Goal: Information Seeking & Learning: Learn about a topic

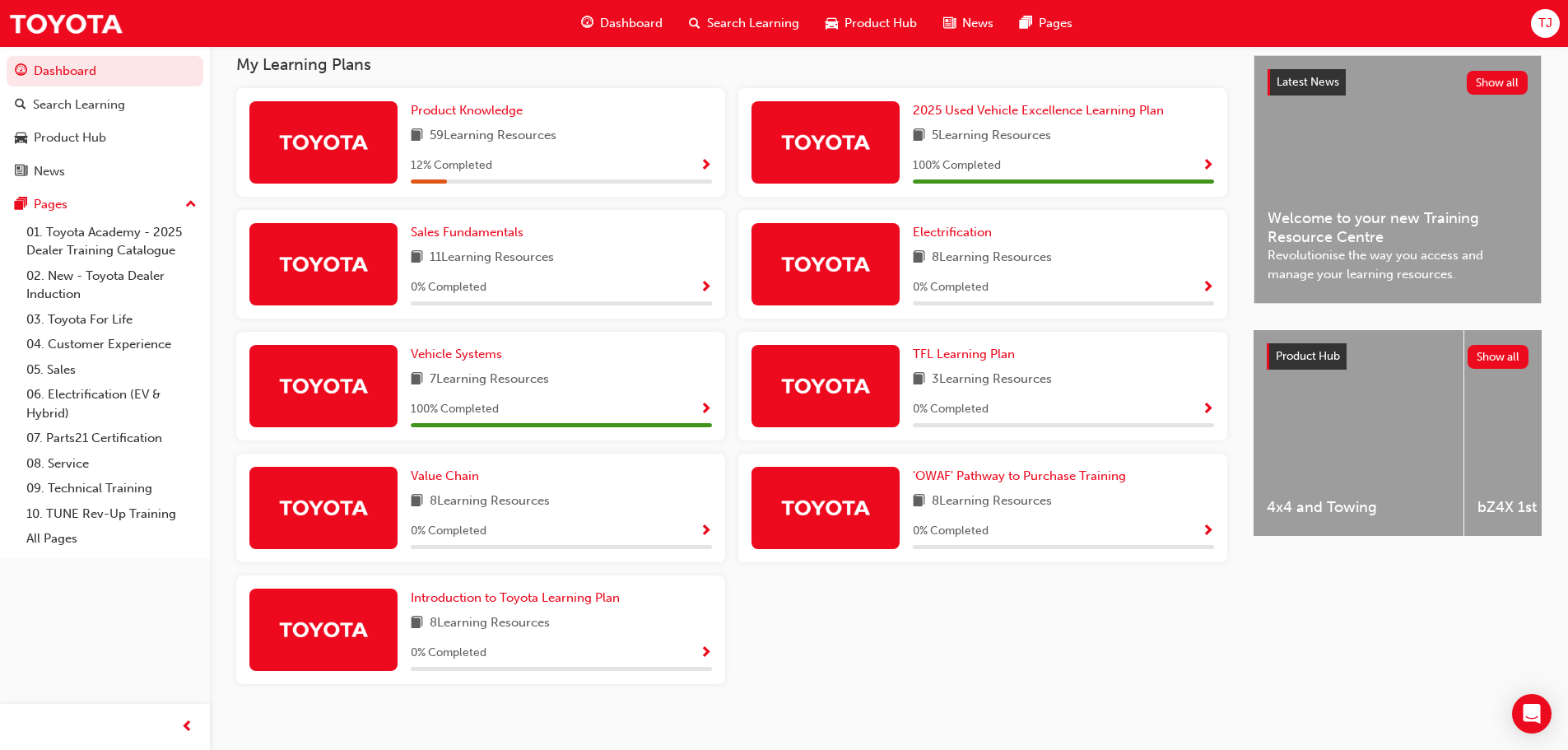
scroll to position [385, 0]
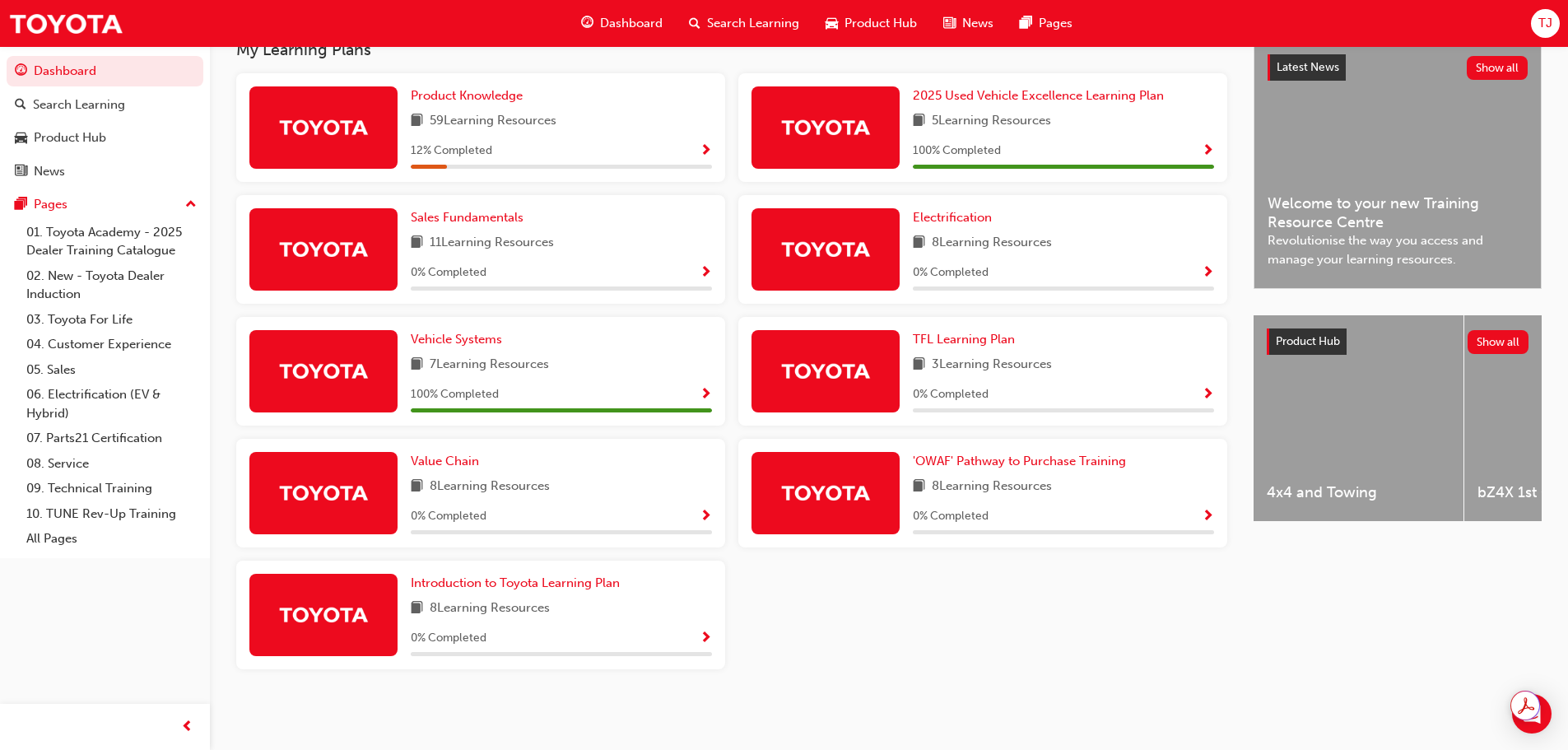
click at [709, 515] on span "Show Progress" at bounding box center [705, 516] width 13 height 15
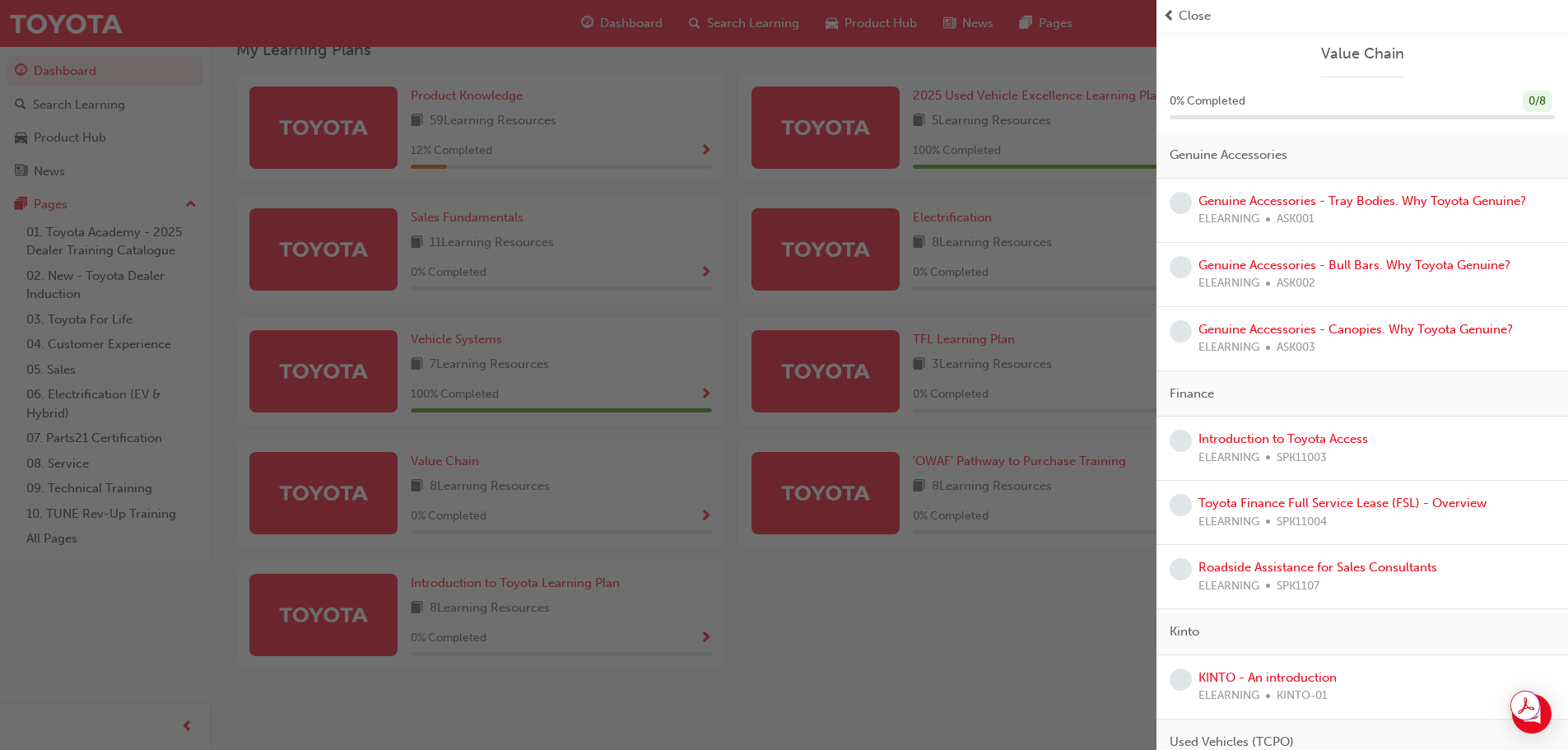
click at [1048, 357] on div "button" at bounding box center [578, 375] width 1156 height 750
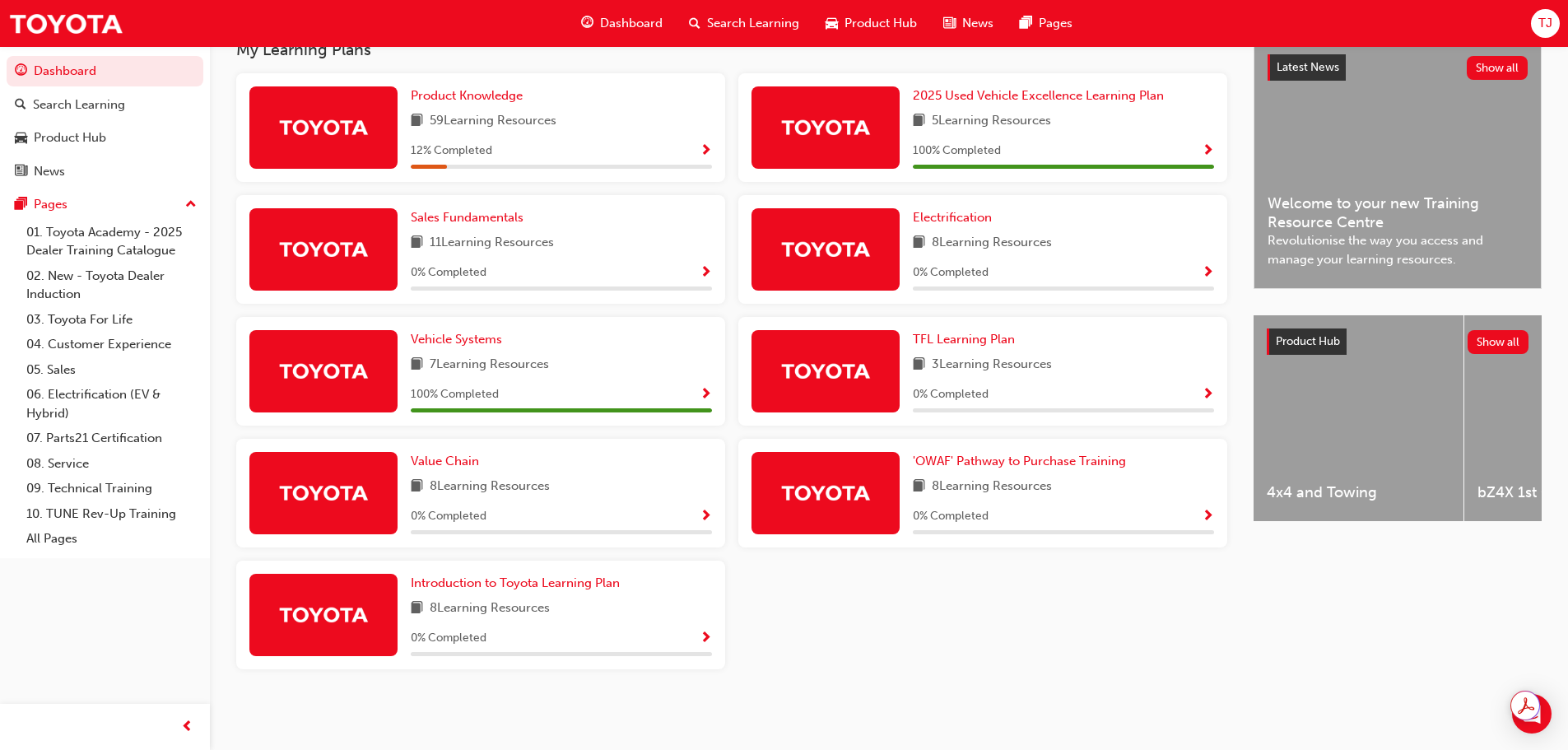
click at [1200, 392] on div "0 % Completed" at bounding box center [1063, 394] width 301 height 20
click at [1212, 392] on span "Show Progress" at bounding box center [1208, 394] width 13 height 15
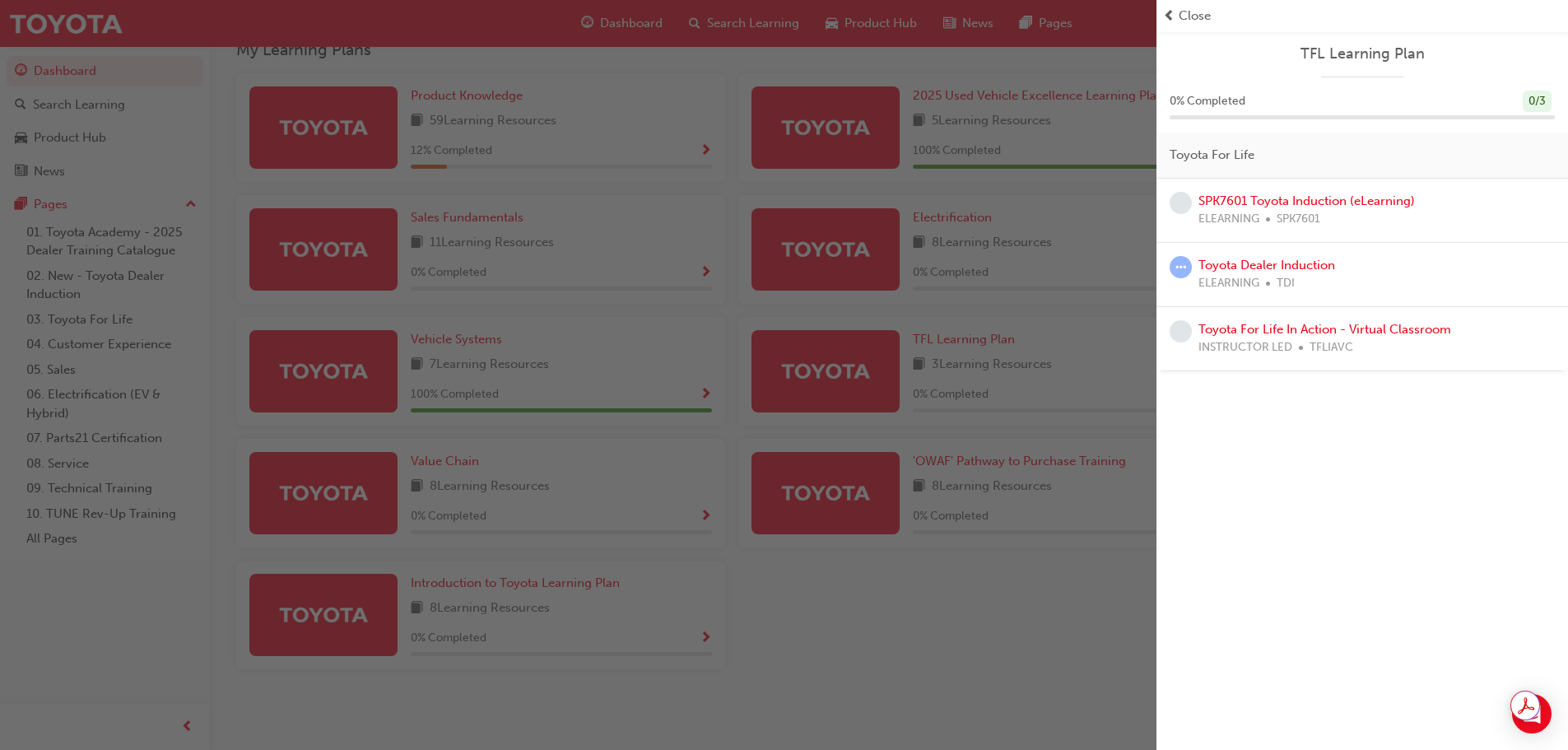
click at [1244, 209] on div "SPK7601 Toyota Induction (eLearning) ELEARNING SPK7601" at bounding box center [1306, 210] width 216 height 37
click at [1244, 196] on link "SPK7601 Toyota Induction (eLearning)" at bounding box center [1306, 201] width 216 height 15
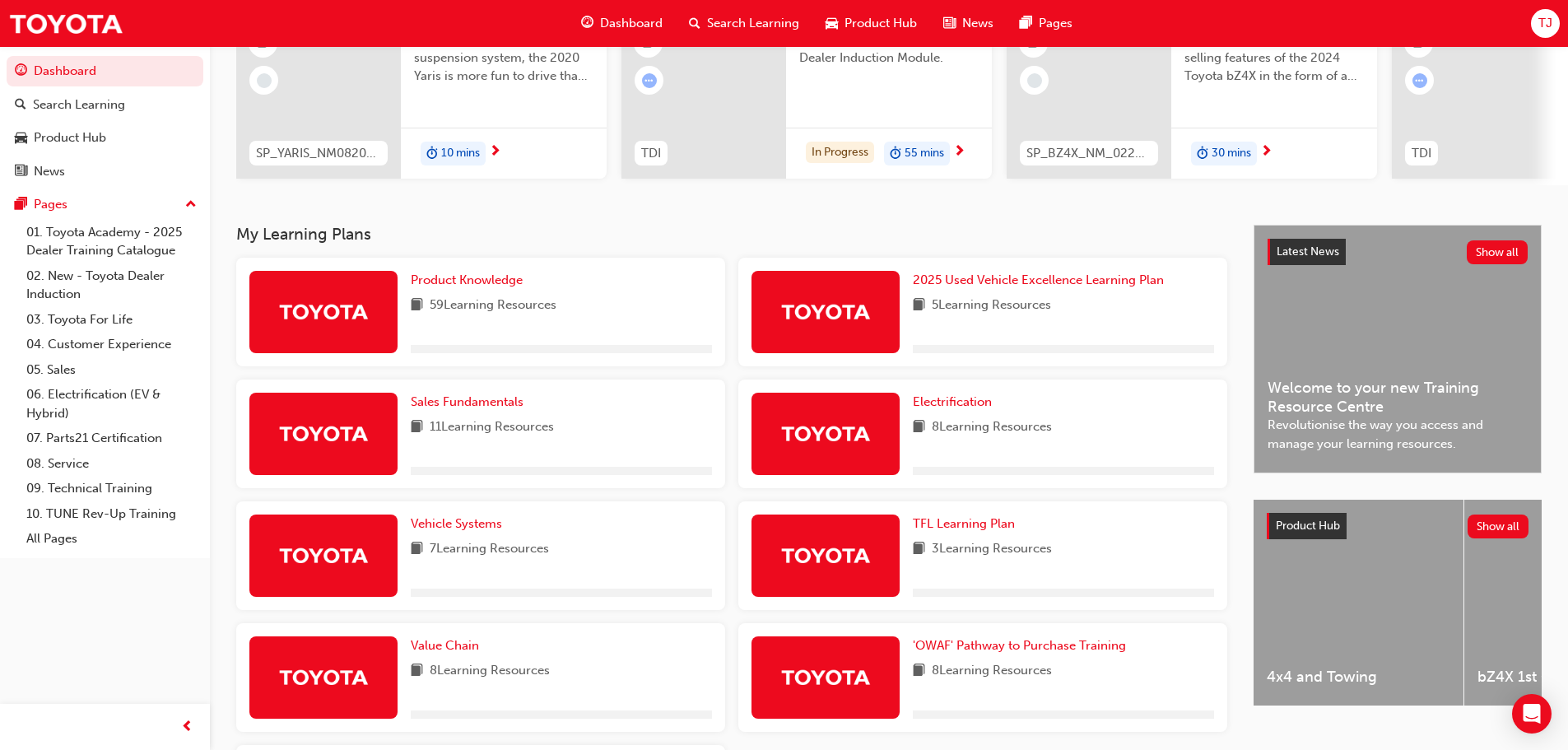
scroll to position [246, 0]
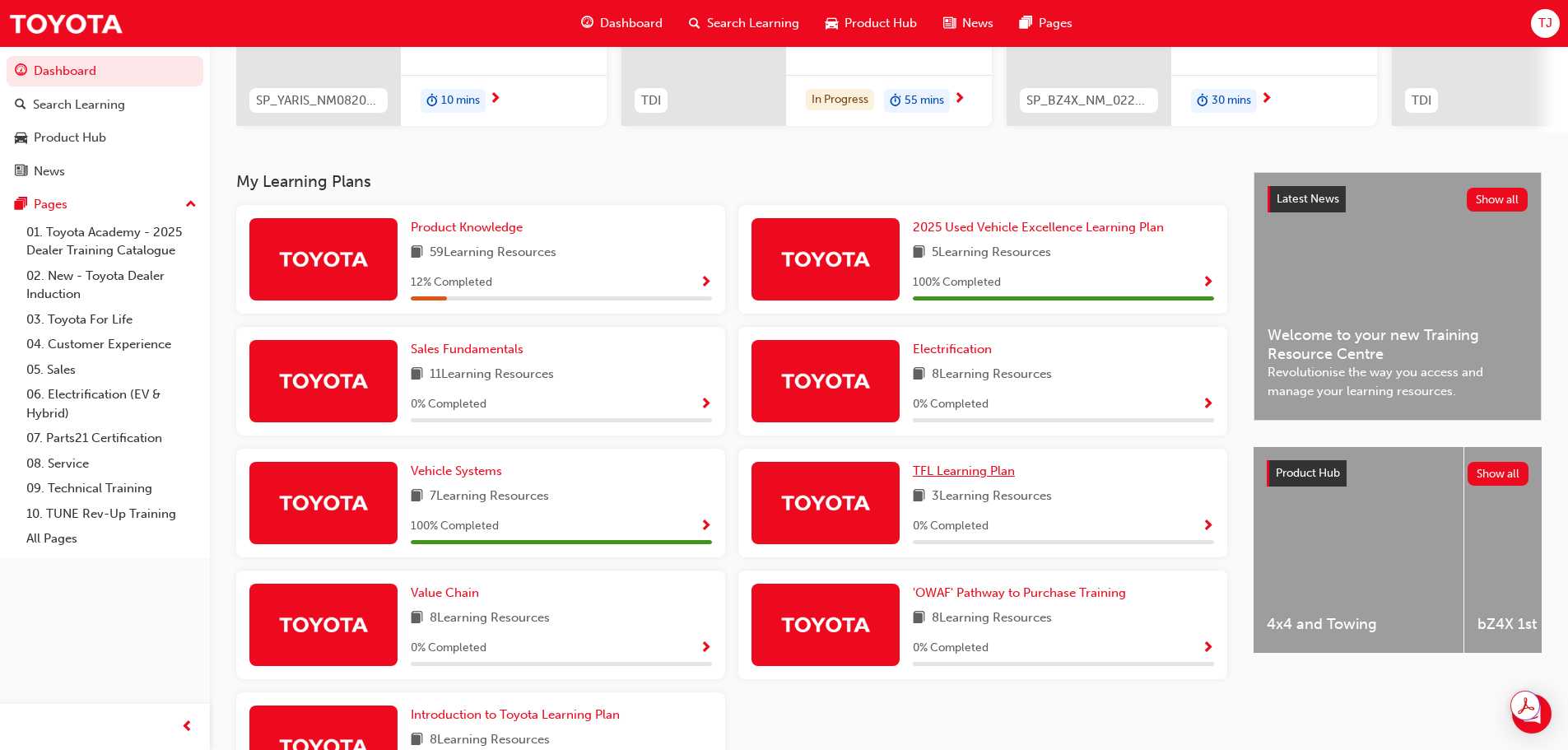
click at [962, 475] on span "TFL Learning Plan" at bounding box center [963, 470] width 102 height 15
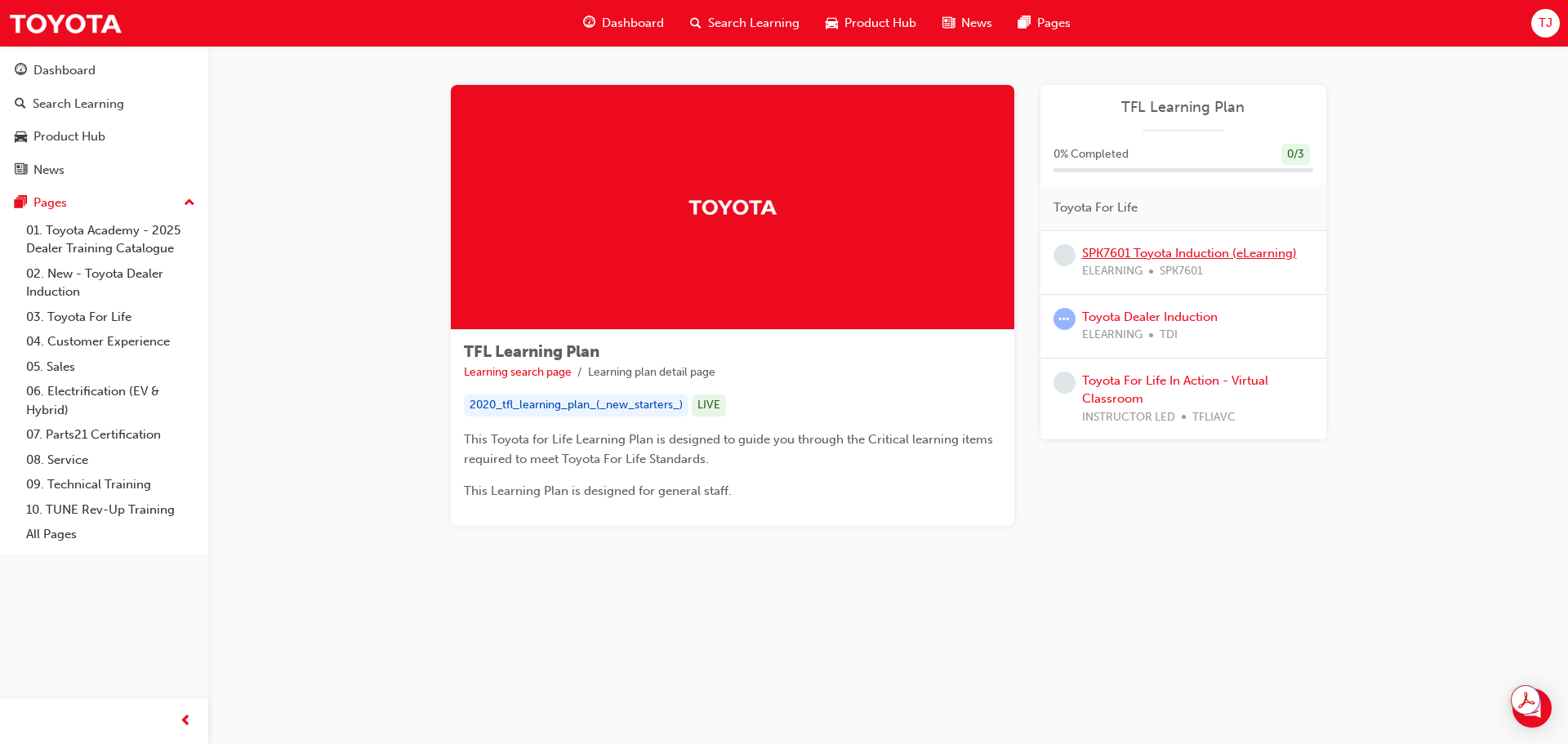
click at [1126, 245] on link "SPK7601 Toyota Induction (eLearning)" at bounding box center [1190, 252] width 215 height 14
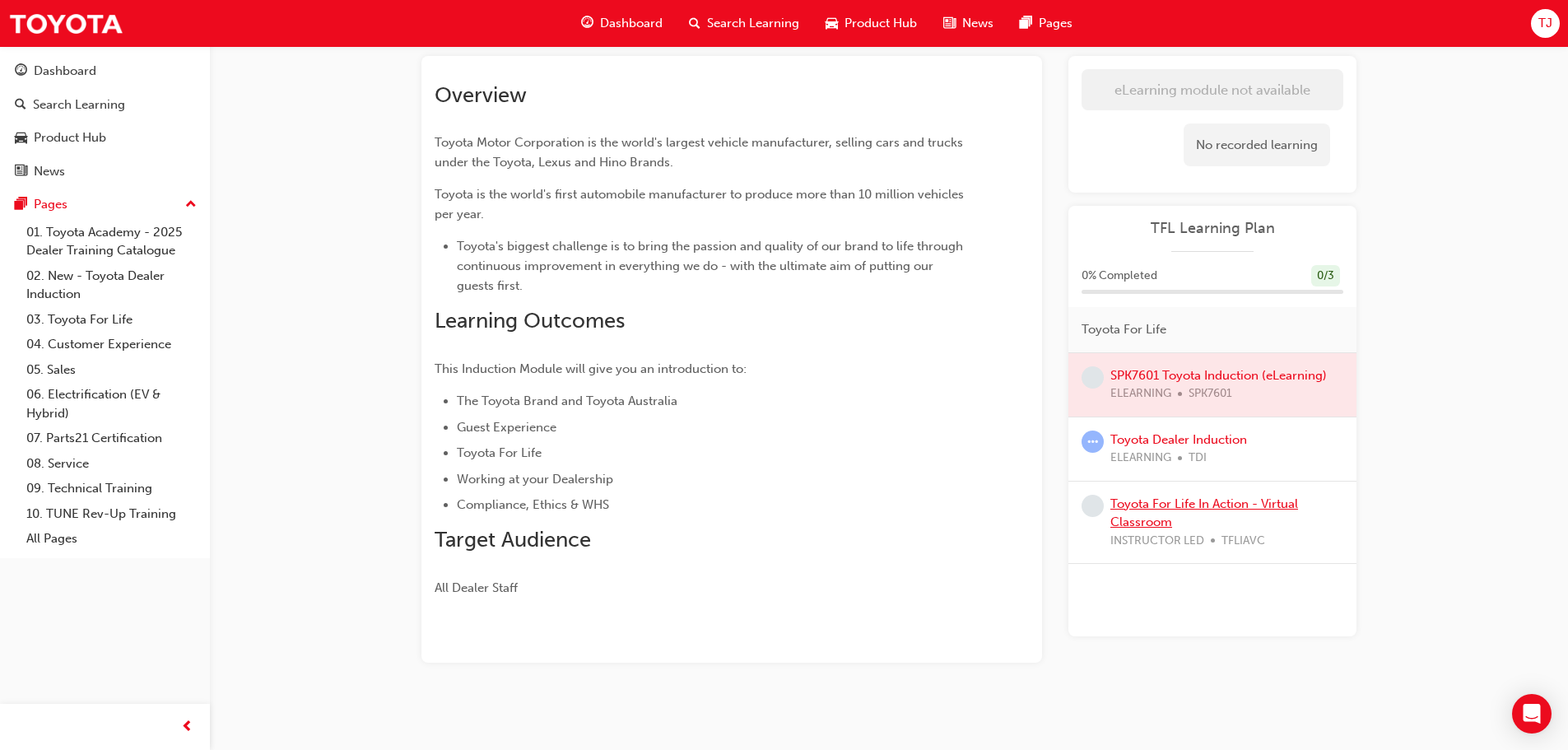
scroll to position [157, 0]
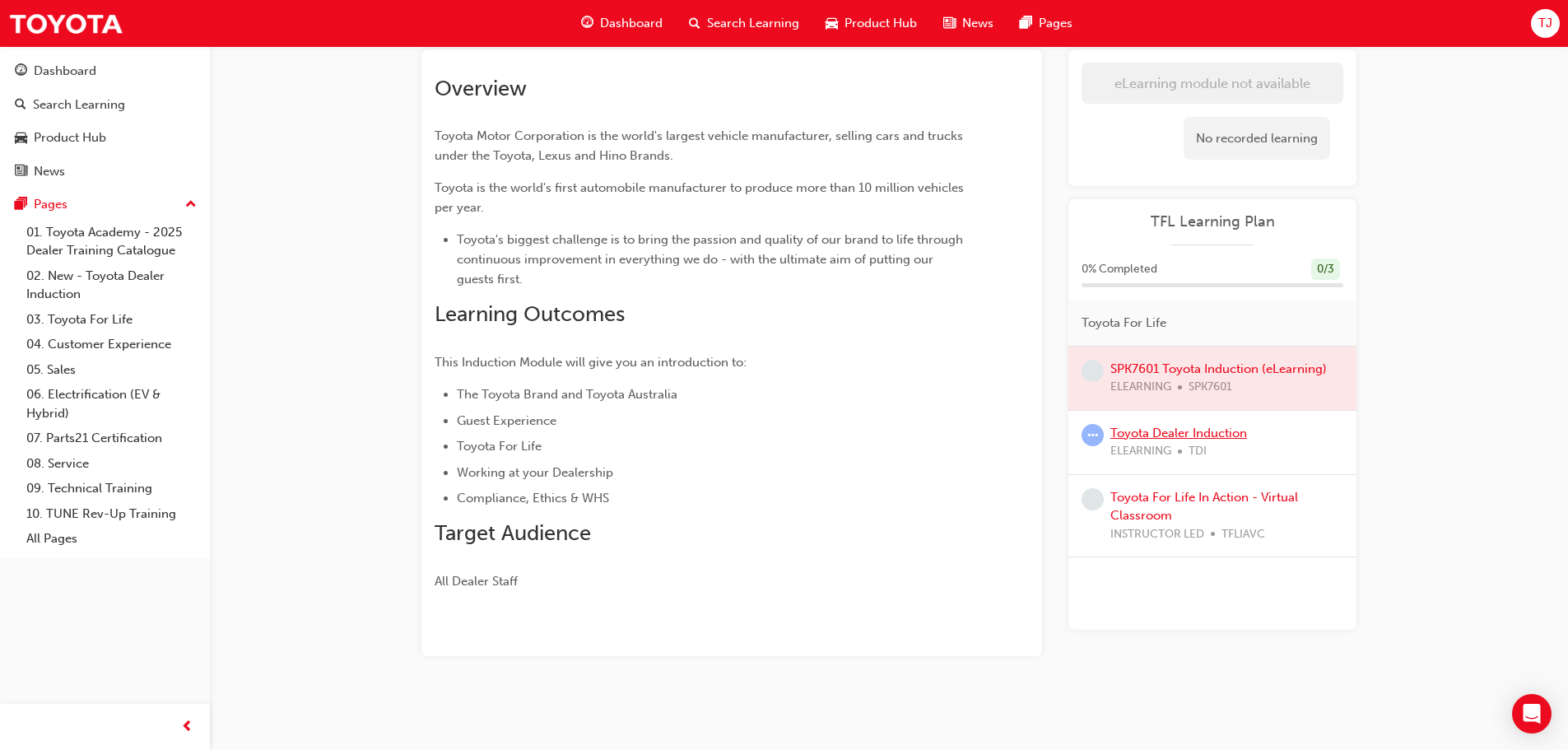
click at [1161, 433] on link "Toyota Dealer Induction" at bounding box center [1178, 432] width 136 height 15
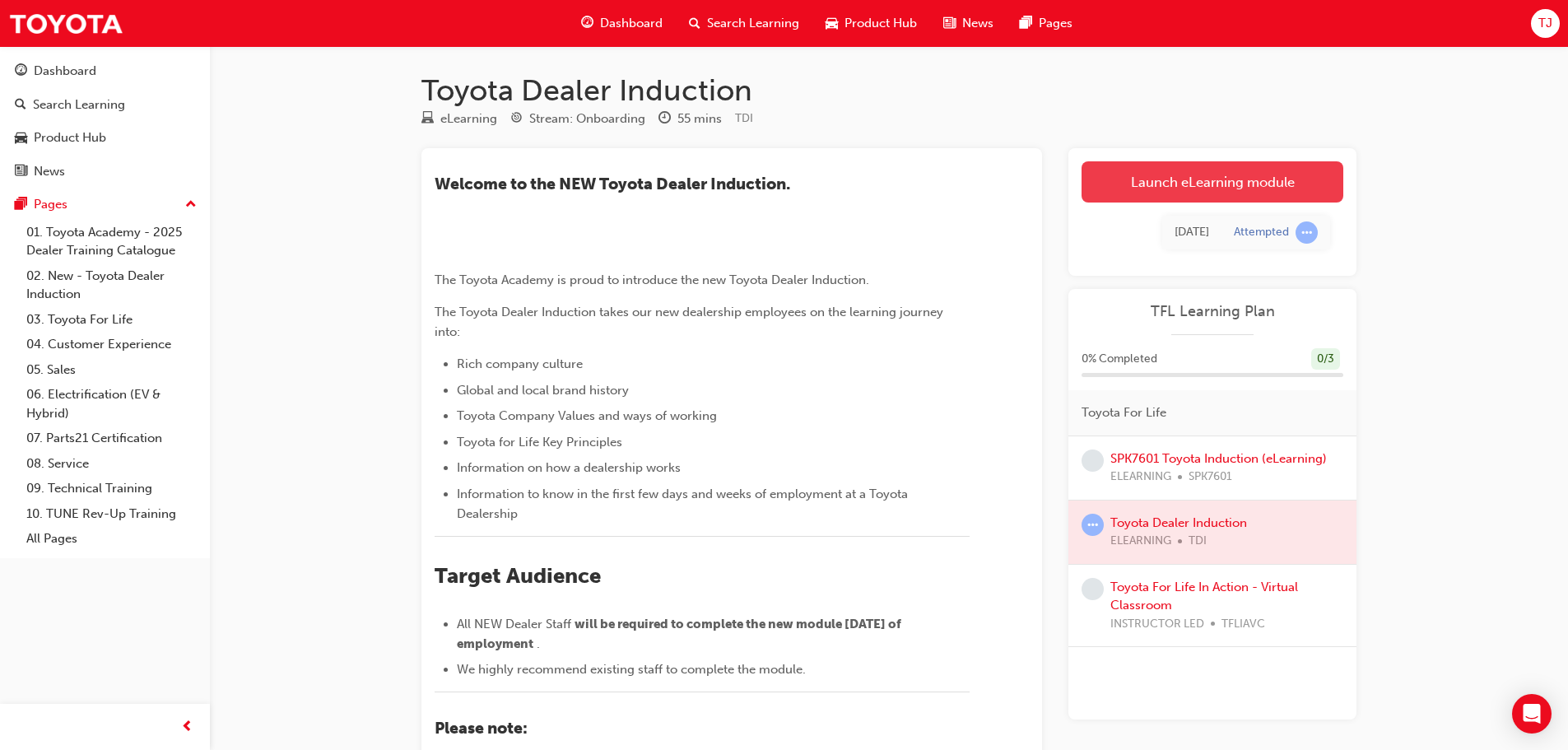
click at [1160, 180] on link "Launch eLearning module" at bounding box center [1212, 182] width 262 height 41
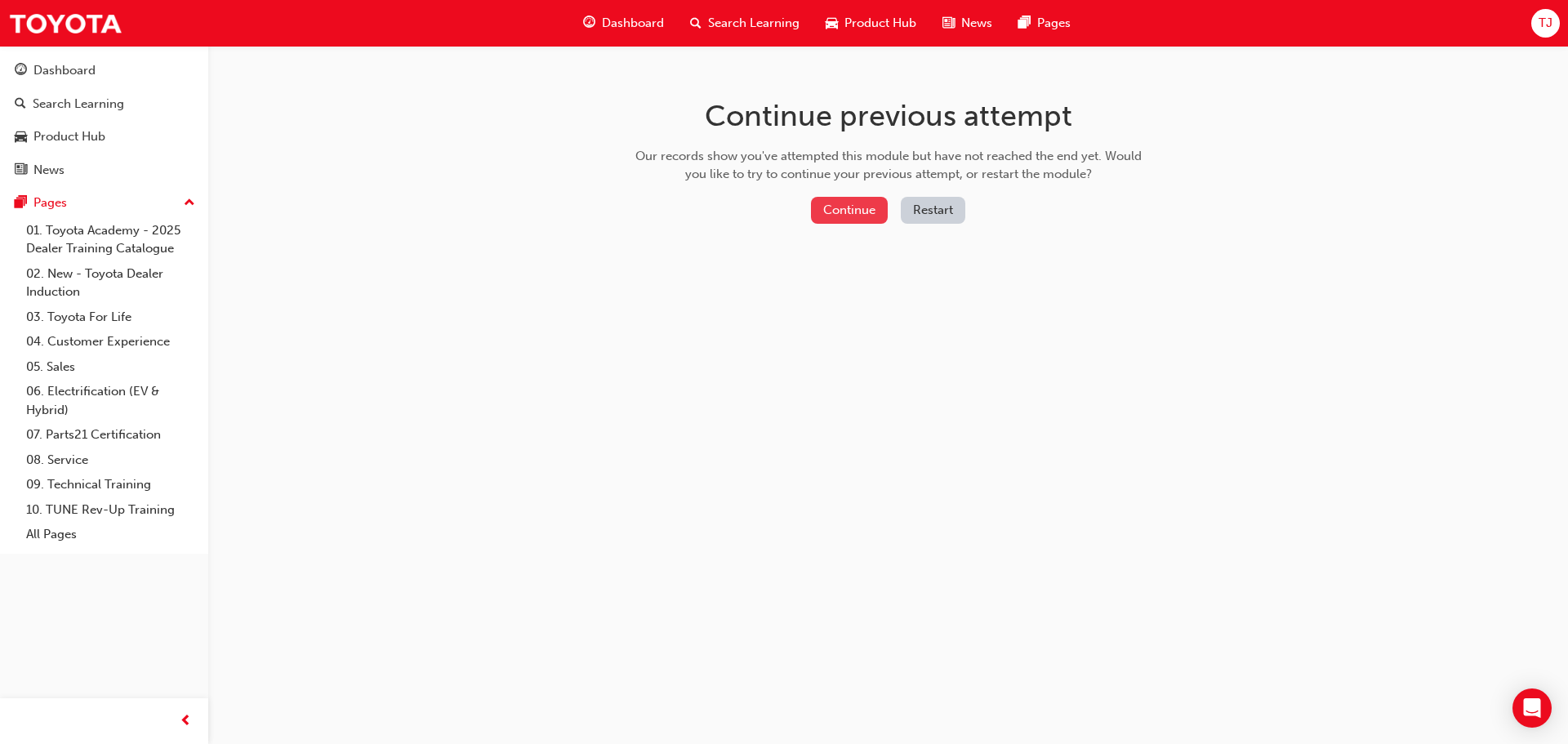
click at [836, 213] on button "Continue" at bounding box center [849, 211] width 76 height 27
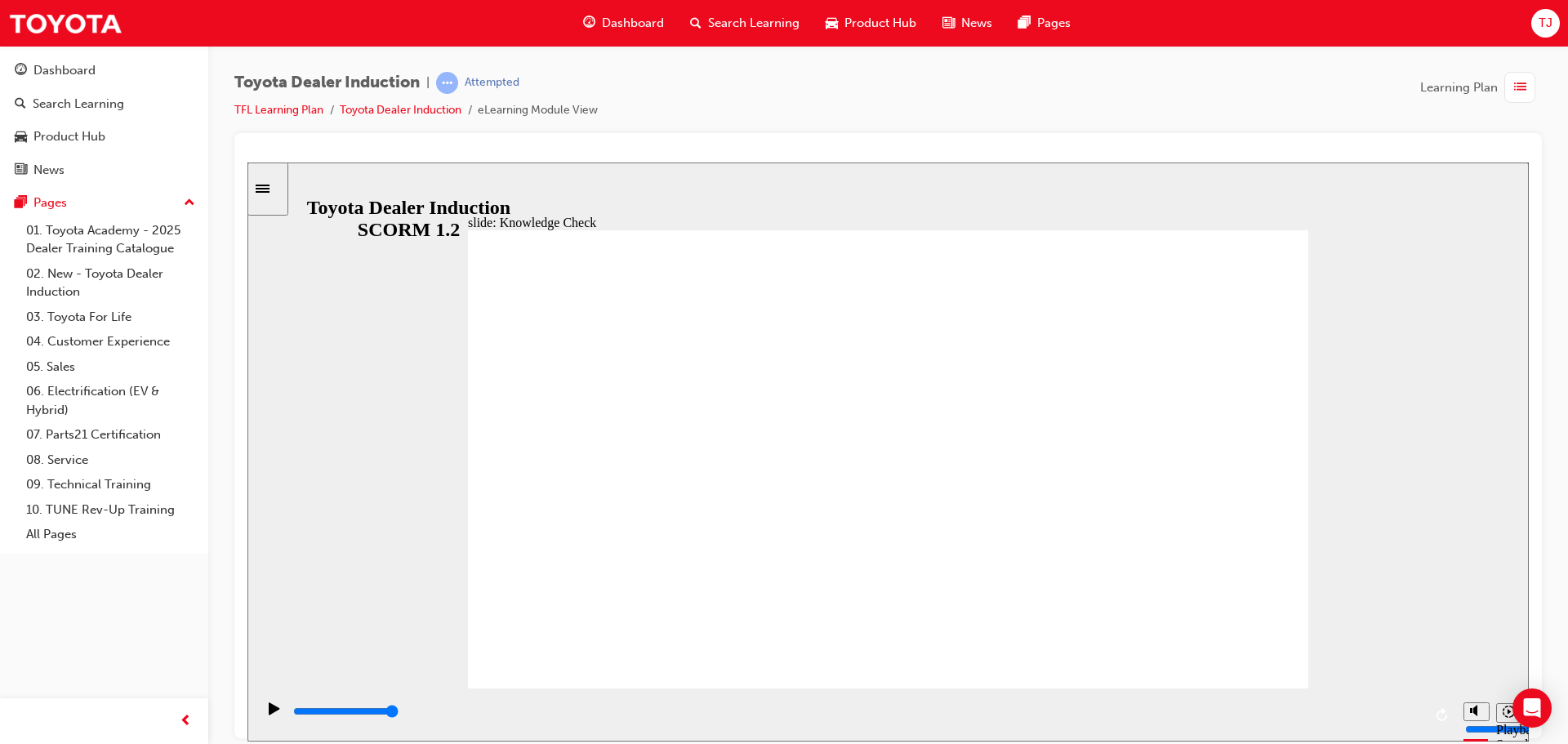
click at [264, 189] on div "Sidebar Toggle" at bounding box center [268, 187] width 28 height 13
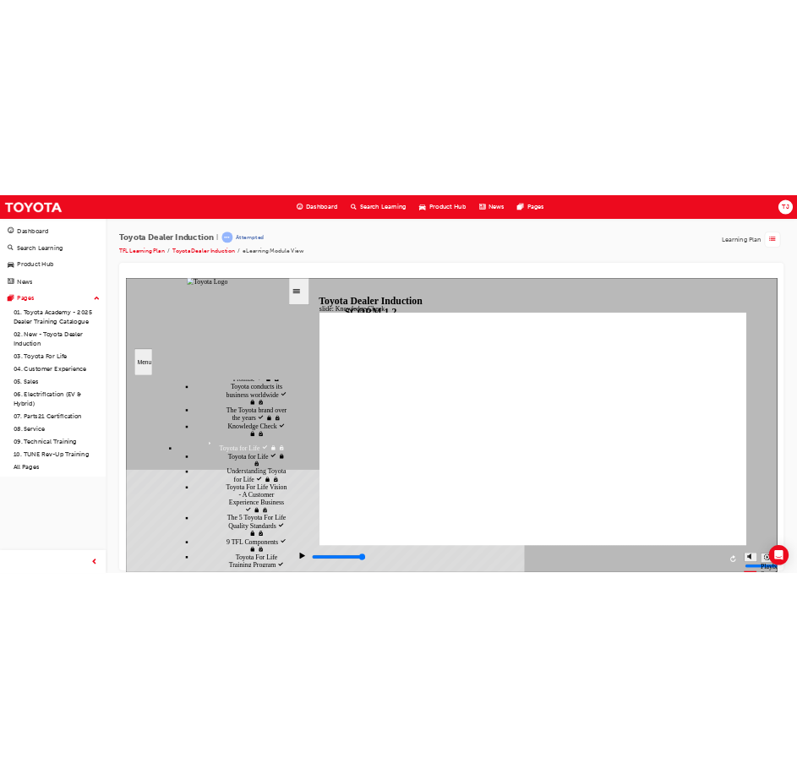
scroll to position [1183, 0]
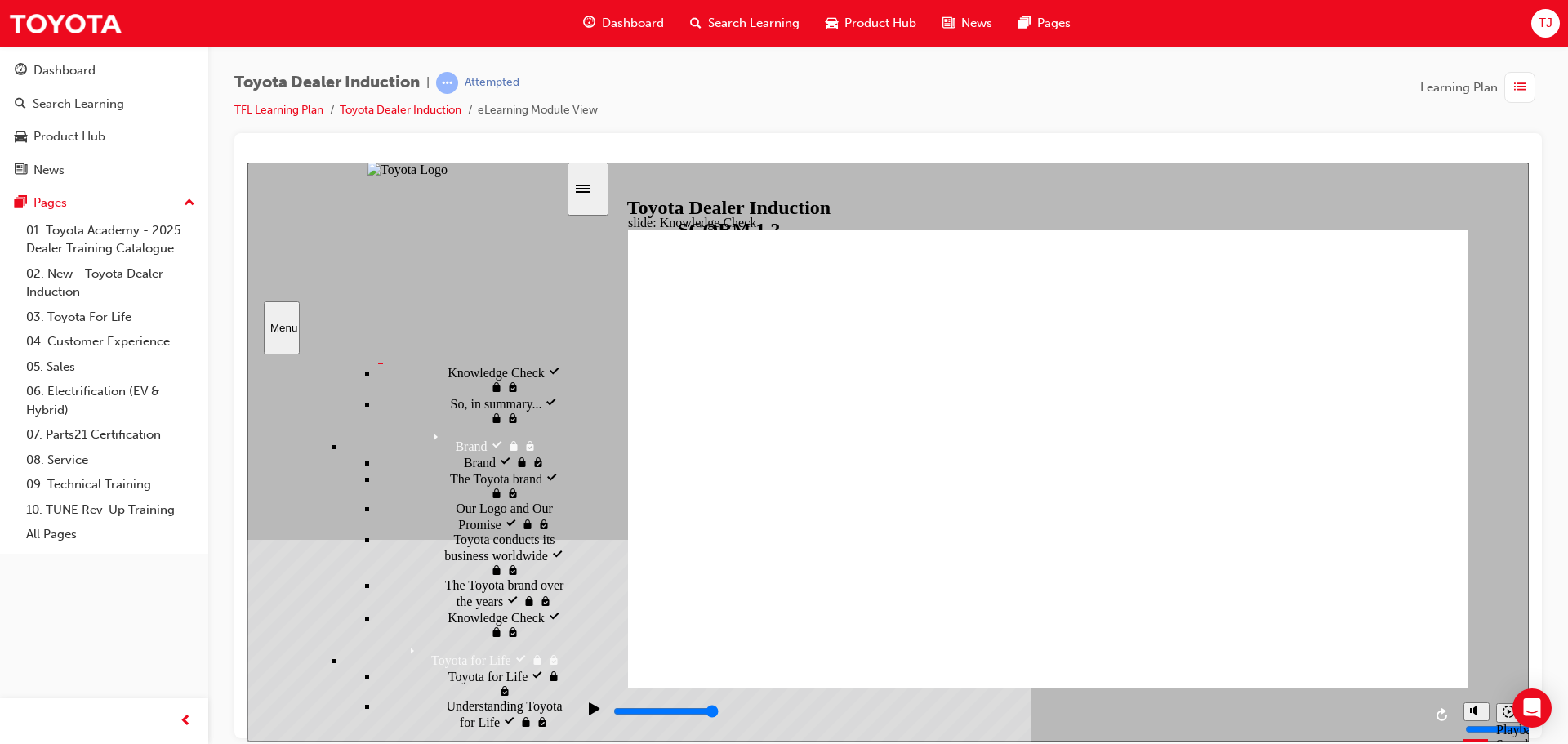
click at [443, 269] on span "Our Company Mission, Vision and Values visited" at bounding box center [505, 246] width 124 height 44
click at [448, 378] on span "Knowledge Check" at bounding box center [496, 370] width 98 height 14
click at [448, 361] on span "Knowledge Check visited" at bounding box center [507, 347] width 119 height 29
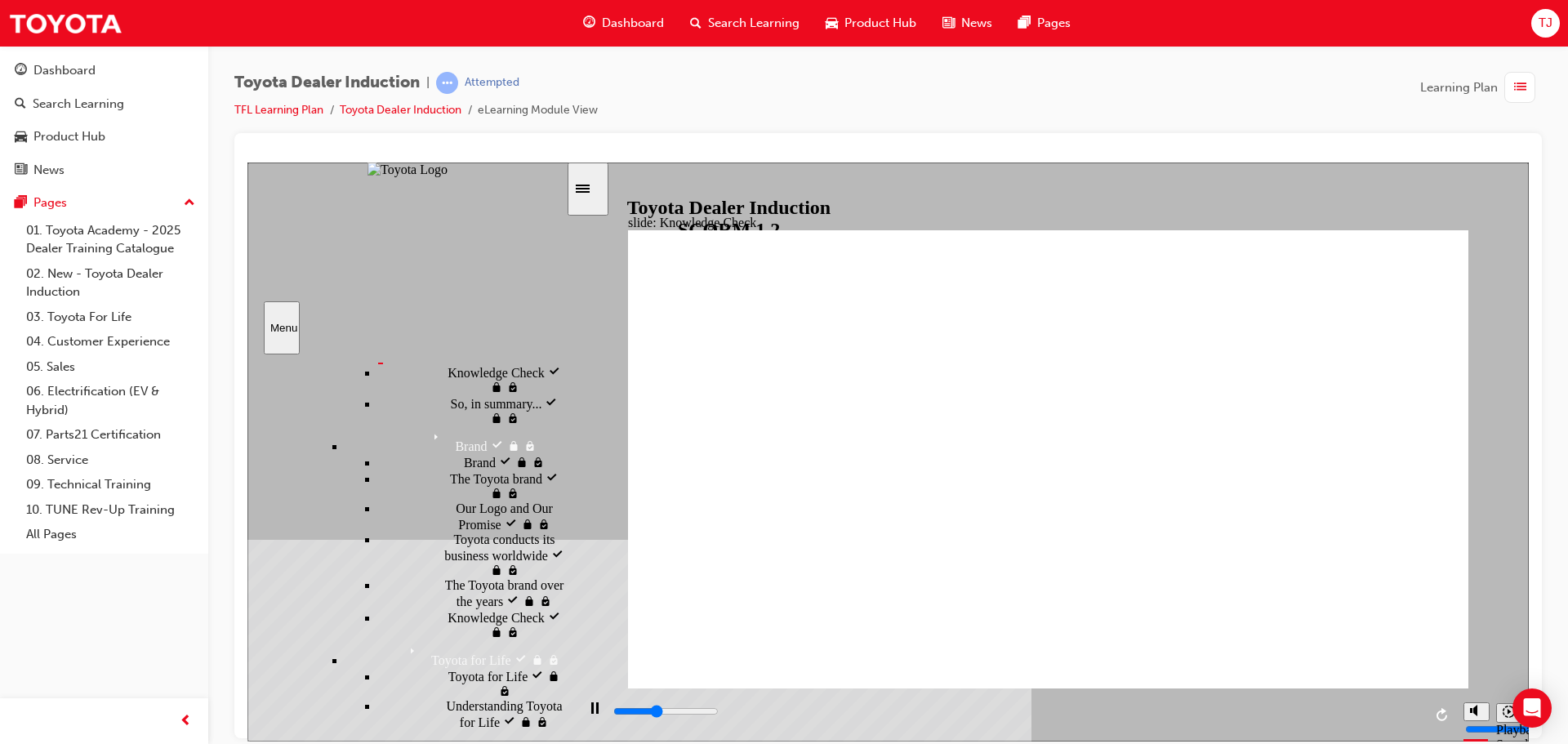
click at [415, 394] on div "Knowledge Check visited Knowledge Check" at bounding box center [472, 379] width 188 height 31
click at [448, 361] on span "Knowledge Check visited" at bounding box center [507, 347] width 119 height 29
type input "2700"
type input "h"
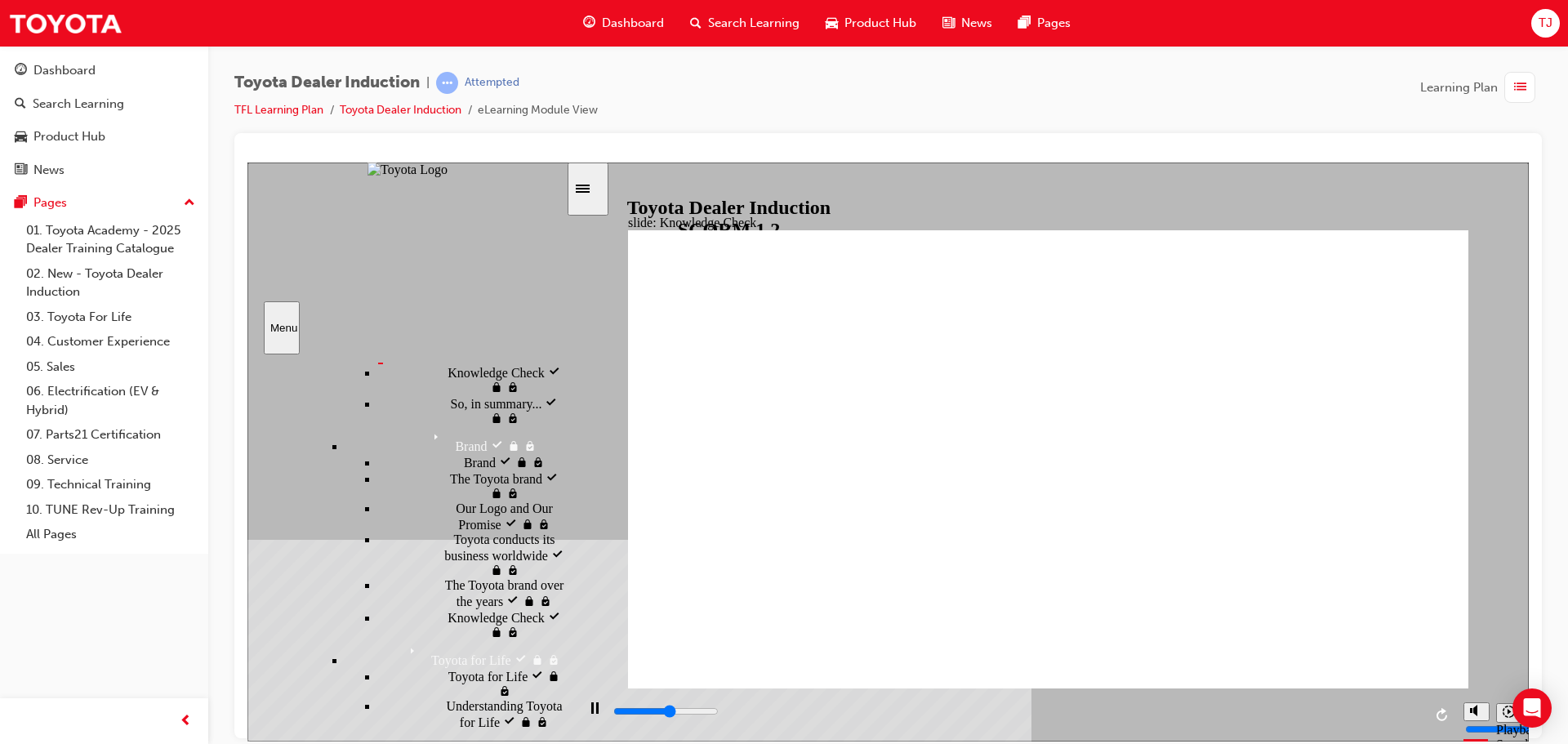
type input "h"
type input "2800"
type input "ha"
type input "3100"
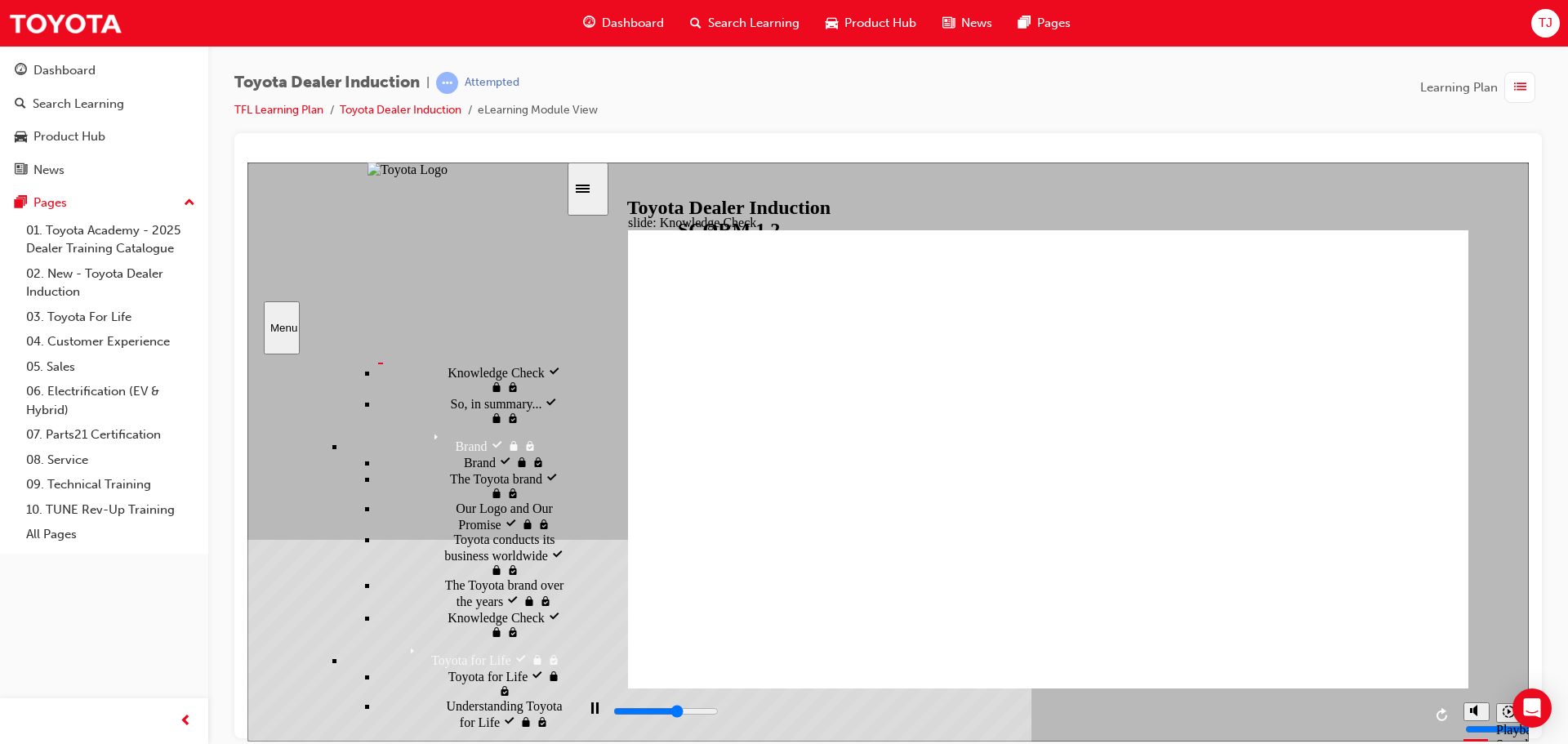
type input "hap"
type input "3300"
type input "happ"
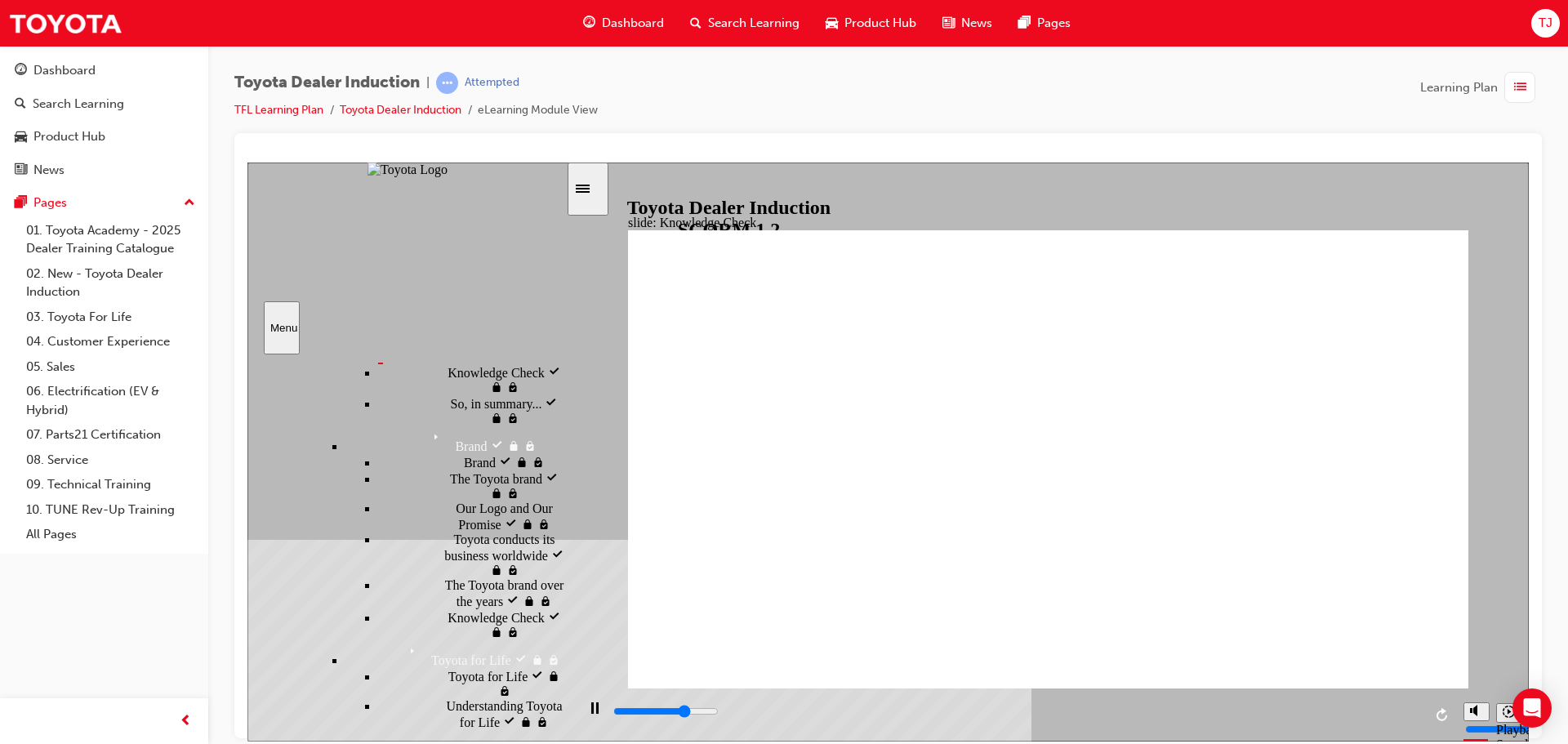
type input "3500"
type input "happi"
type input "3600"
type input "happin"
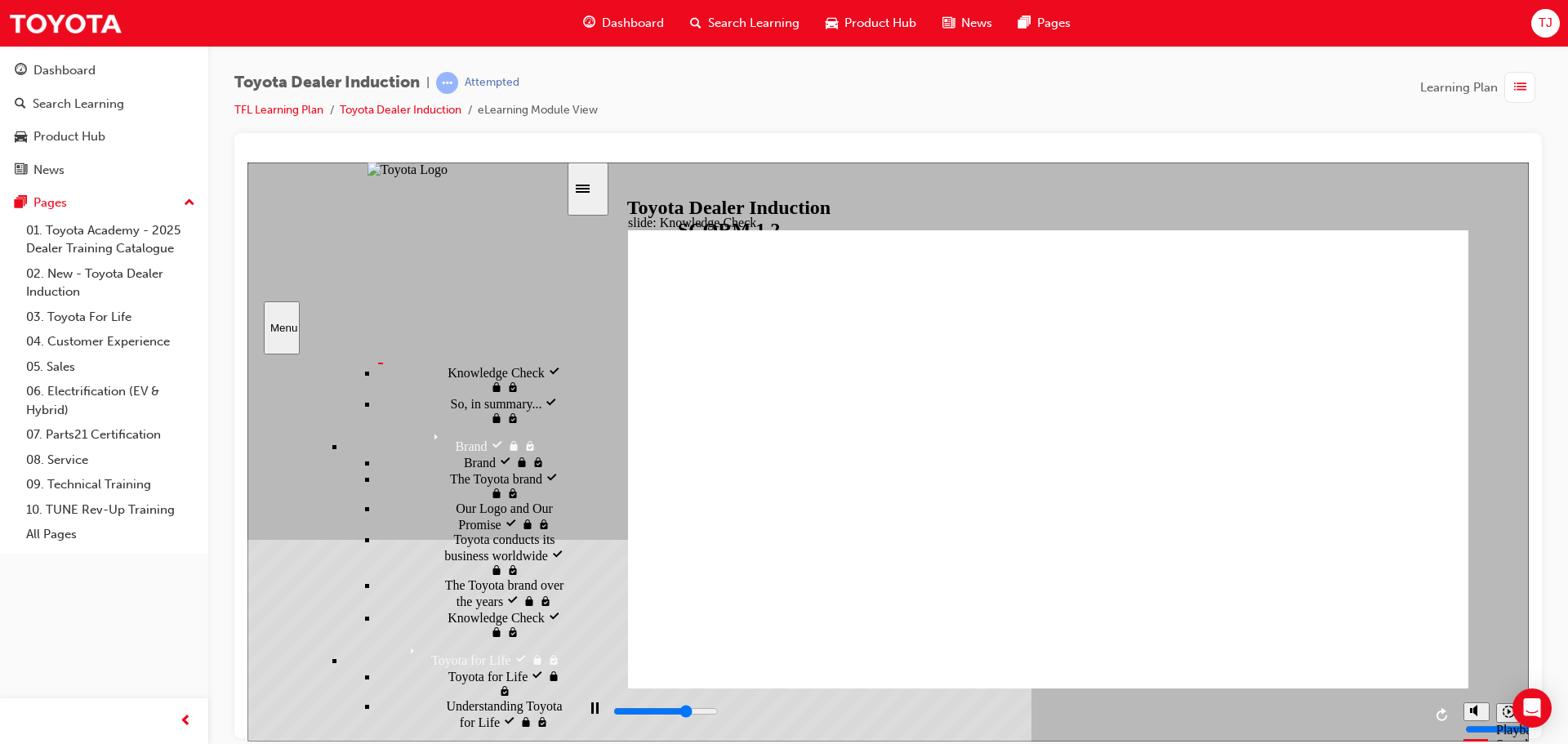
type input "happin"
type input "3700"
type input "happine"
type input "3800"
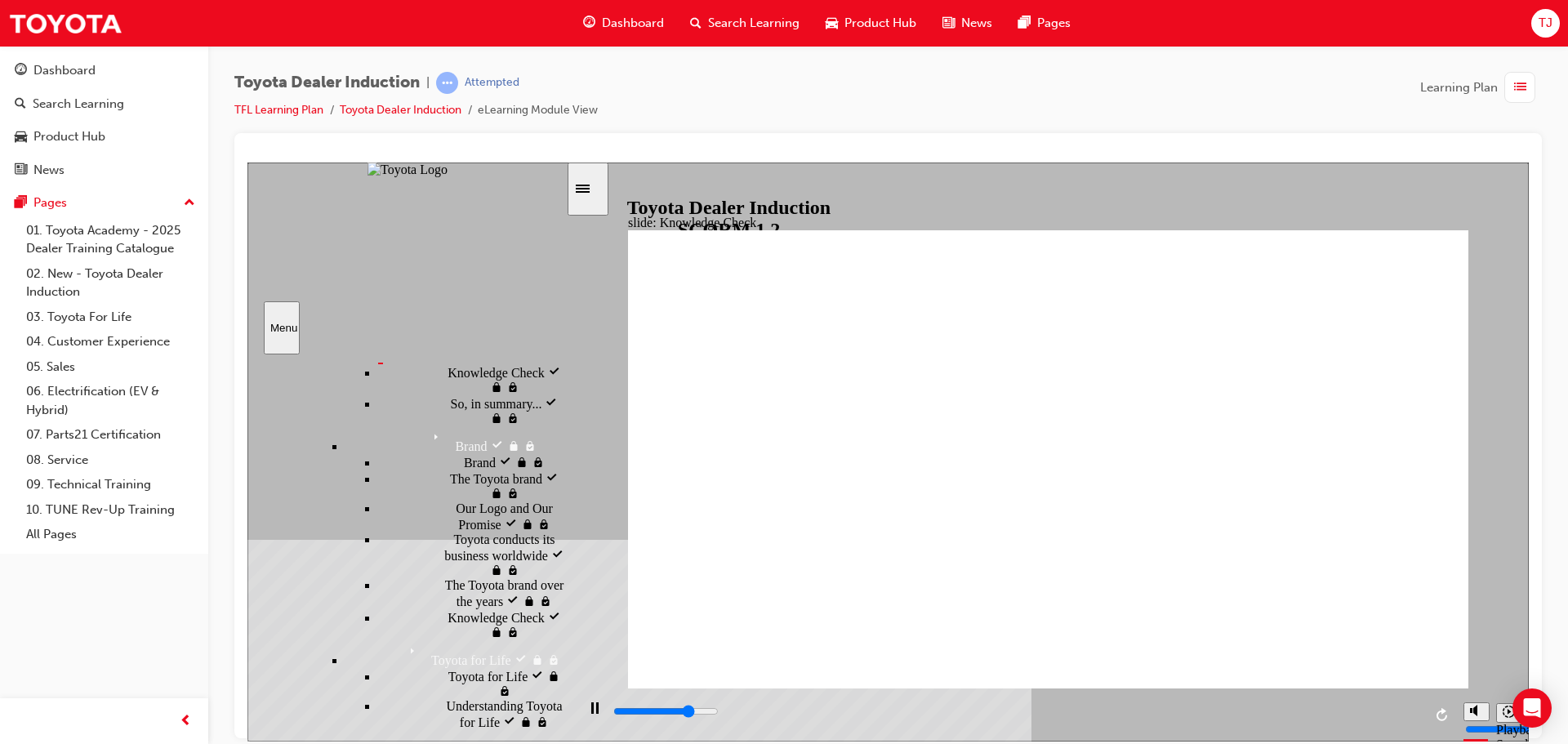
type input "happines"
type input "4000"
type input "happiness"
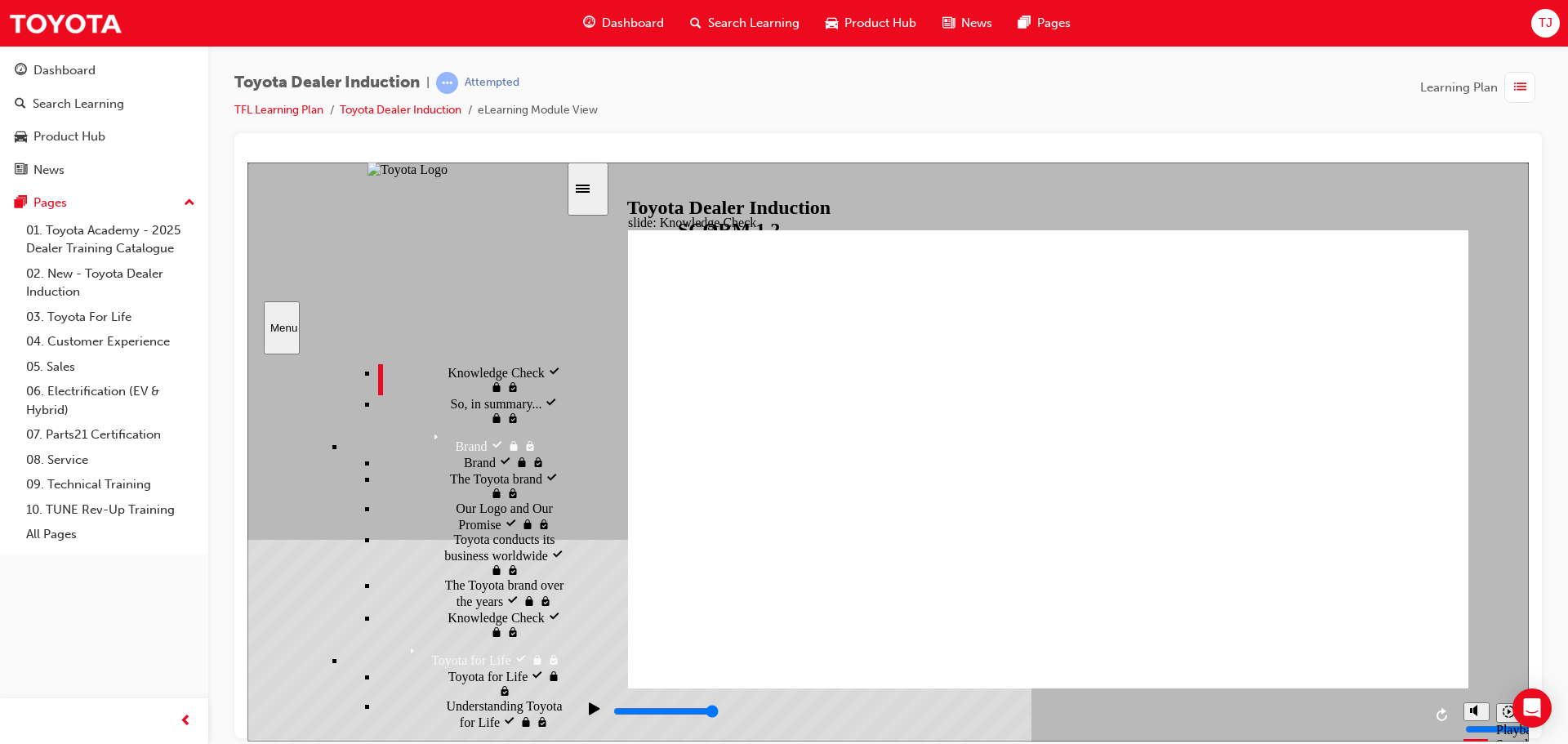
click at [481, 269] on span "Our Company Mission, Vision and Values visited" at bounding box center [505, 246] width 124 height 44
click at [448, 392] on span "Knowledge Check visited" at bounding box center [507, 378] width 119 height 29
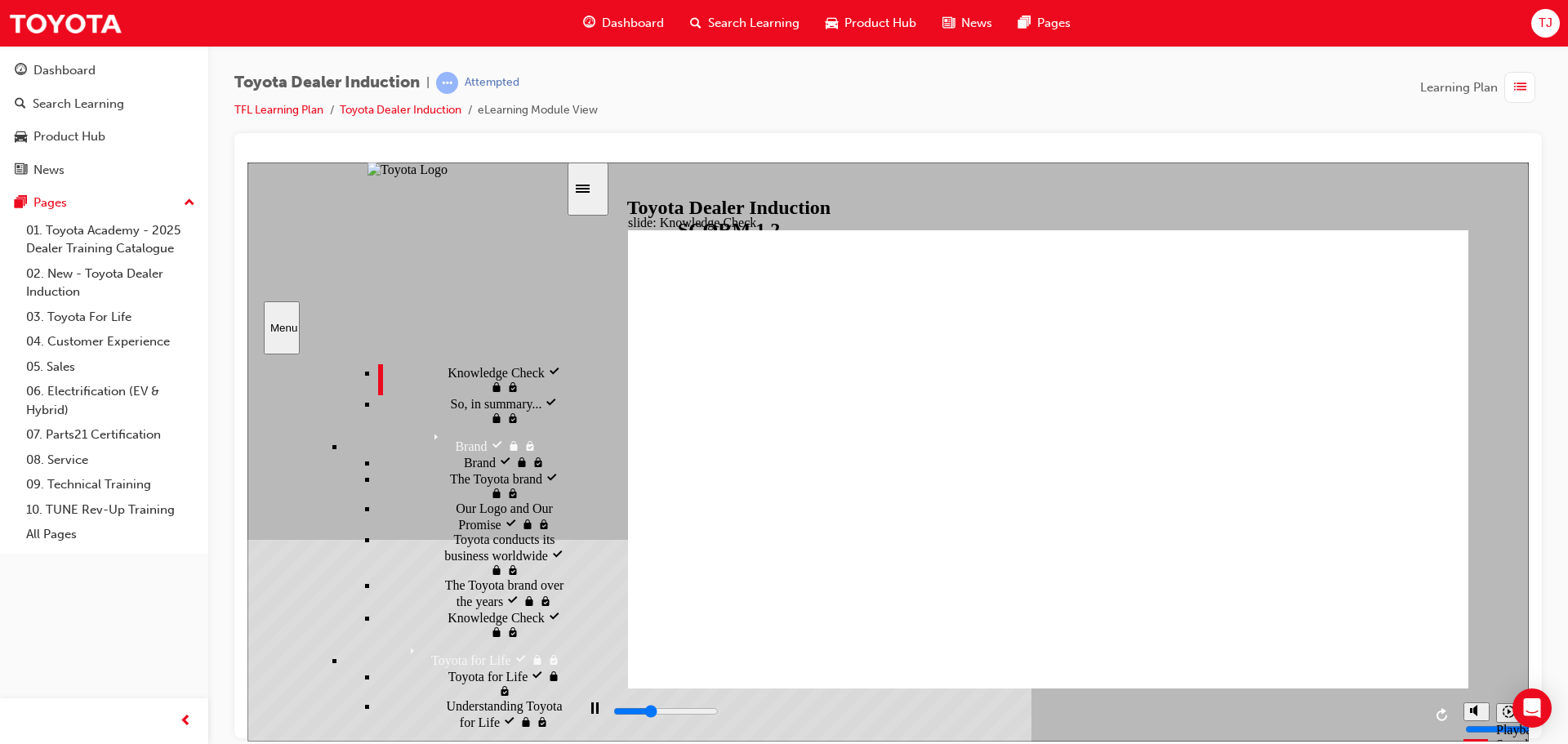
type input "1700"
type input "m"
type input "1800"
type input "mo"
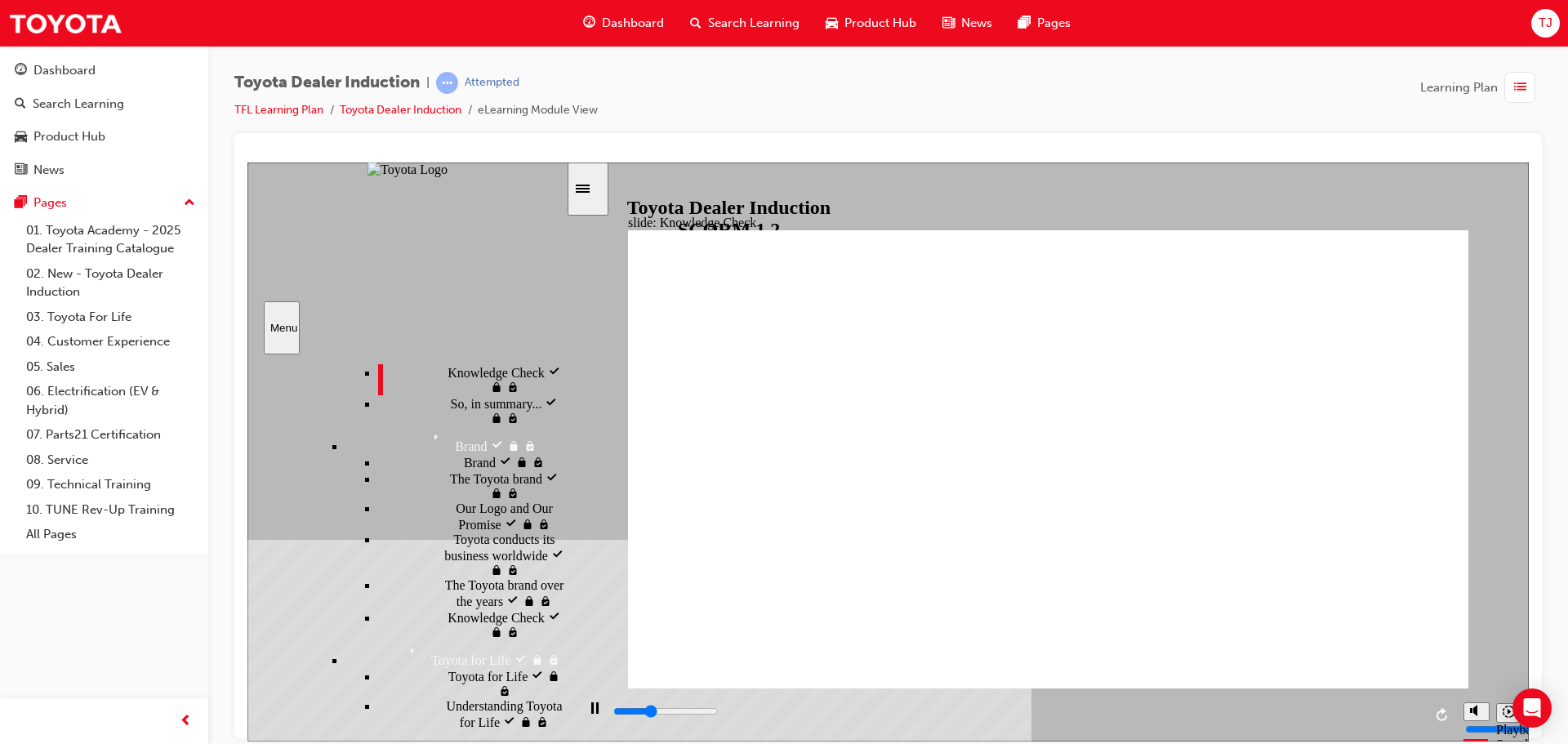
type input "mo"
type input "1800"
type input "mov"
type input "1900"
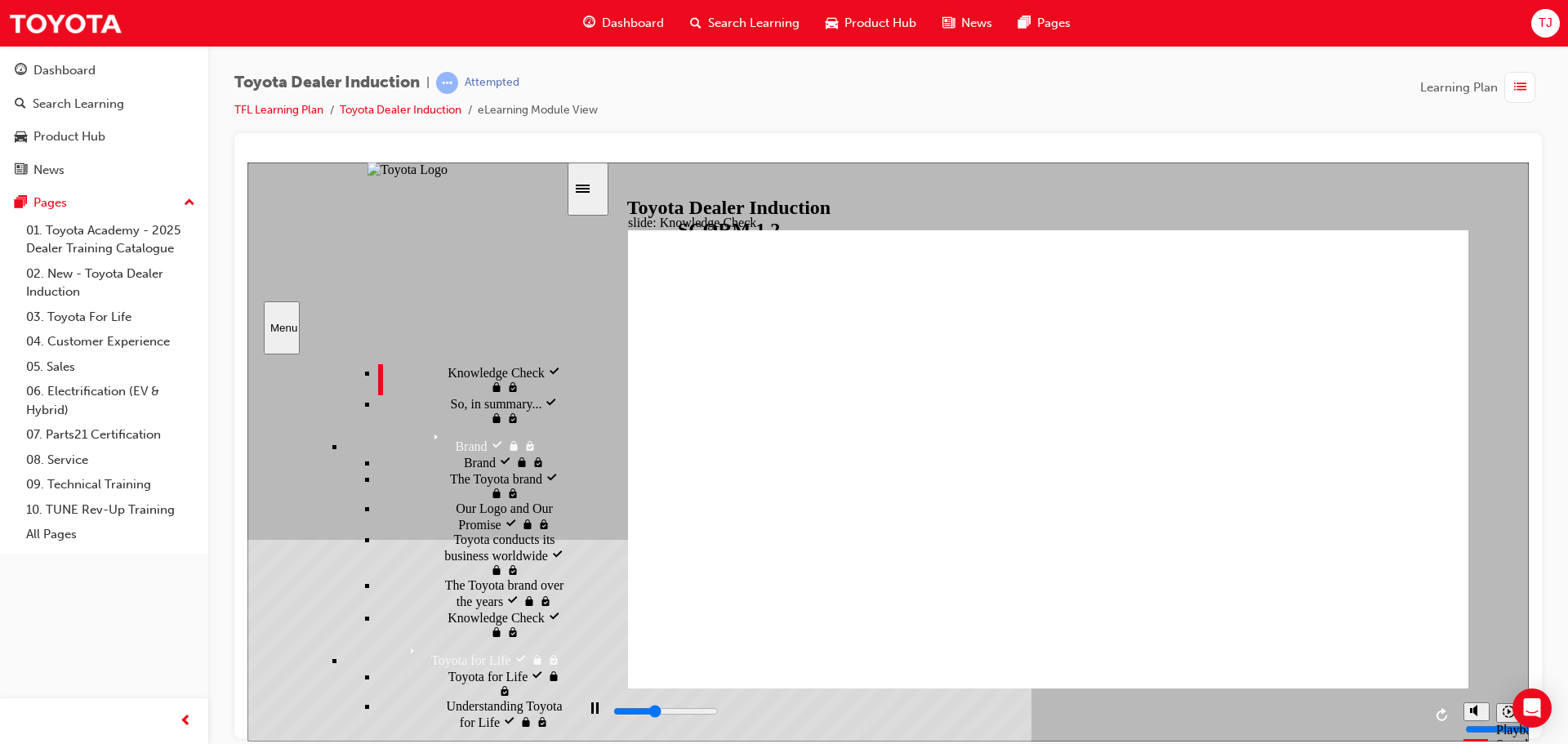
type input "move"
type input "2000"
type input "moved"
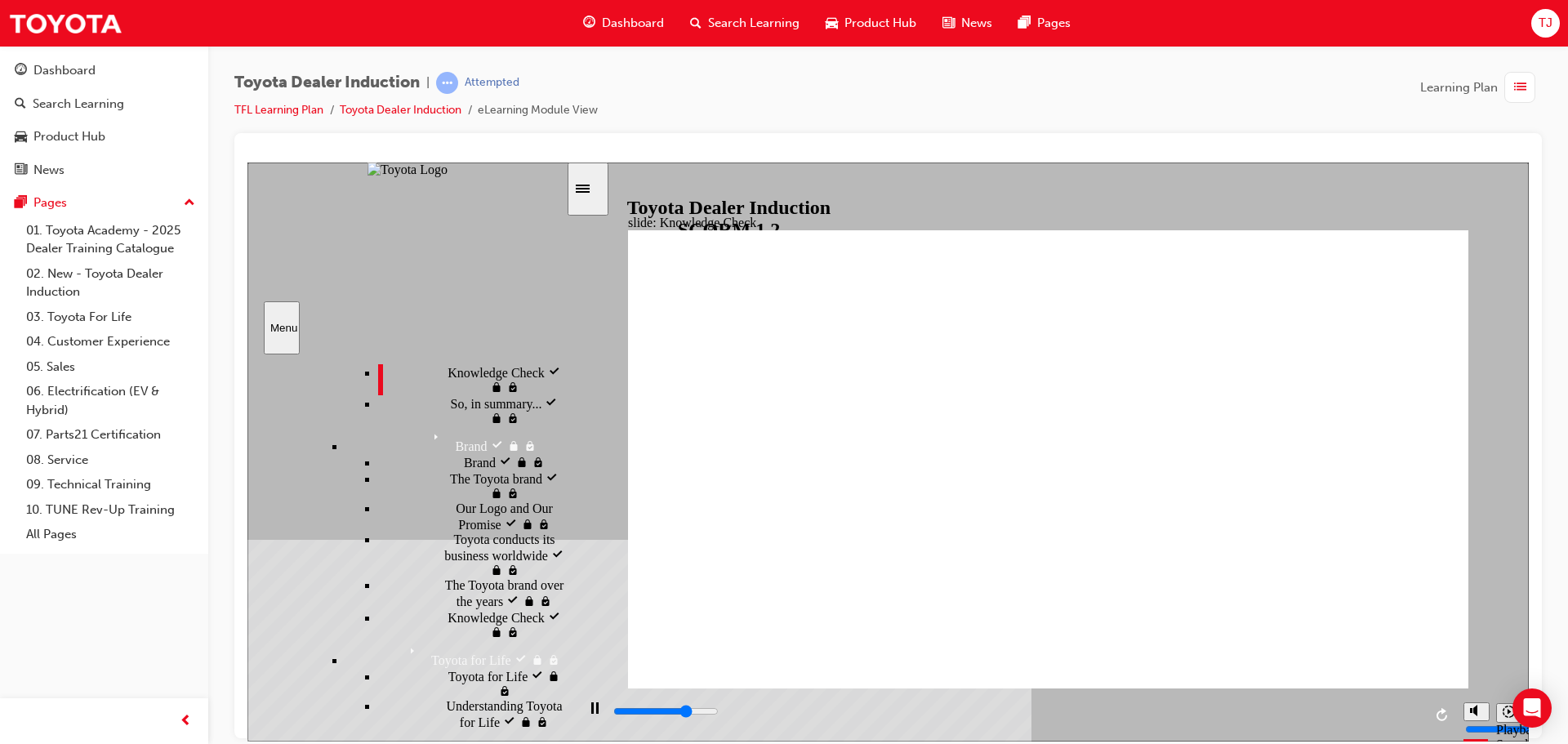
type input "3600"
type input "moved"
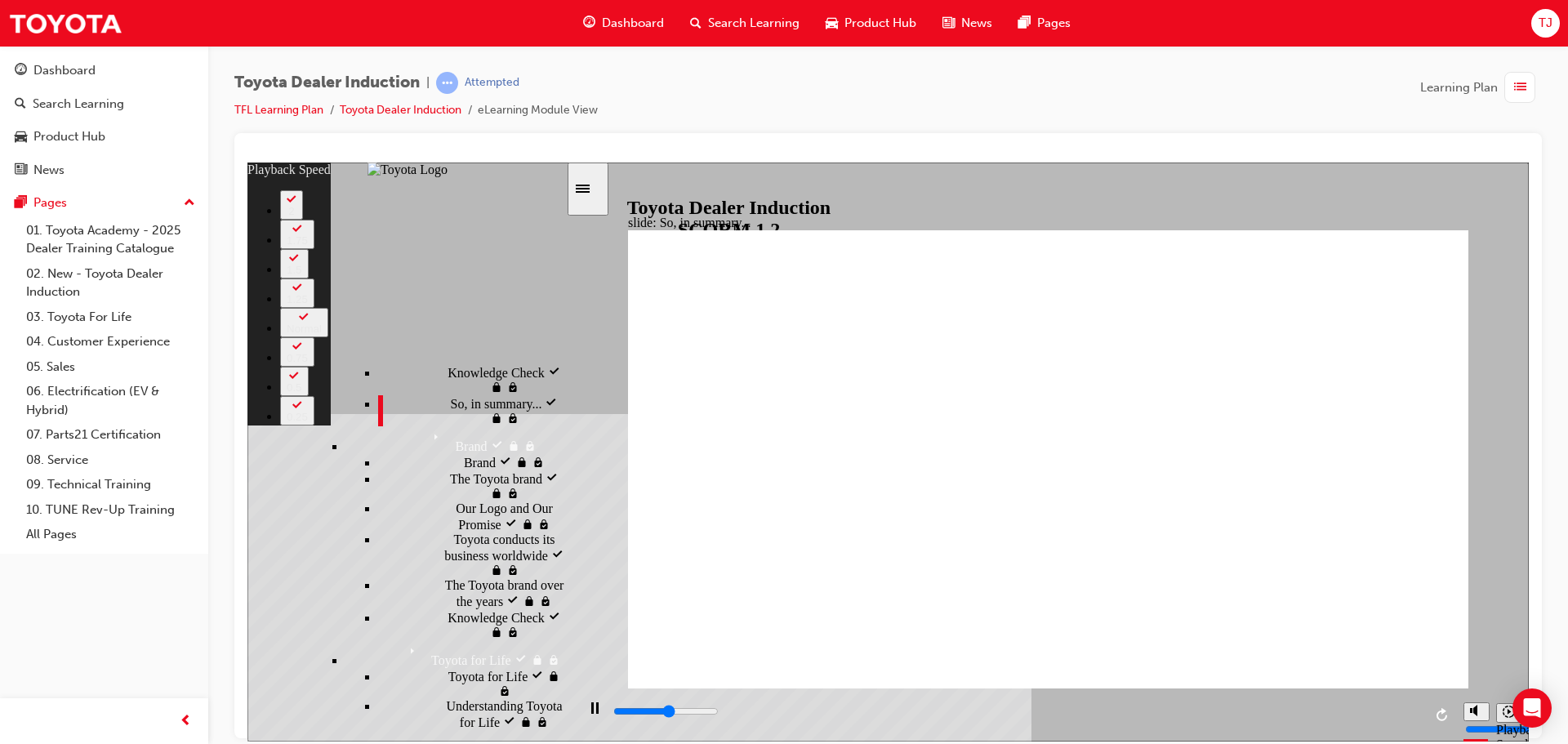
type input "3500"
type input "0"
type input "3800"
type input "1"
type input "4000"
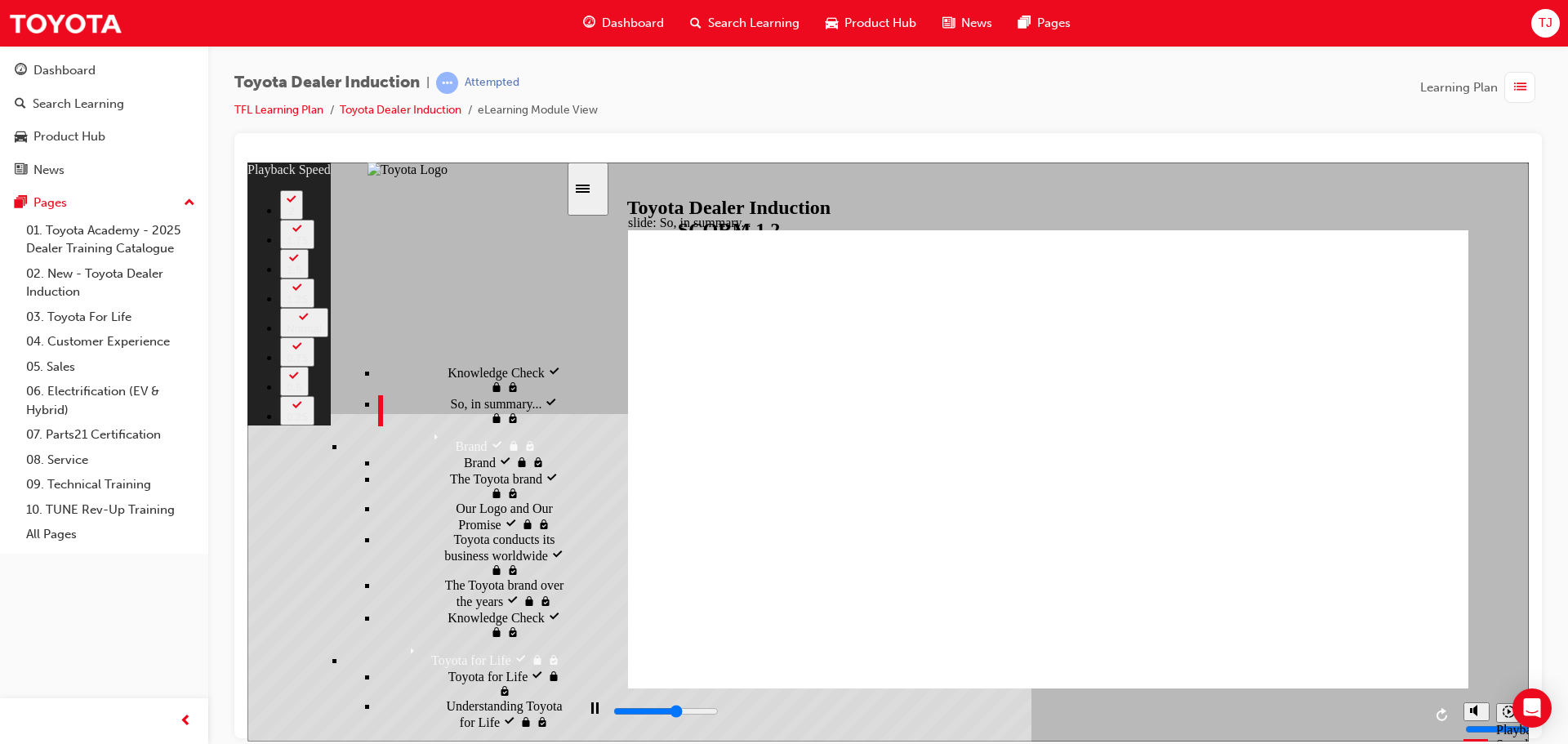
type input "1"
type input "4300"
type input "1"
type input "4600"
type input "1"
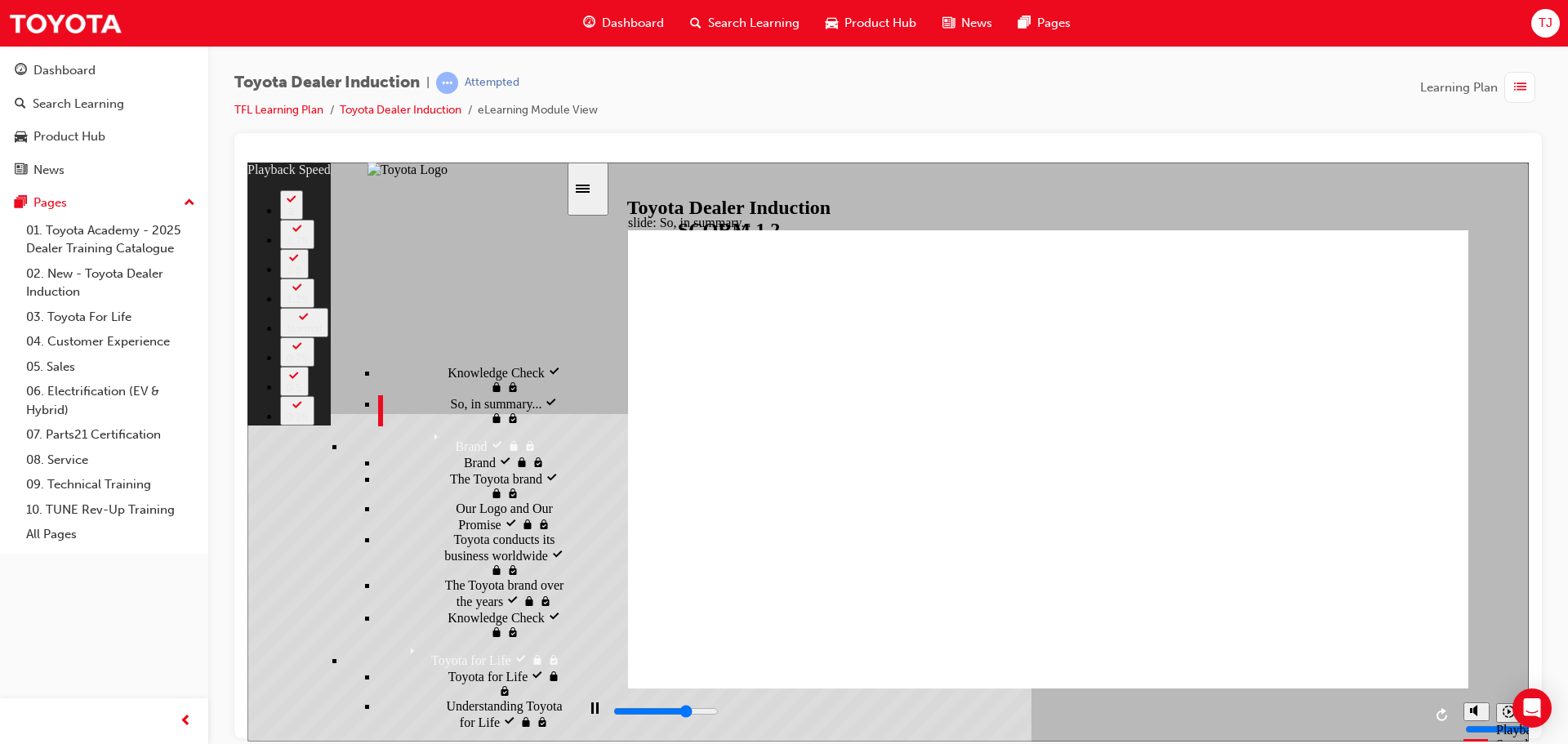
type input "4700"
type input "1"
type input "4800"
type input "2"
type input "5100"
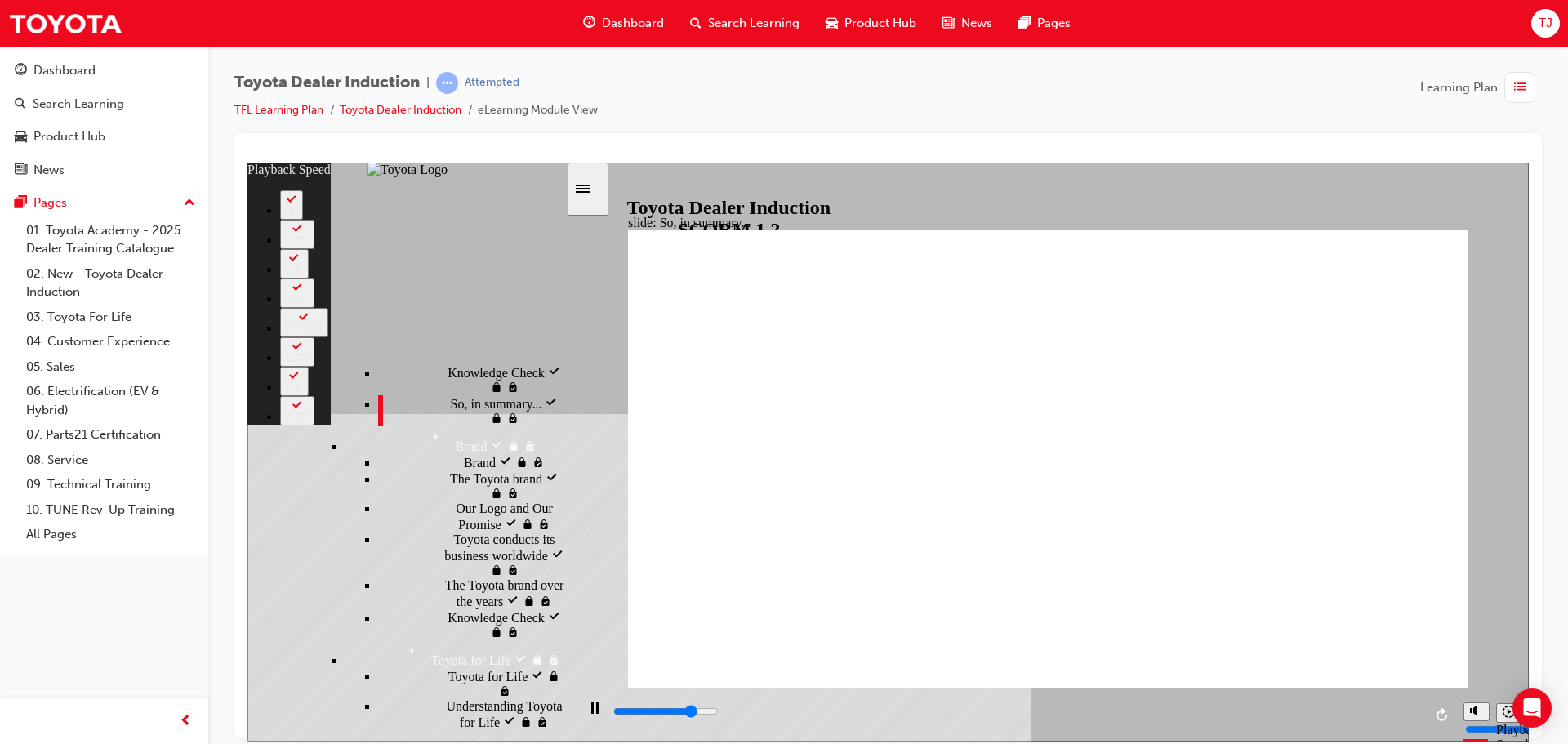
type input "2"
type input "5400"
type input "2"
type input "5700"
type input "2"
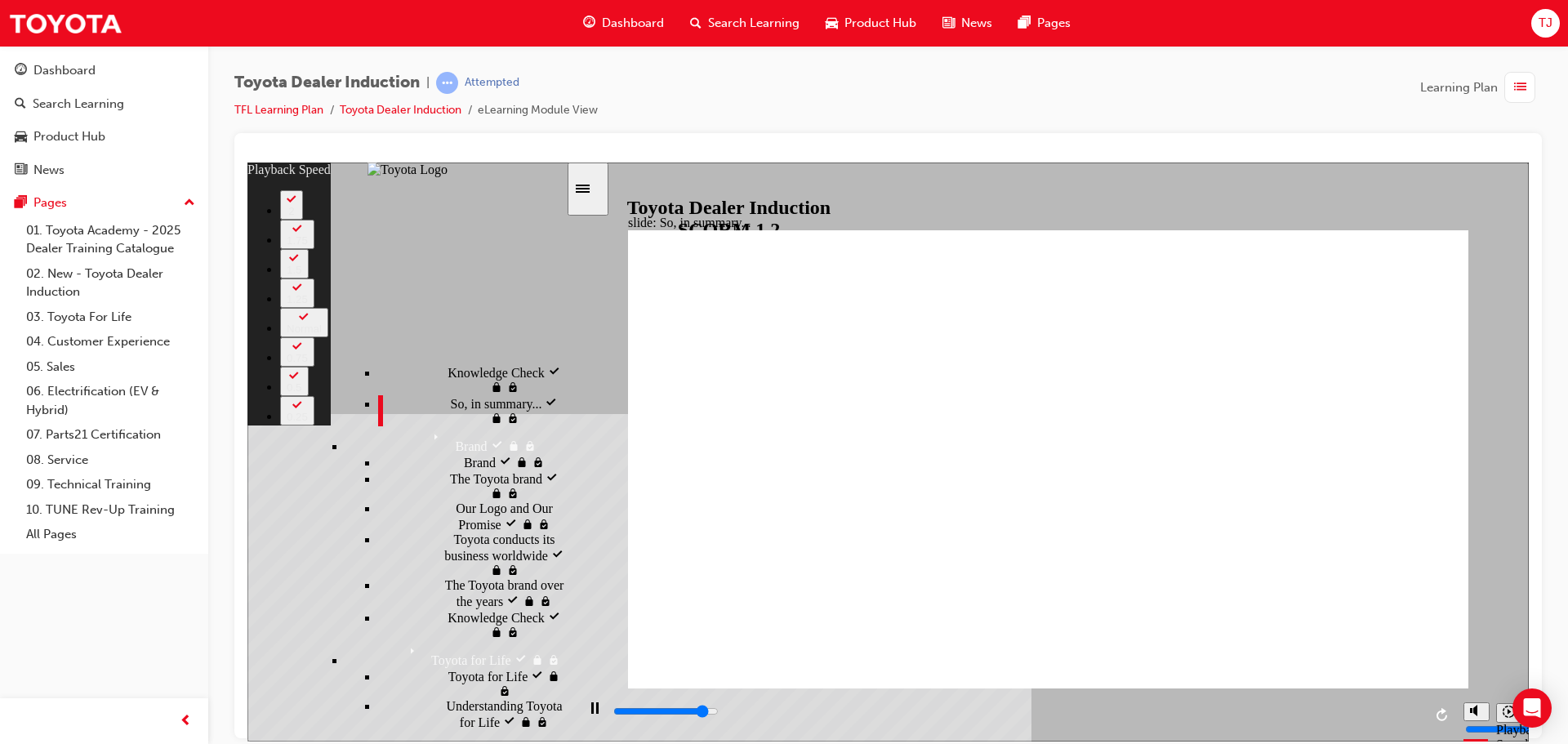
type input "5900"
type input "3"
type input "6100"
type input "7"
type input "3"
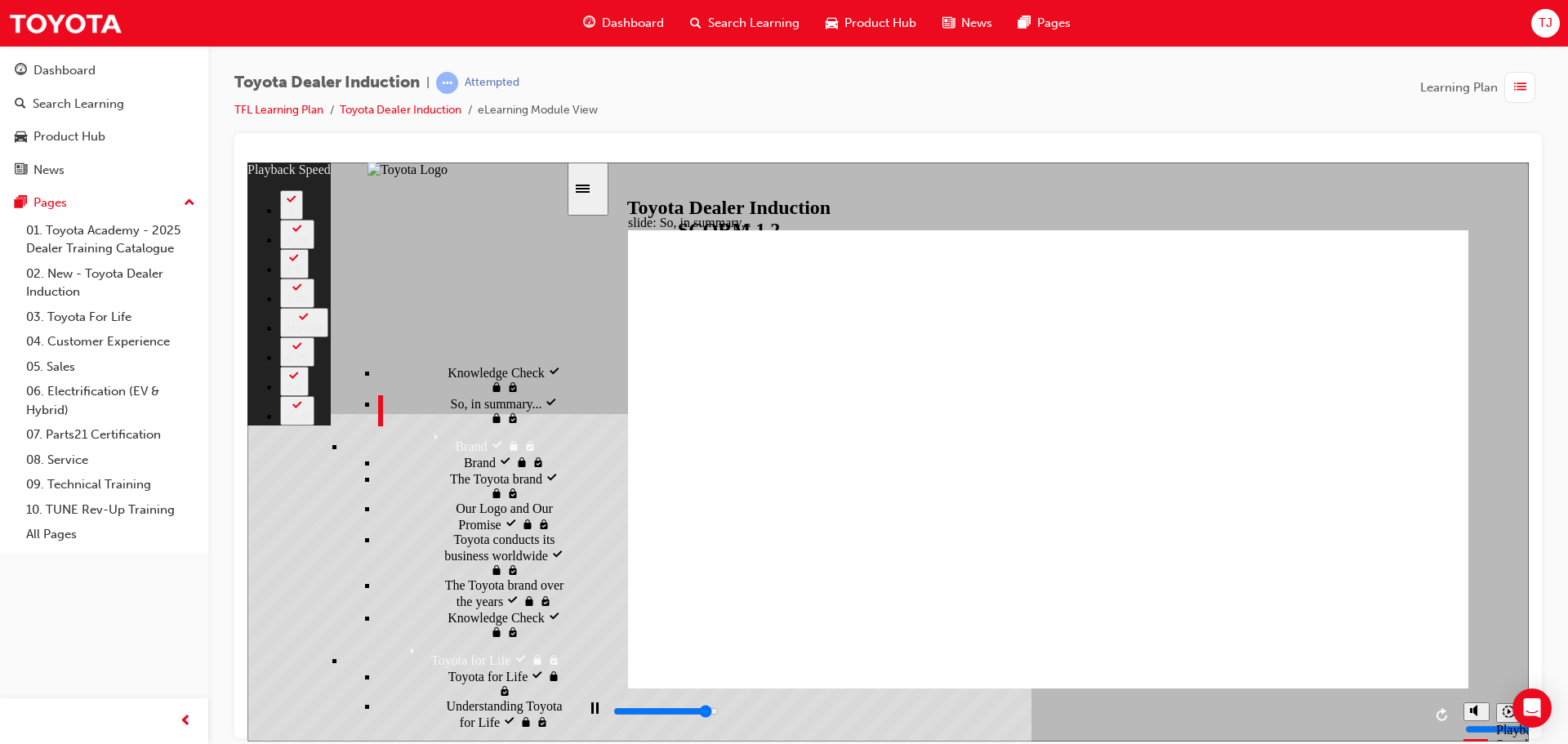
type input "7"
type input "6100"
type input "3"
type input "6100"
type input "7"
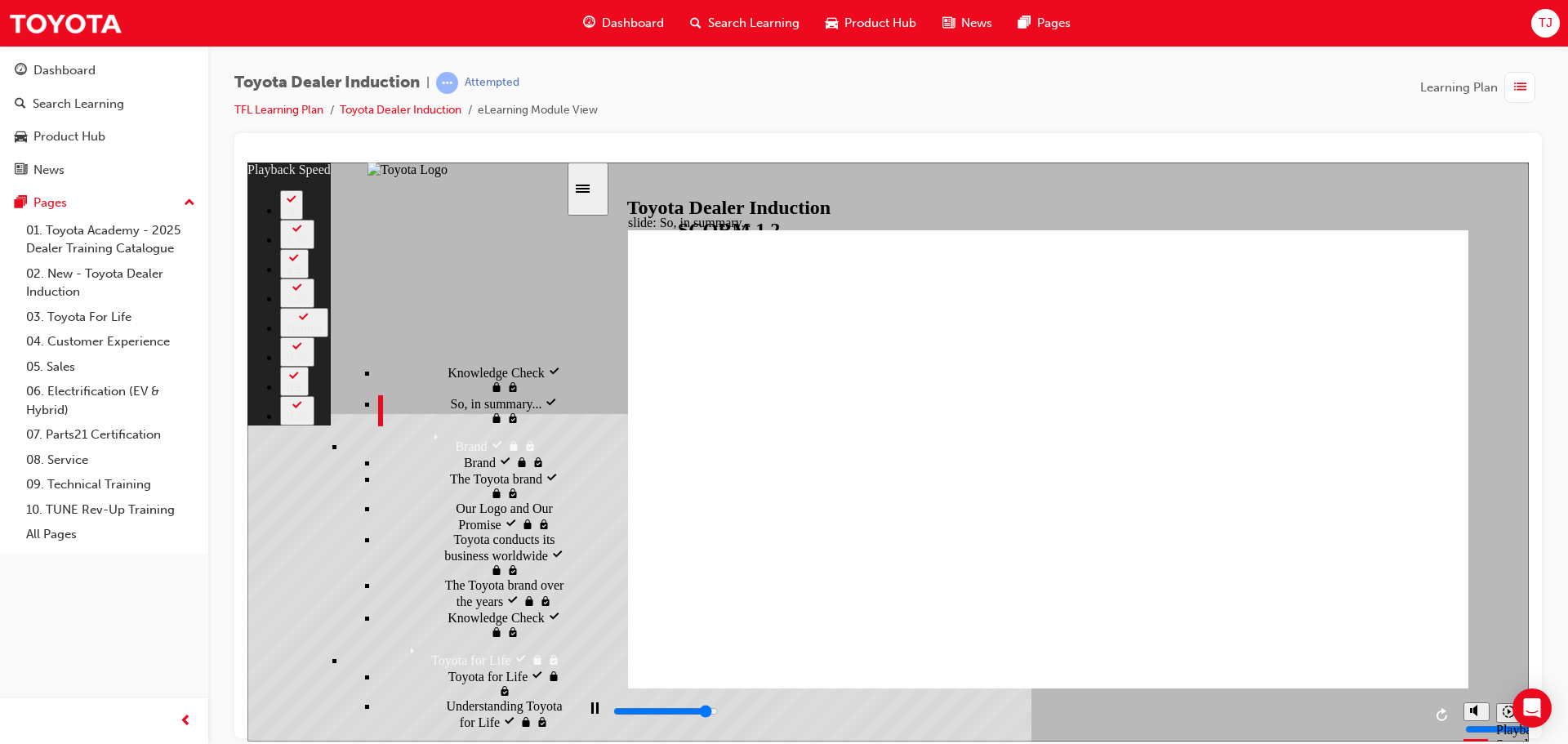
type input "3"
type input "7"
type input "6200"
type input "7"
type input "3"
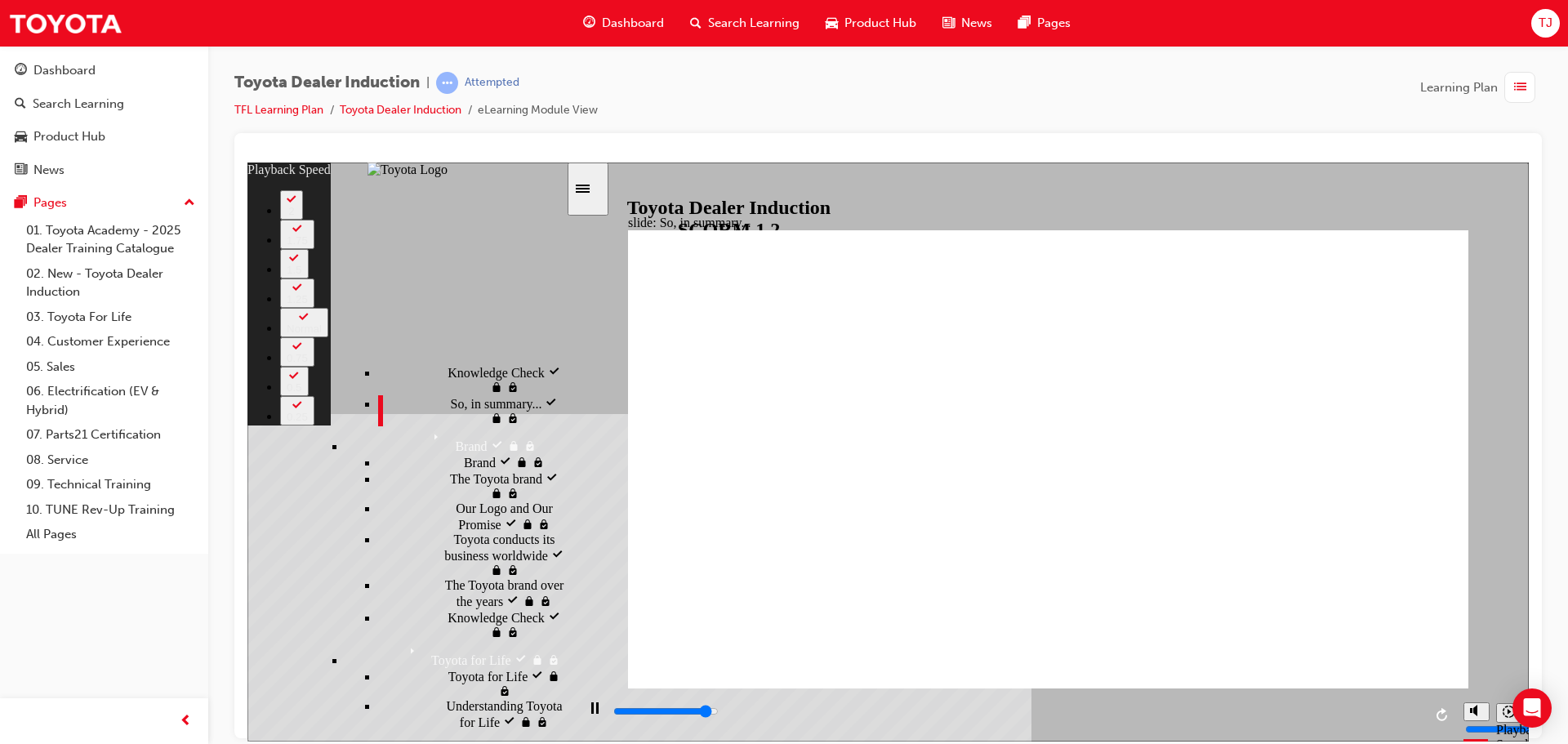
type input "7"
type input "6200"
type input "6"
type input "3"
type input "6"
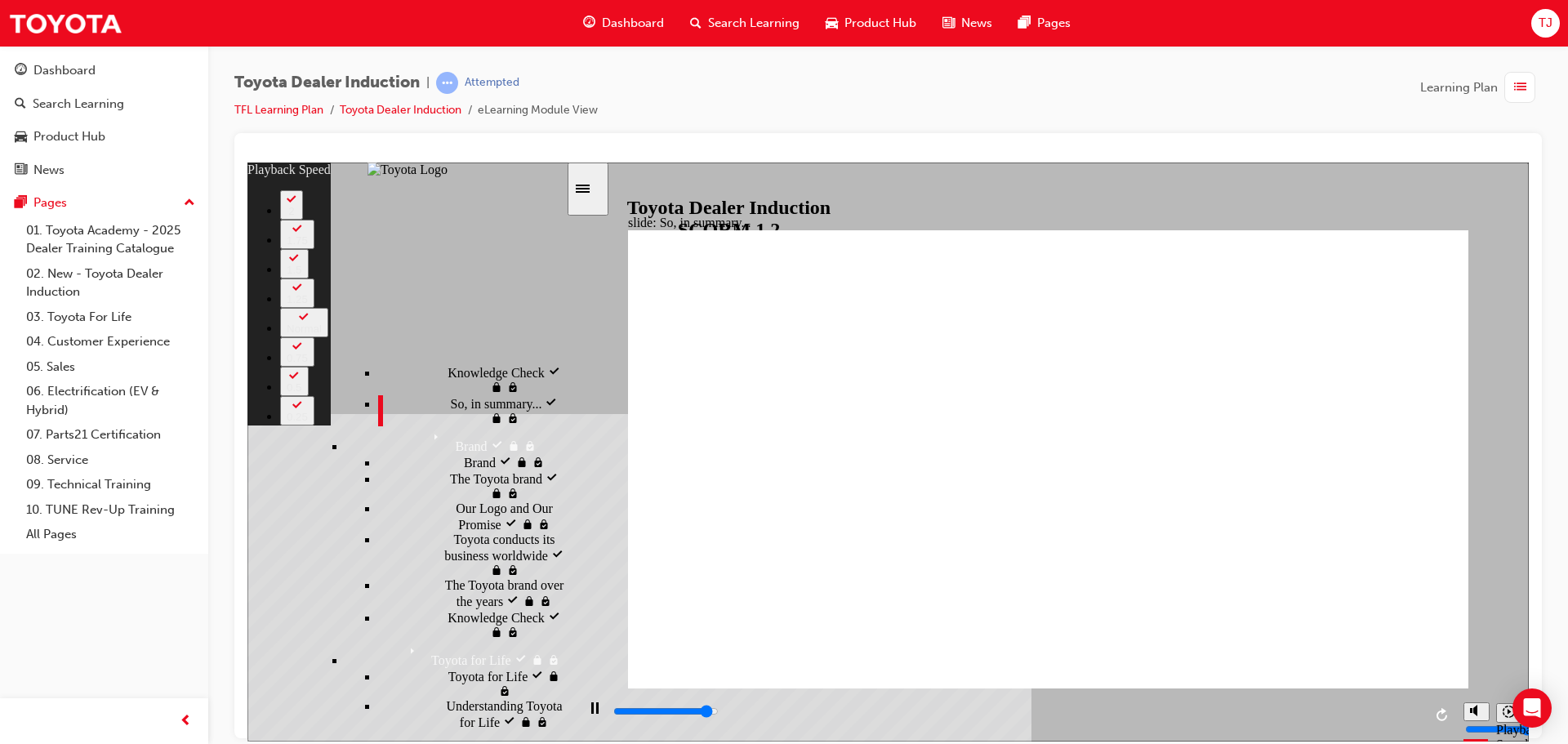
type input "6200"
type input "6"
type input "3"
type input "6"
type input "6200"
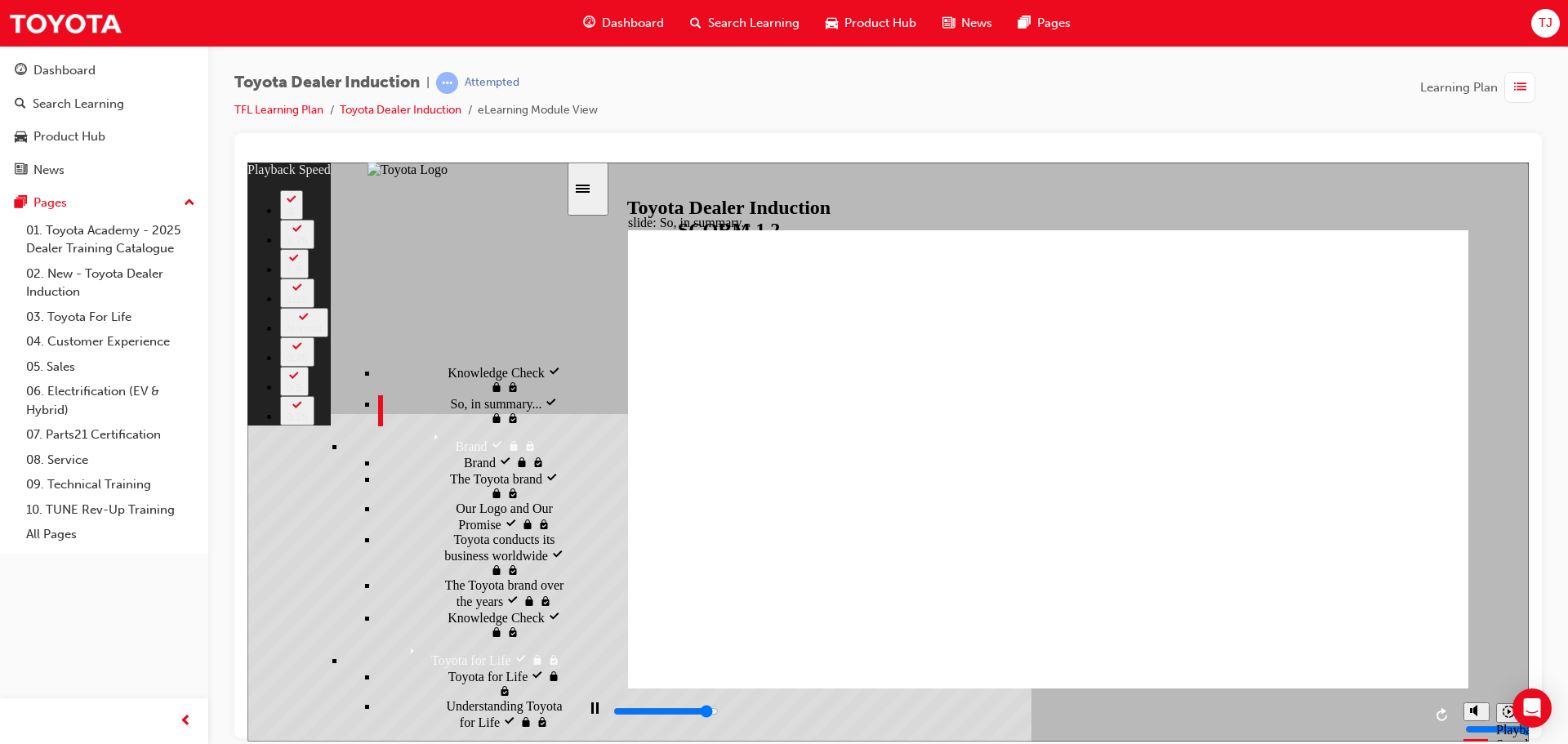
type input "6"
type input "3"
type input "6"
type input "6200"
type input "4"
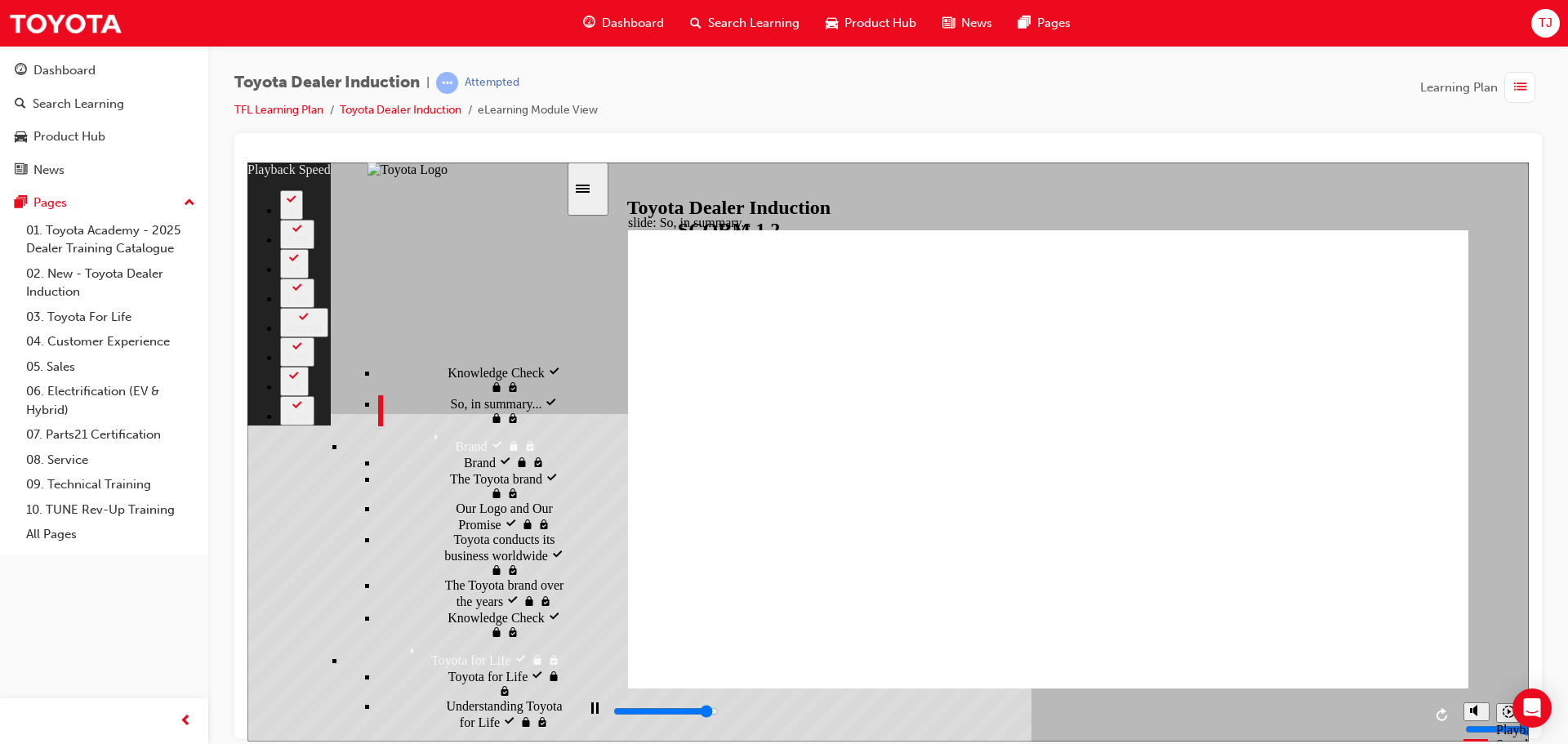
type input "3"
type input "4"
type input "6300"
type input "4"
type input "3"
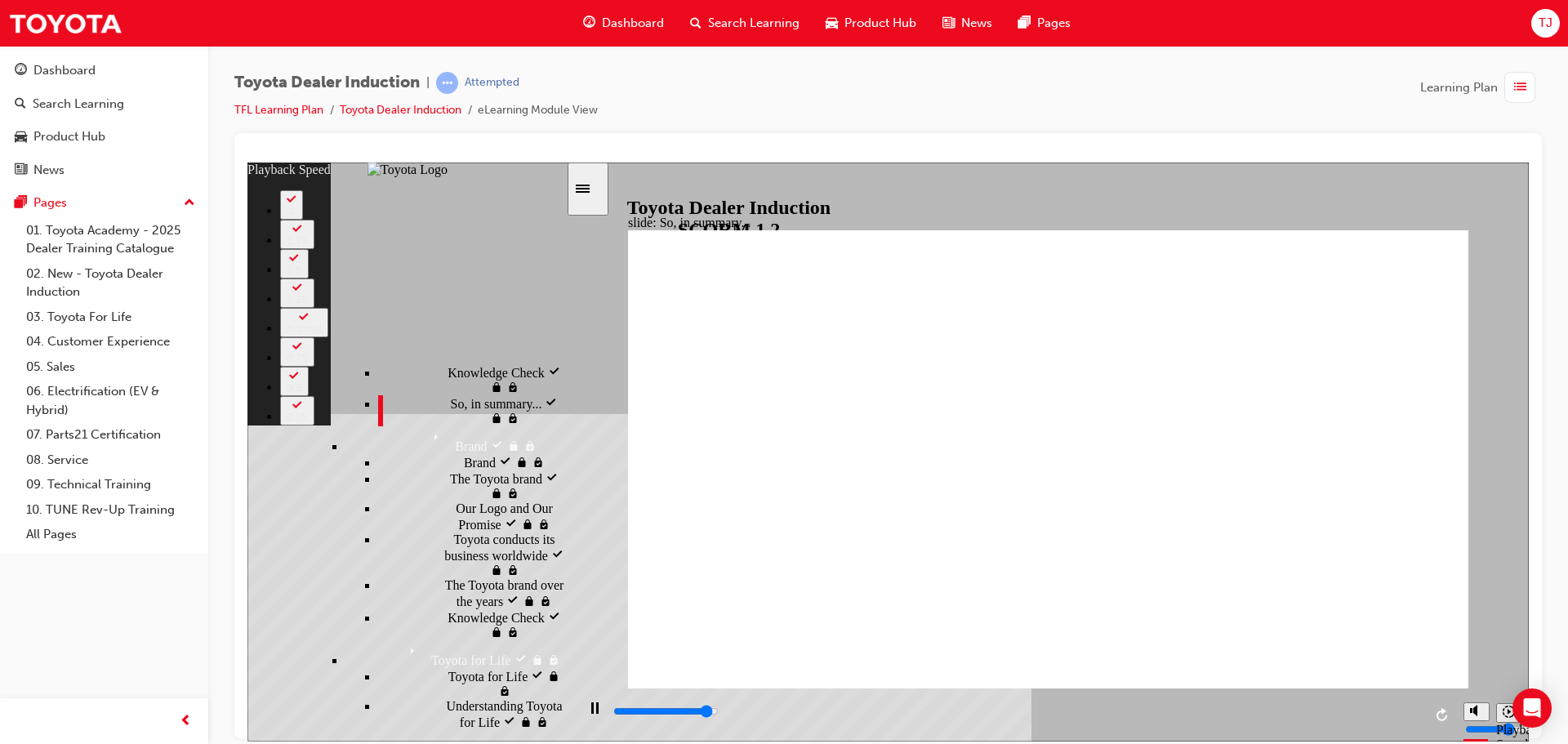
type input "4"
type input "6300"
type input "3"
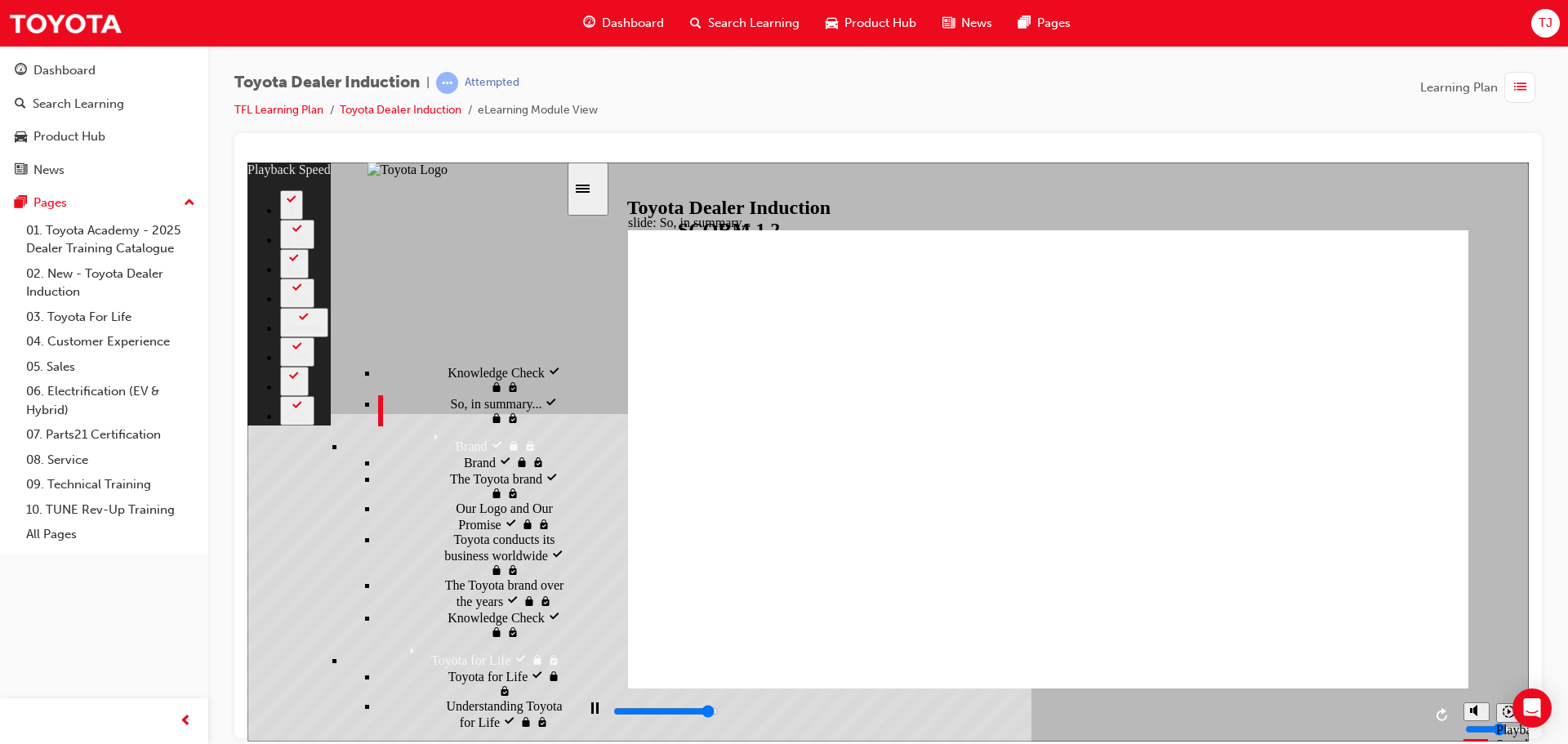
type input "6300"
type input "3"
type input "6300"
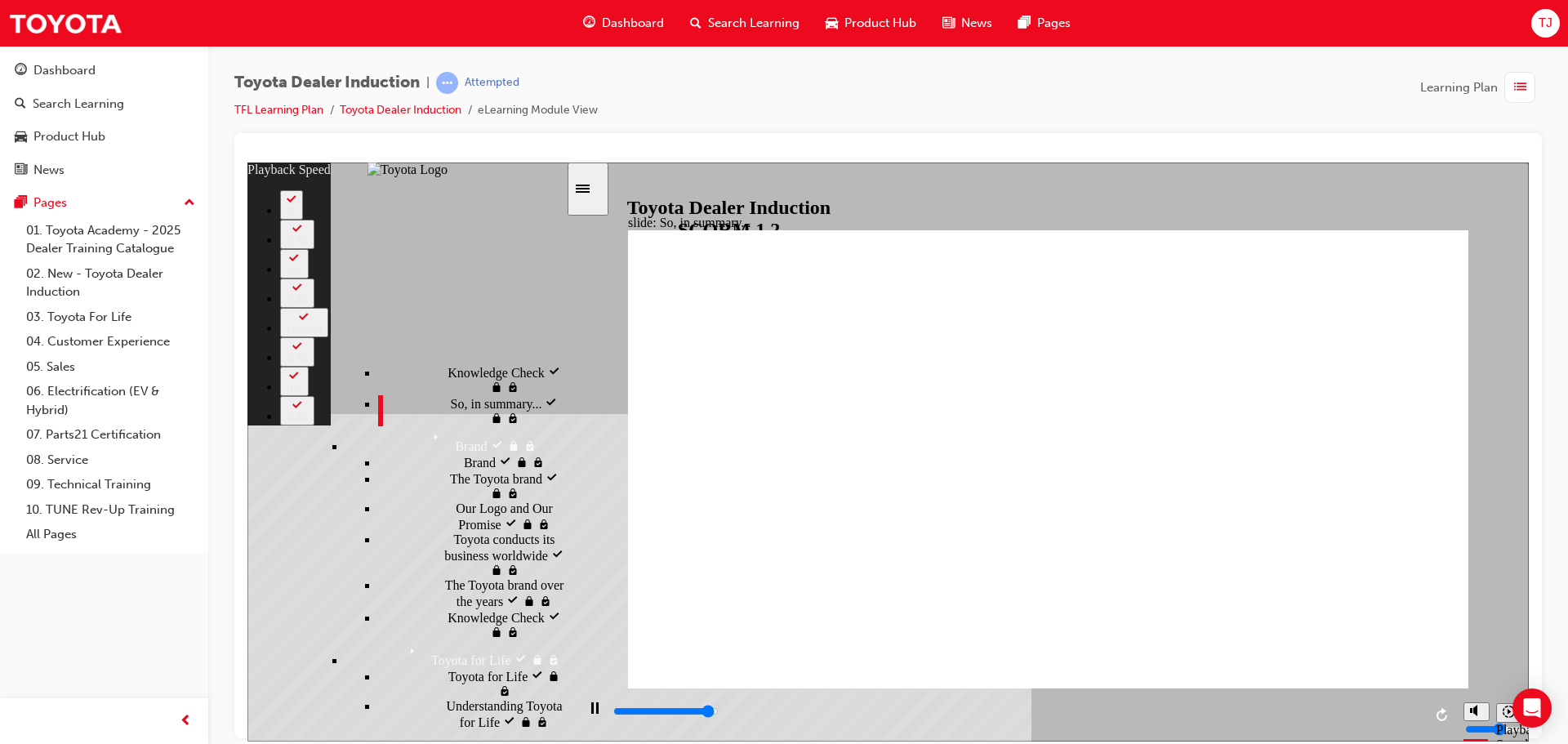
type input "3"
type input "6300"
type input "3"
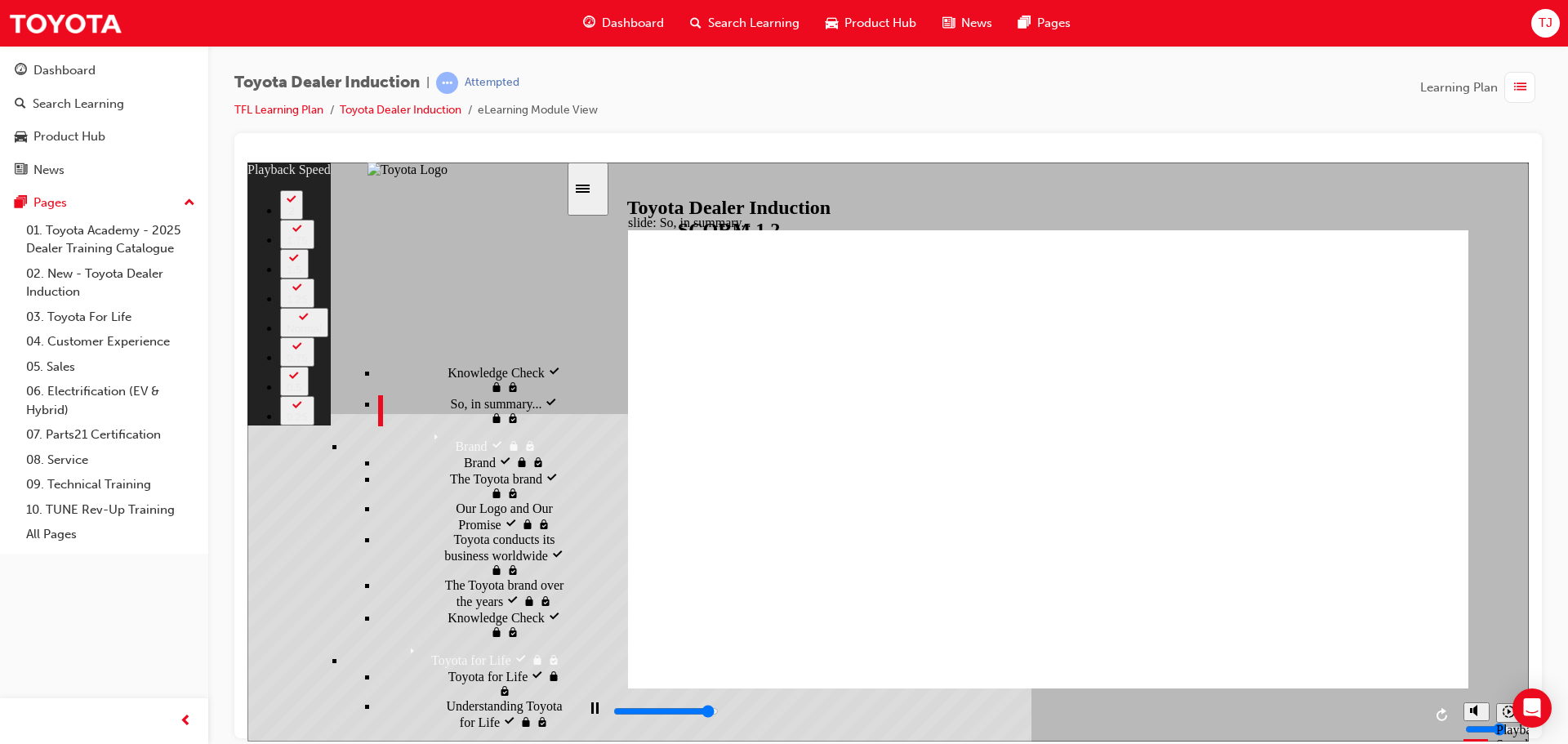
type input "6300"
type input "3"
type input "6400"
type input "3"
type input "6500"
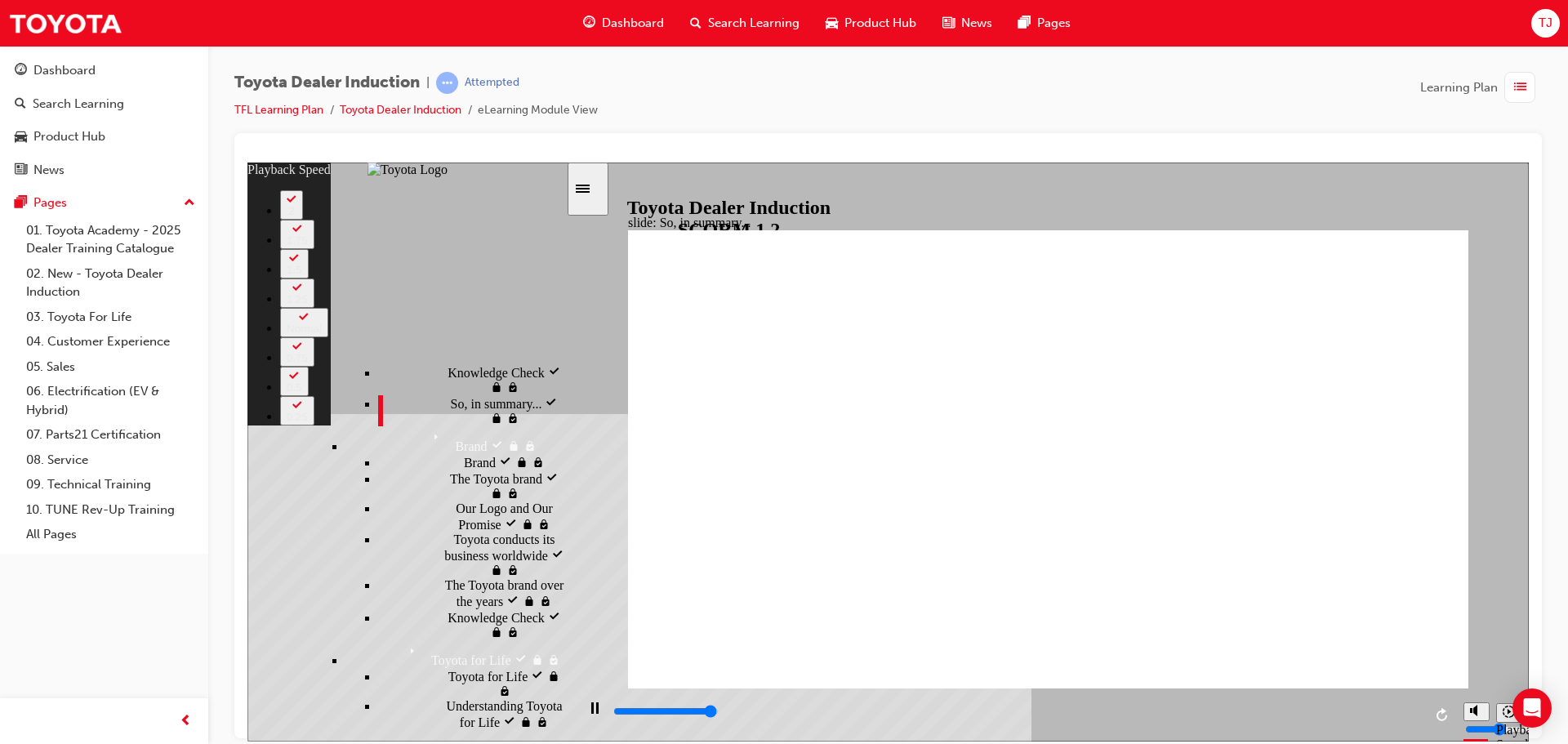
drag, startPoint x: 1330, startPoint y: 615, endPoint x: 1327, endPoint y: 635, distance: 20.2
type input "58"
type input "1"
type input "58"
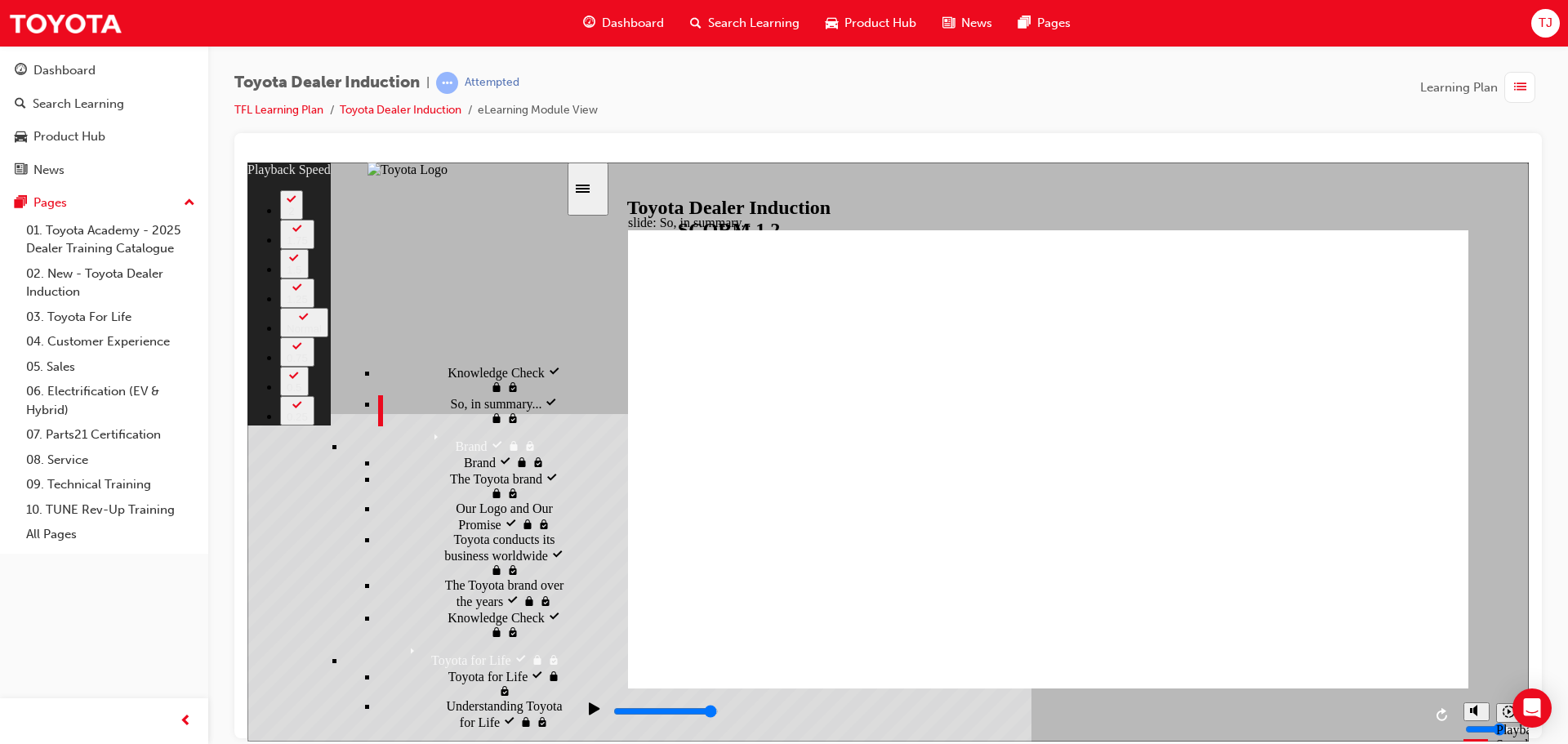
type input "1"
type input "58"
type input "1"
type input "58"
type input "1"
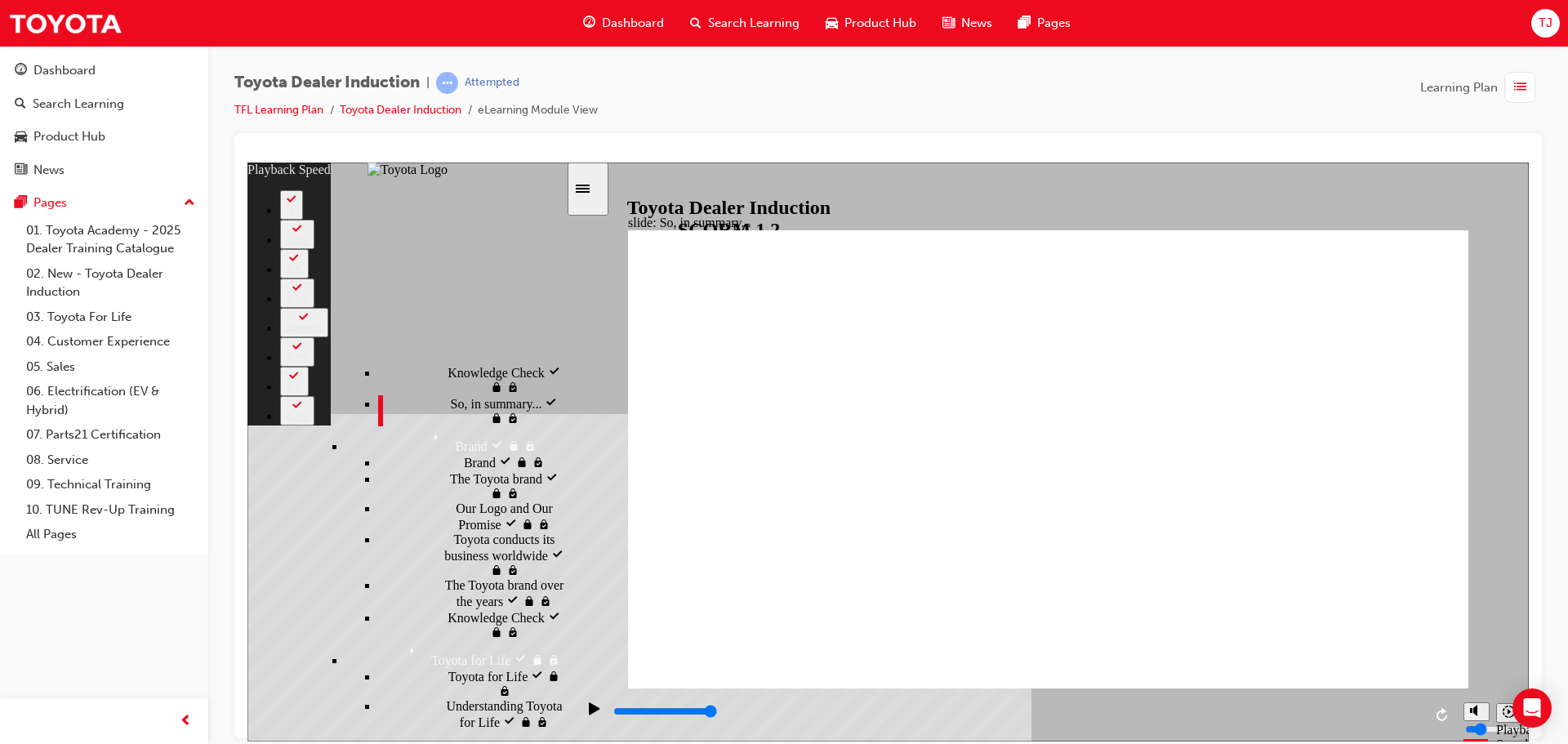
type input "58"
type input "0"
type input "58"
type input "0"
type input "58"
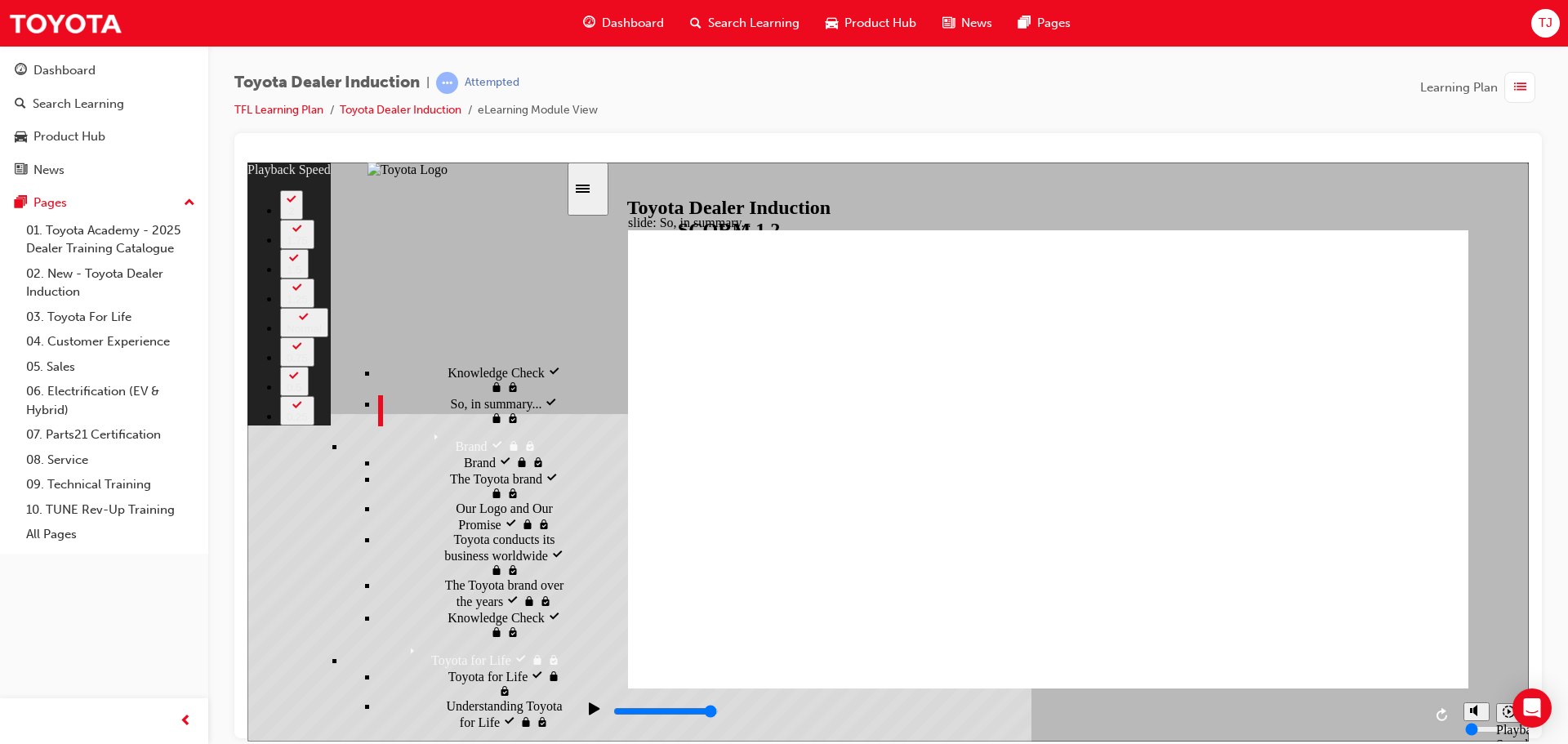
type input "0"
type input "58"
type input "0"
type input "1"
type input "58"
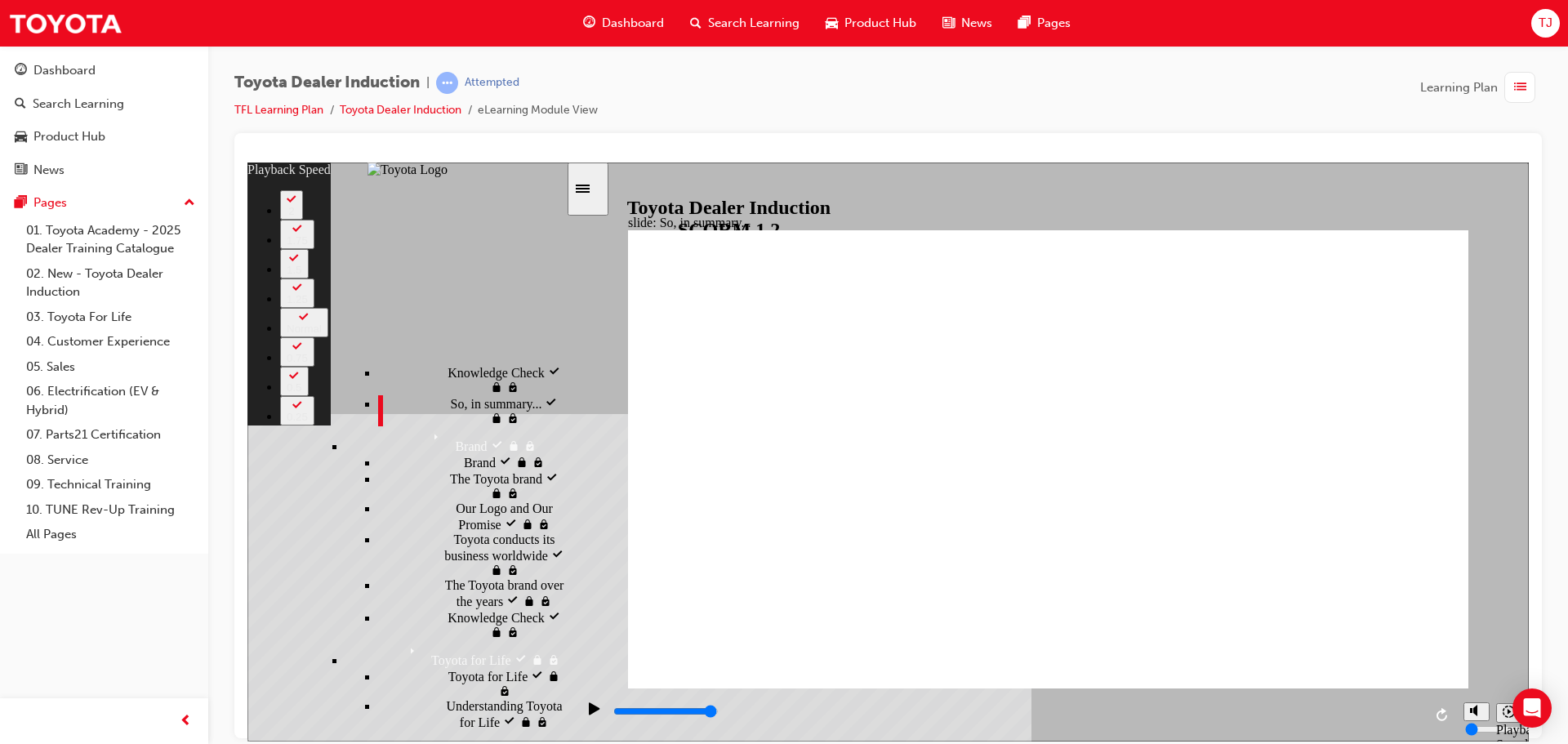
type input "1"
type input "58"
type input "1"
type input "58"
type input "1"
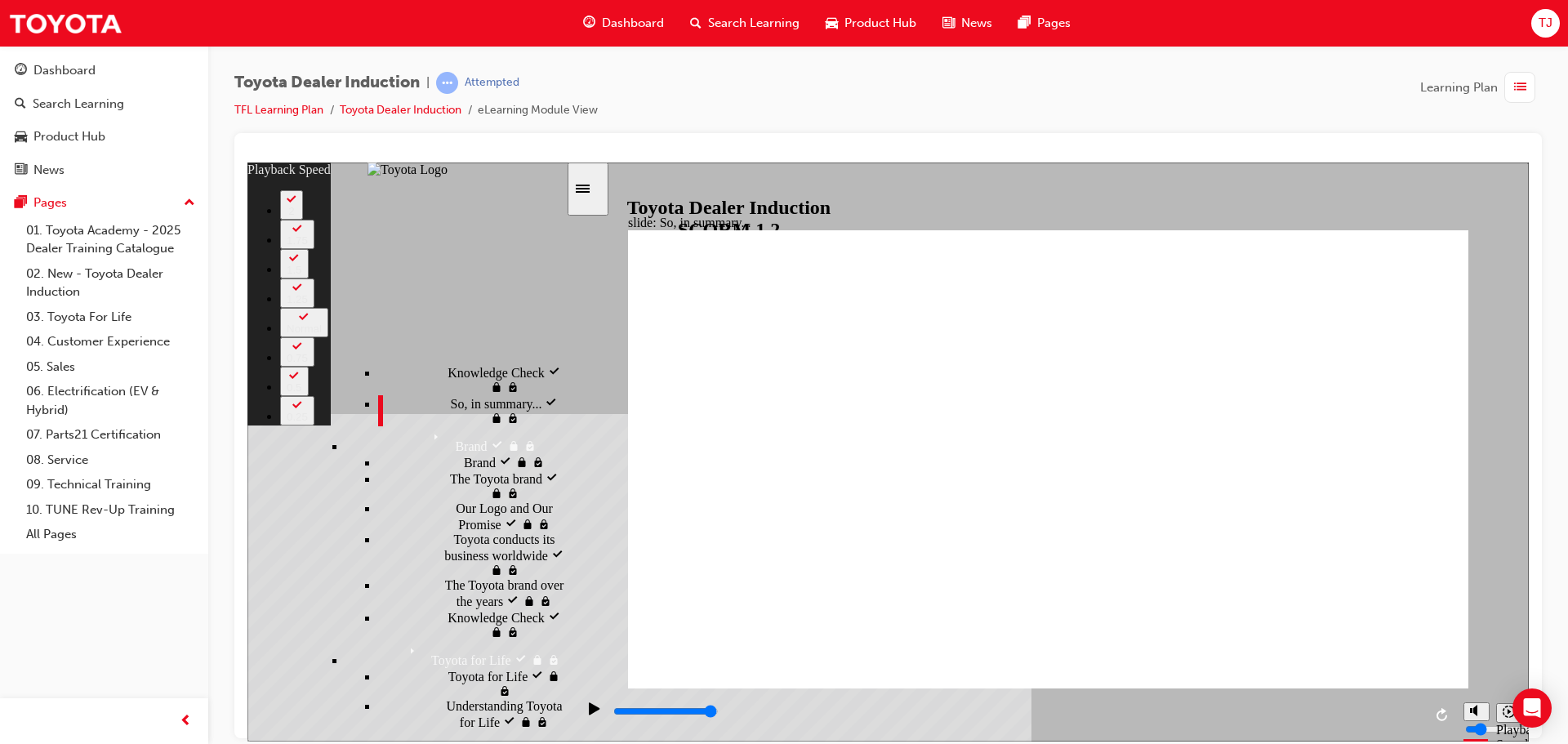
type input "58"
type input "1"
type input "58"
type input "1"
type input "58"
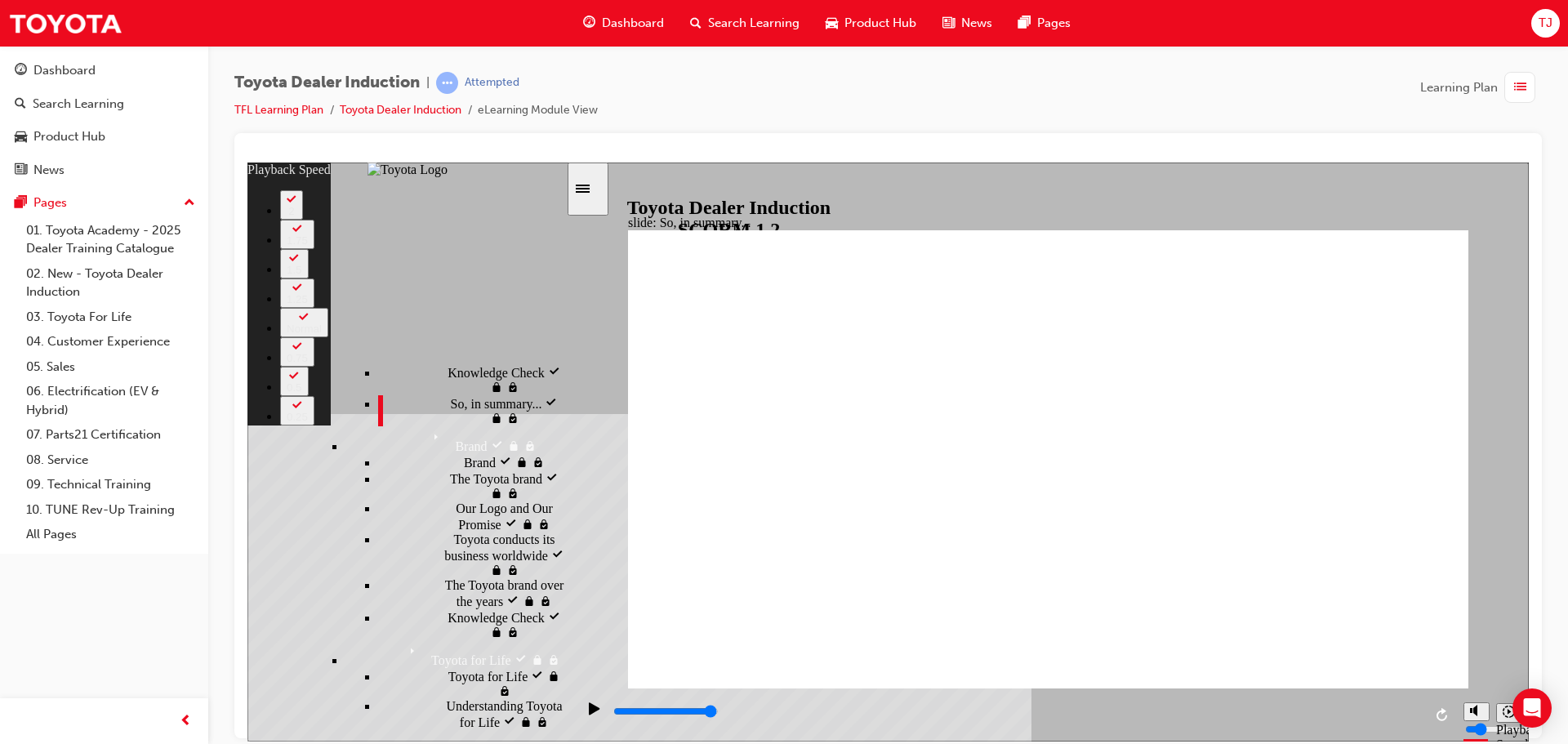
type input "1"
type input "58"
type input "1"
type input "59"
type input "1"
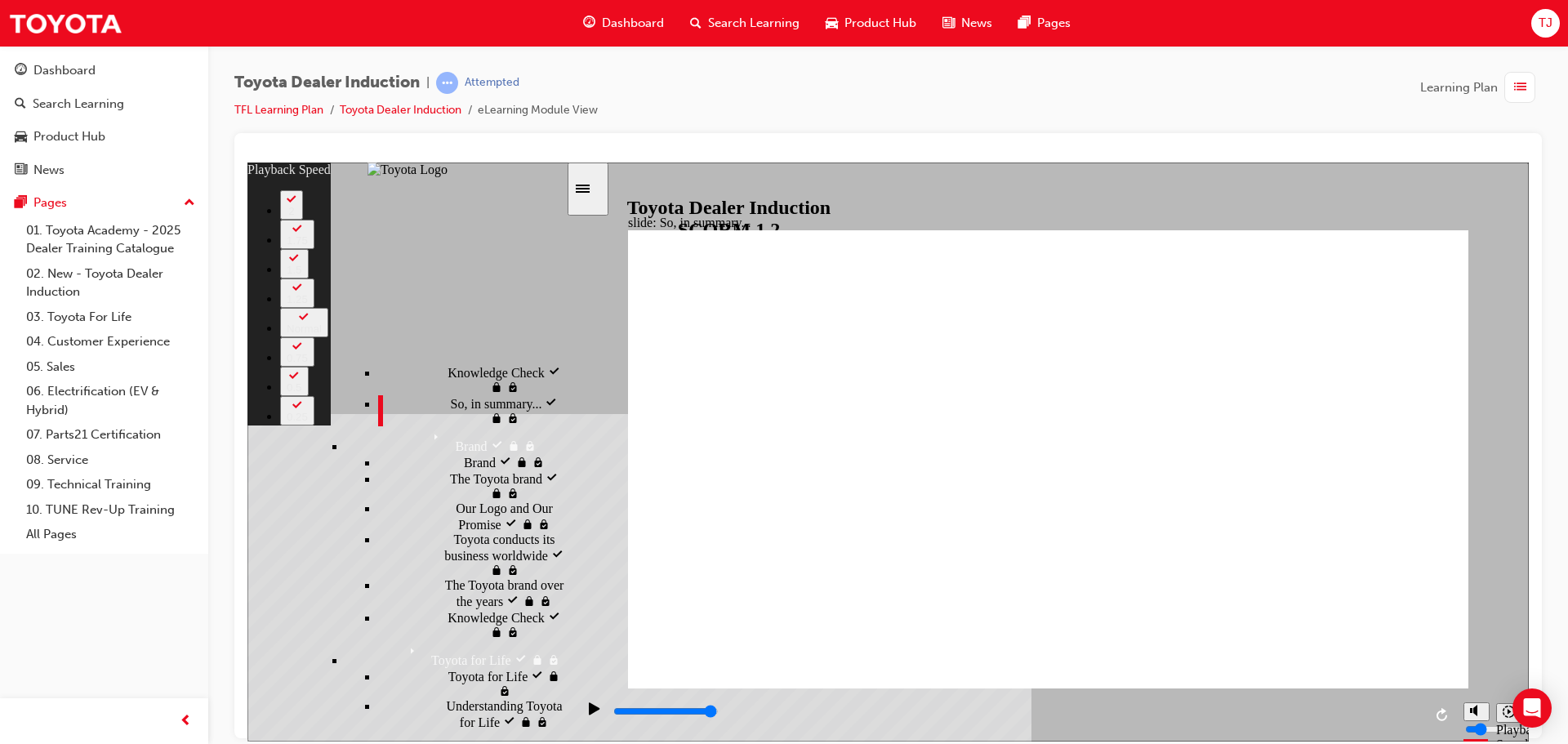
type input "59"
type input "1"
type input "59"
type input "1"
type input "59"
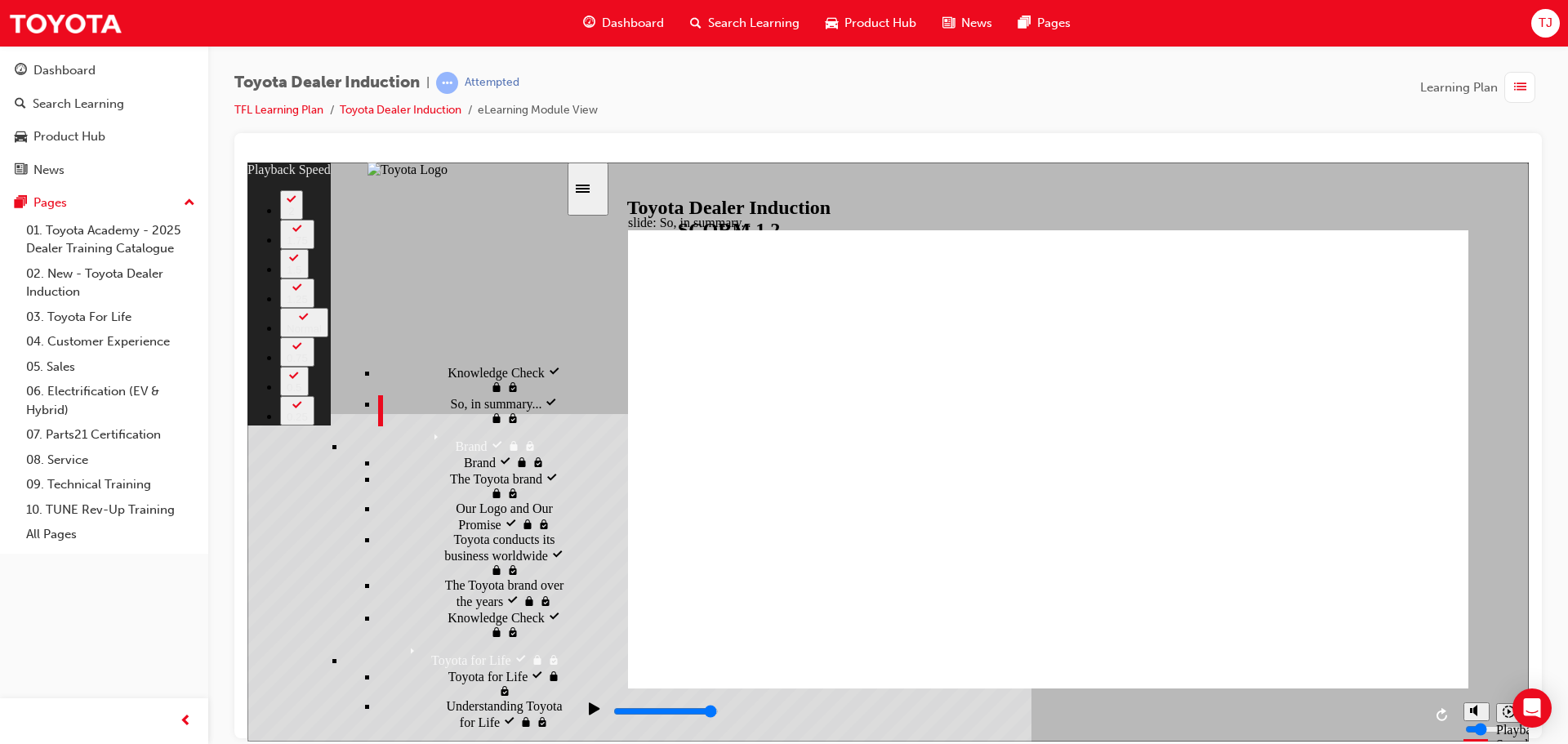
type input "1"
type input "59"
type input "2"
type input "59"
type input "2"
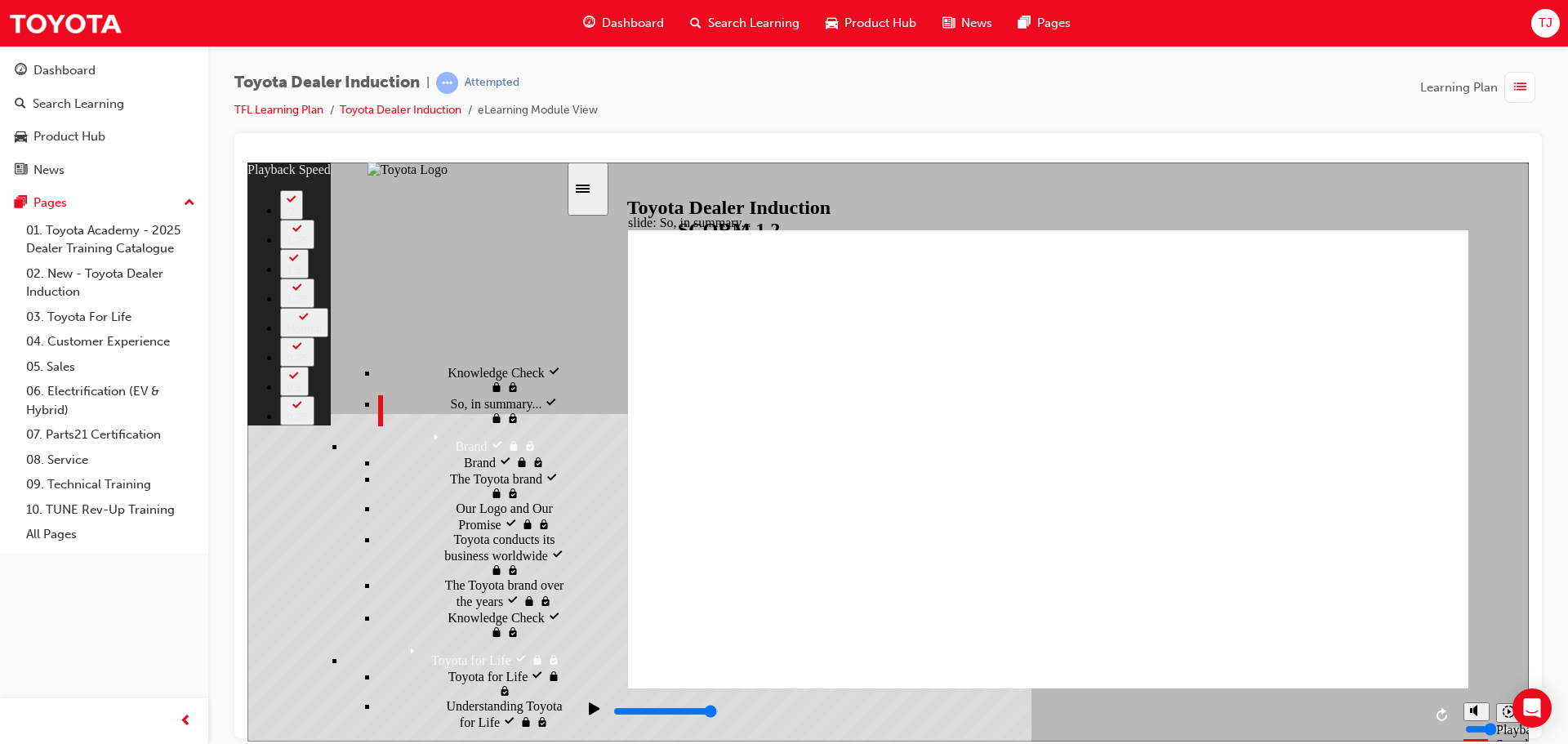
type input "2"
type input "59"
type input "2"
type input "59"
type input "2"
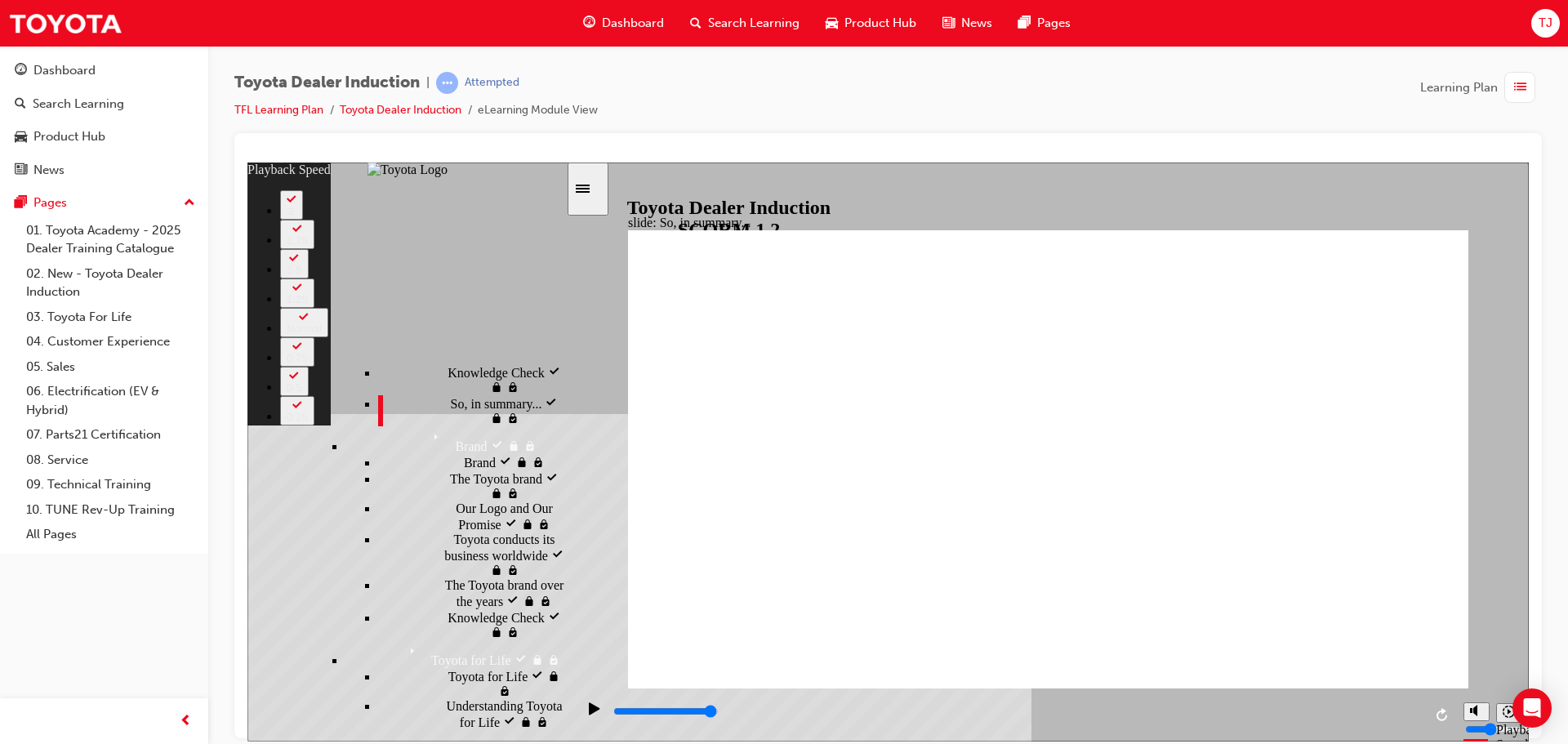
type input "59"
type input "2"
type input "59"
type input "2"
type input "59"
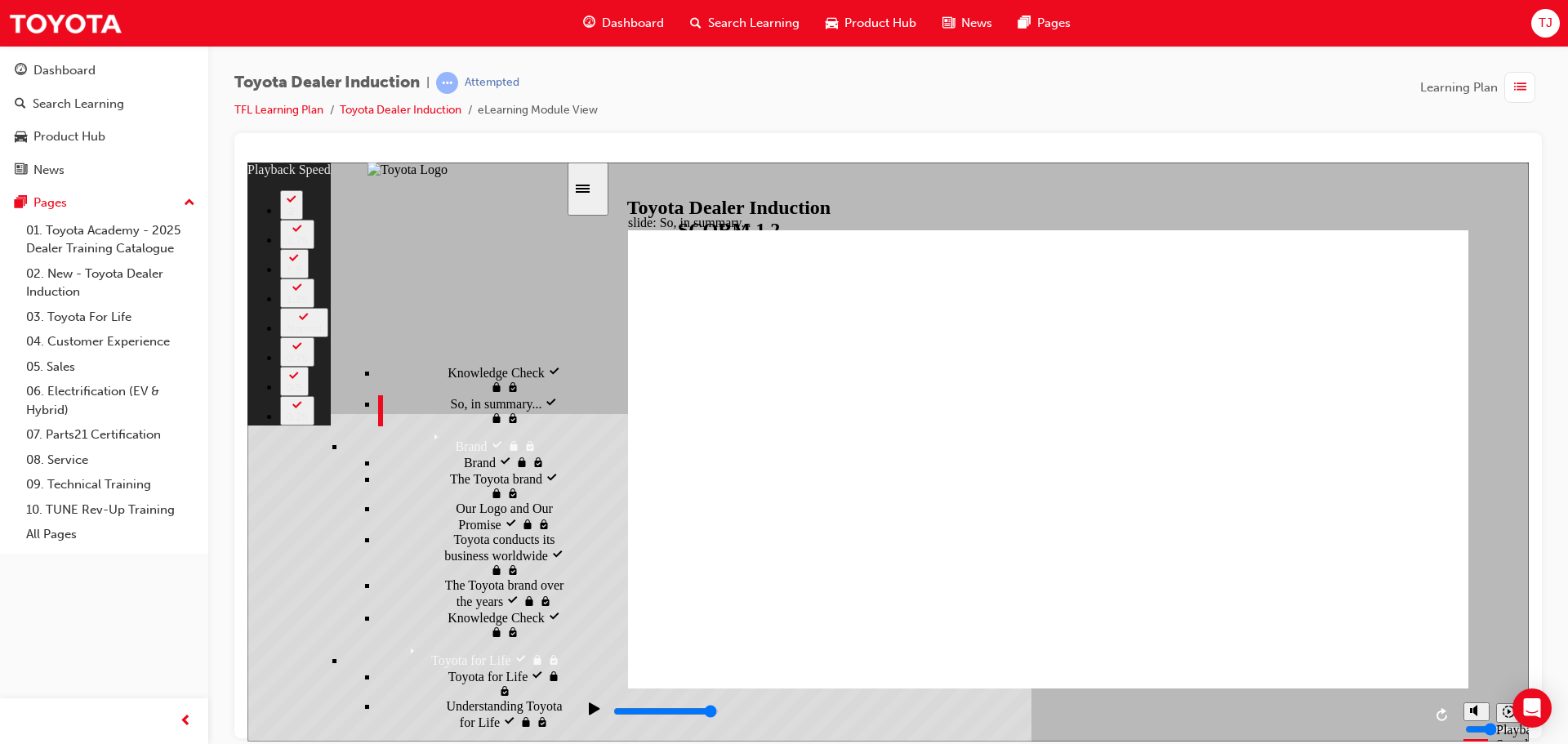
type input "2"
type input "59"
type input "2"
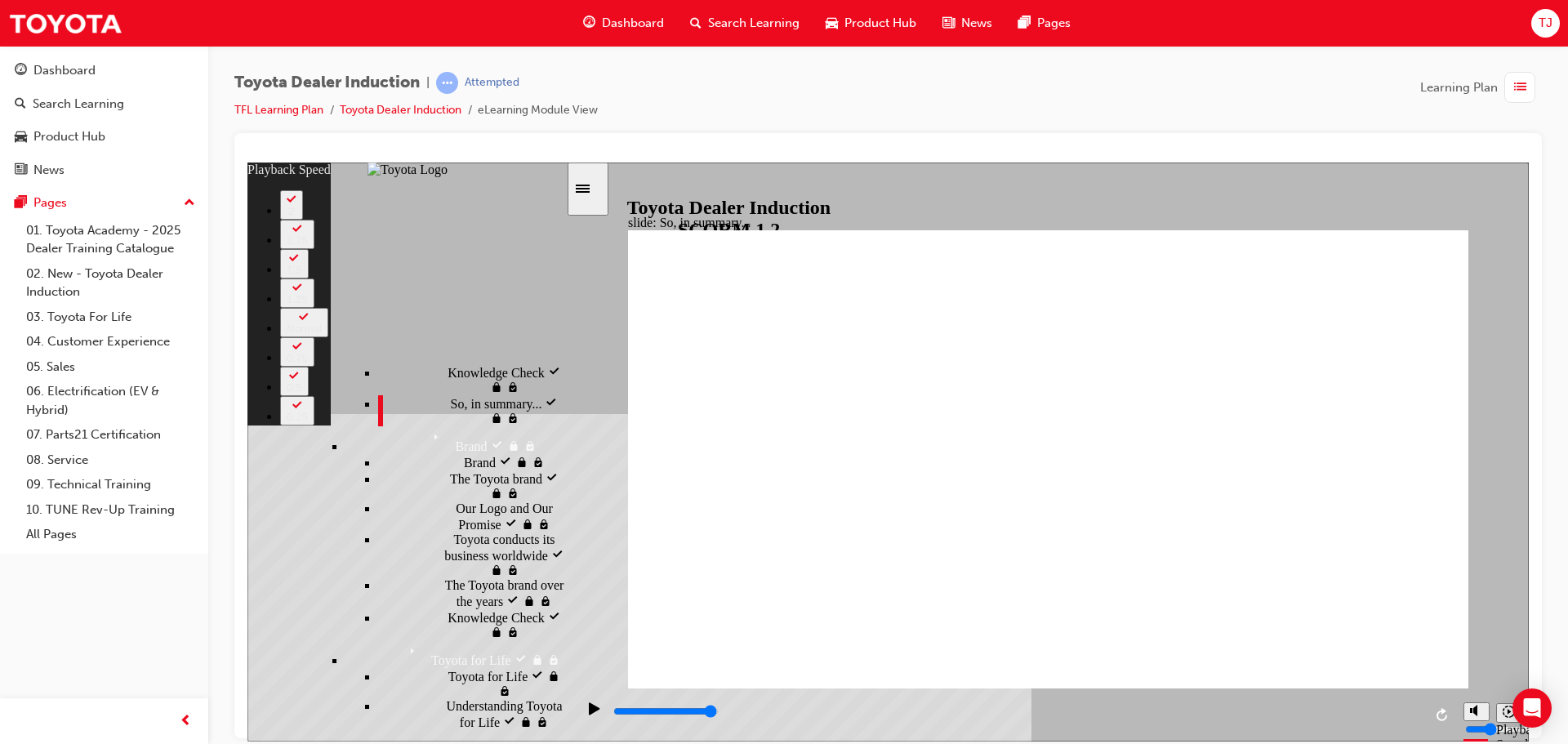
type input "59"
type input "2"
type input "59"
type input "3"
type input "60"
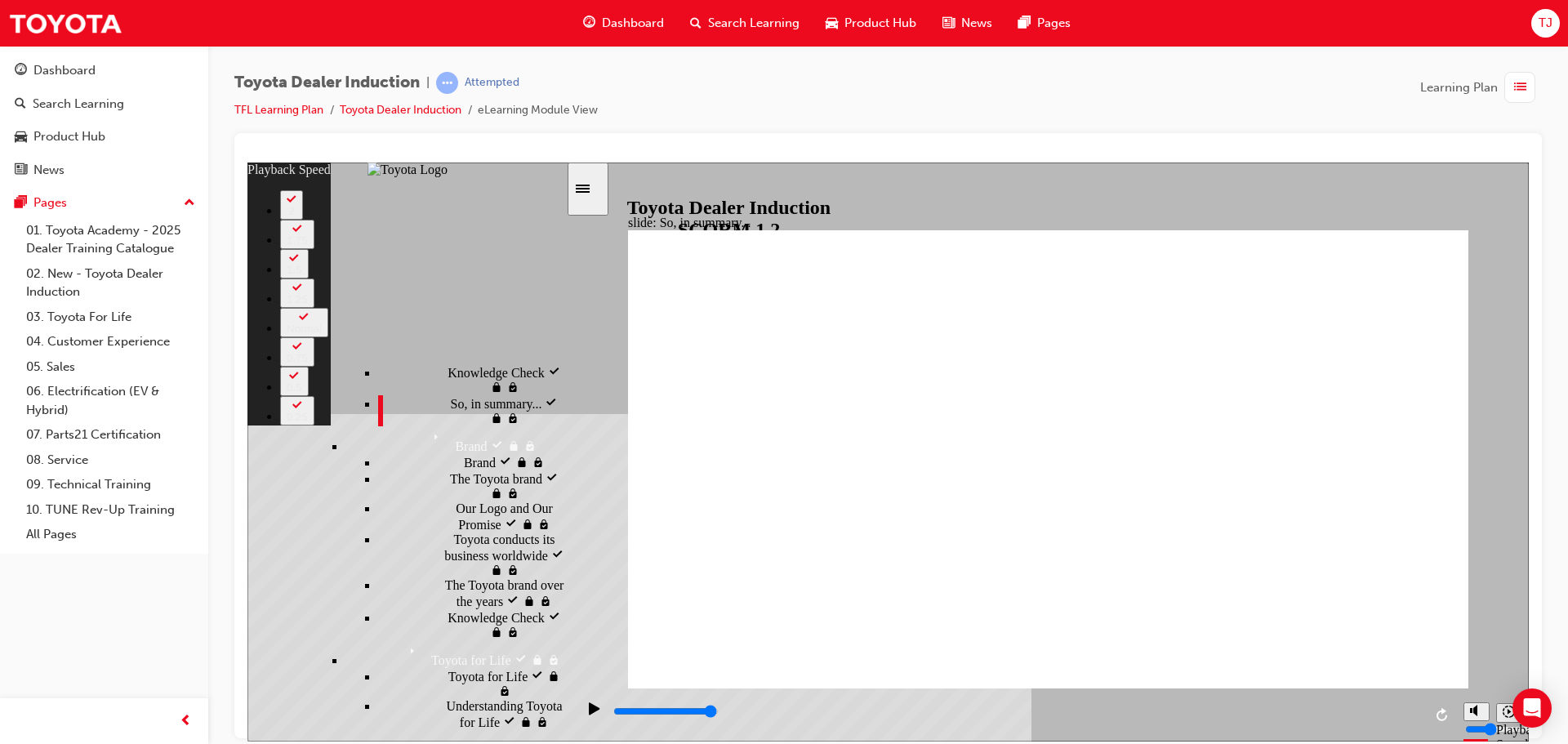
type input "3"
type input "60"
type input "3"
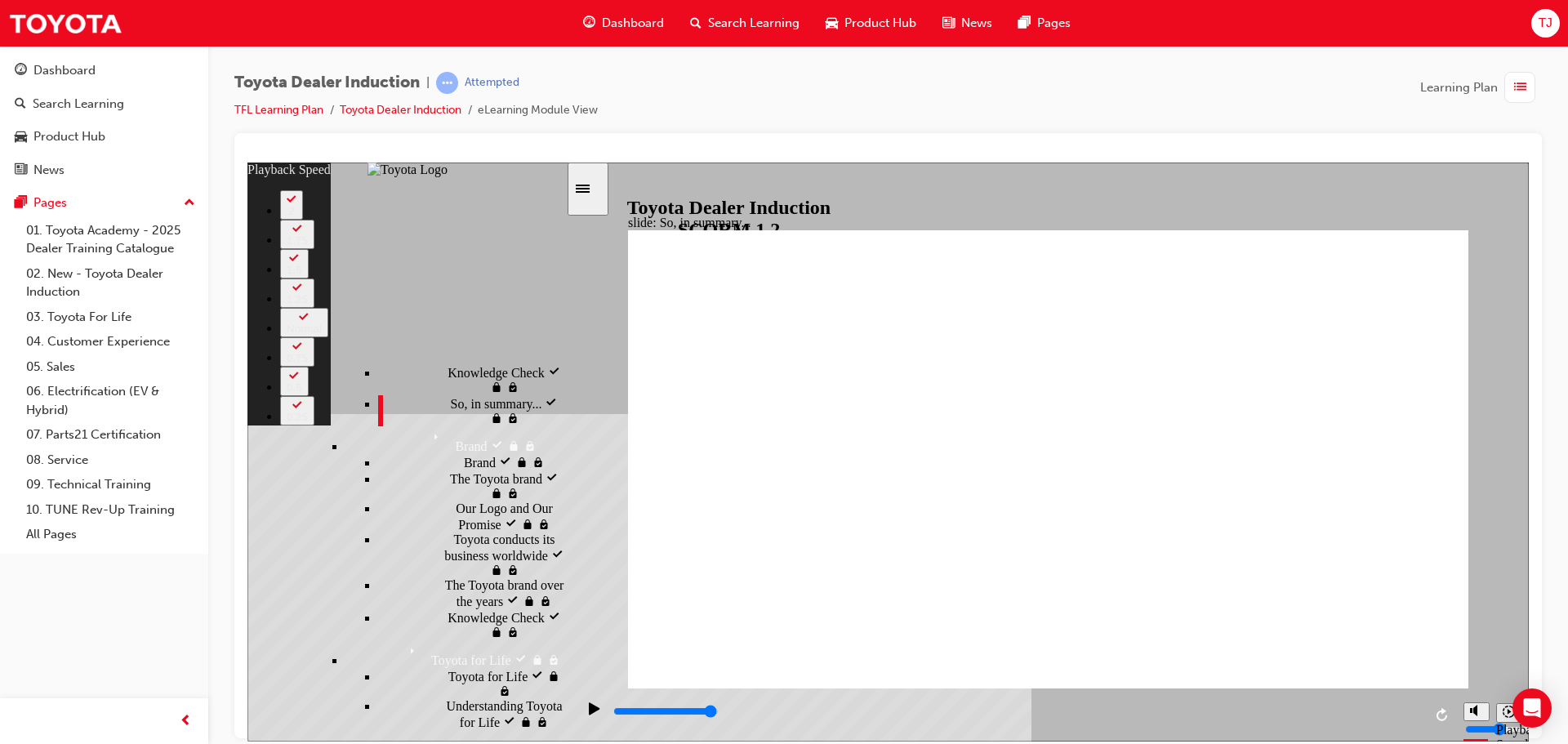
type input "60"
type input "3"
type input "4"
type input "60"
type input "4"
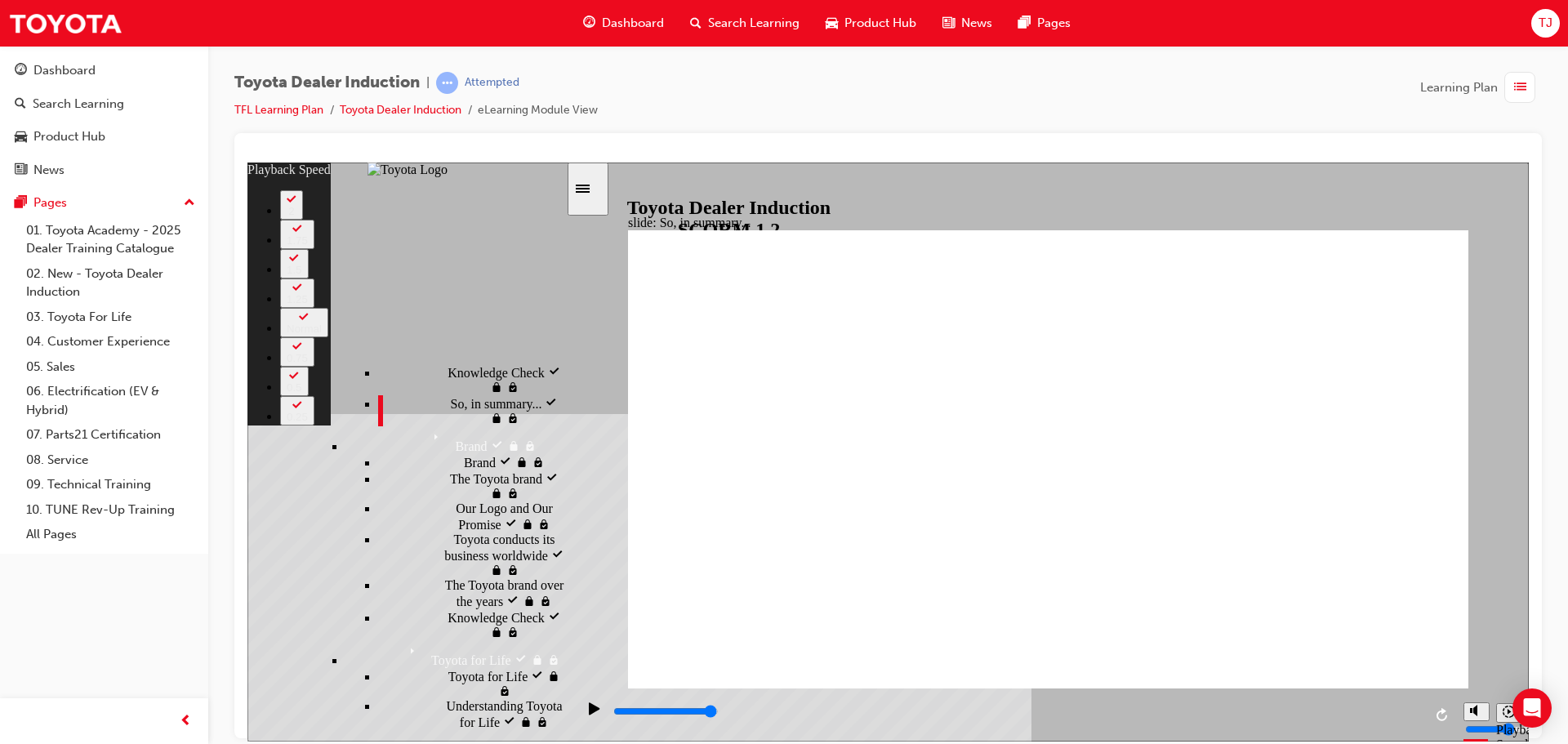
type input "4"
type input "60"
type input "4"
type input "60"
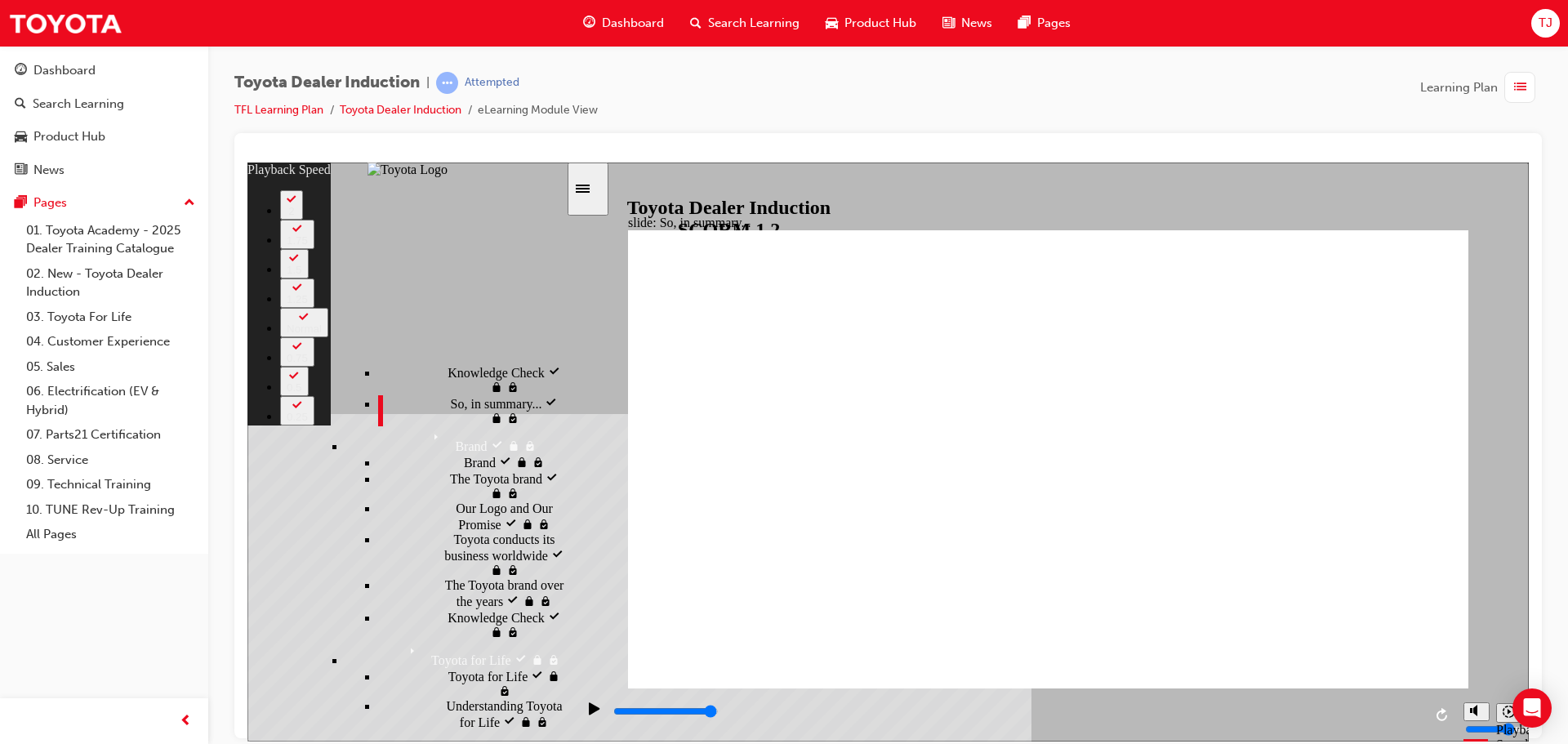
type input "4"
type input "60"
drag, startPoint x: 1326, startPoint y: 645, endPoint x: 1326, endPoint y: 635, distance: 10.0
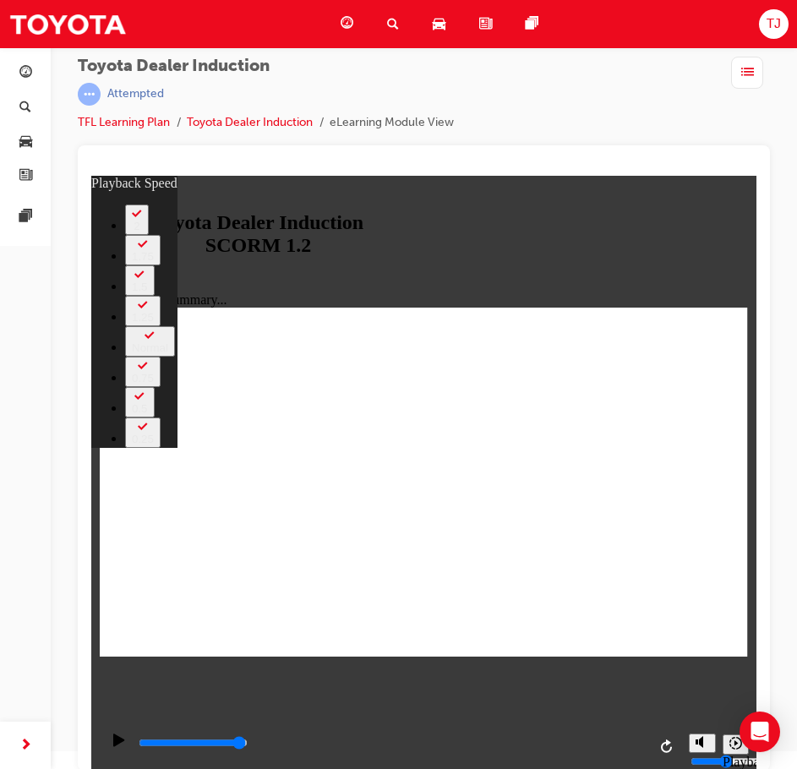
scroll to position [23, 0]
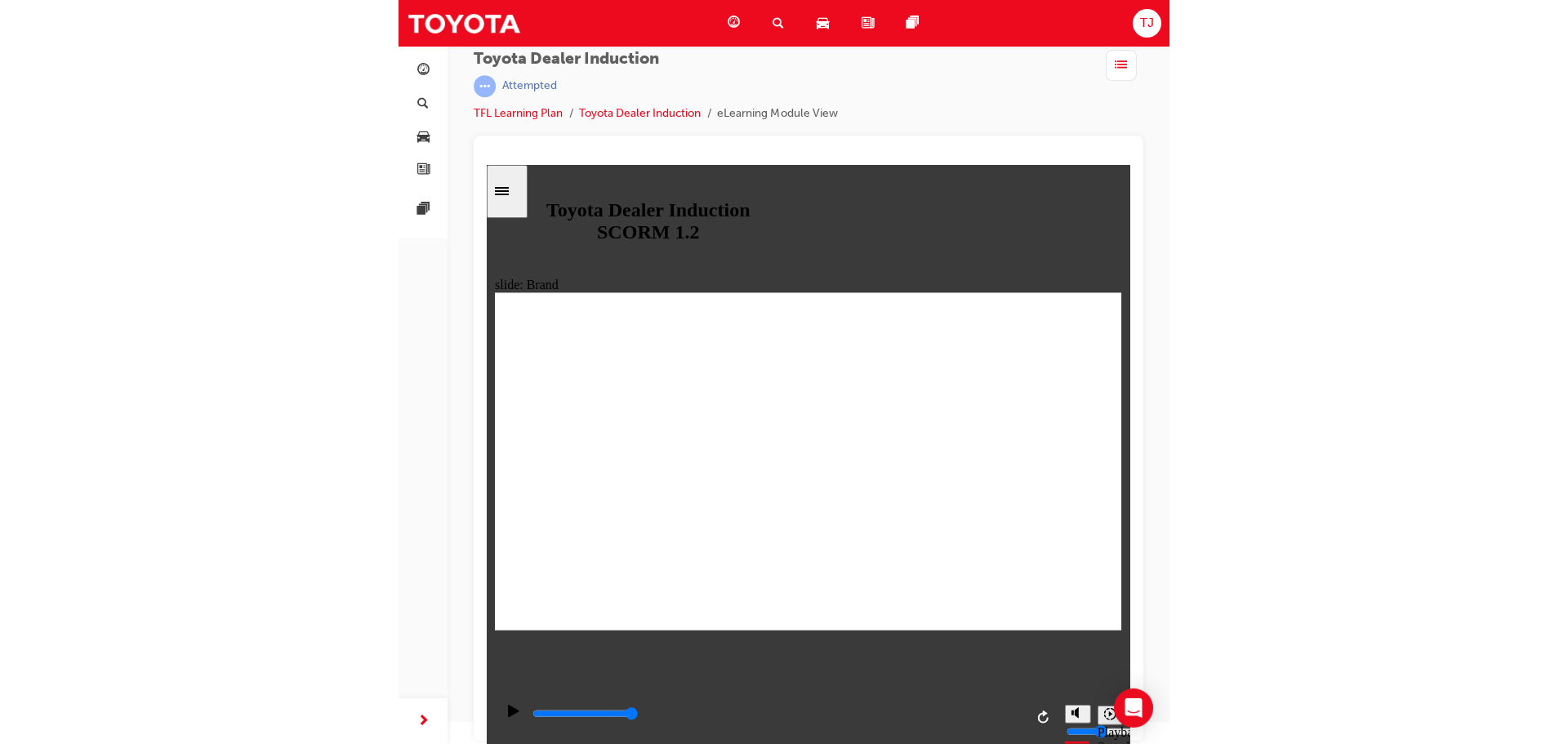
scroll to position [0, 0]
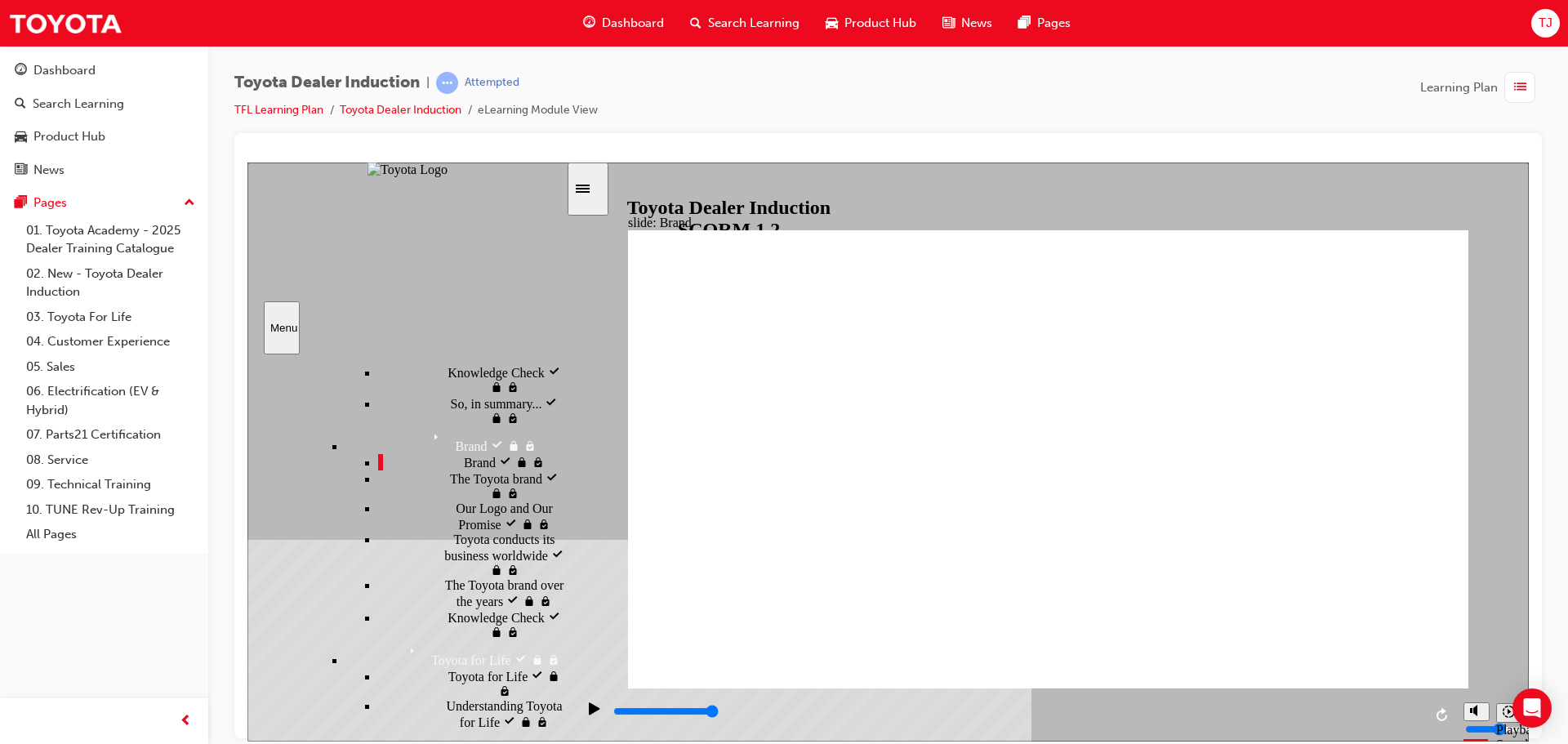
drag, startPoint x: 1356, startPoint y: 628, endPoint x: 1400, endPoint y: 629, distance: 44.0
click at [588, 182] on icon "Sidebar Toggle" at bounding box center [588, 186] width 24 height 10
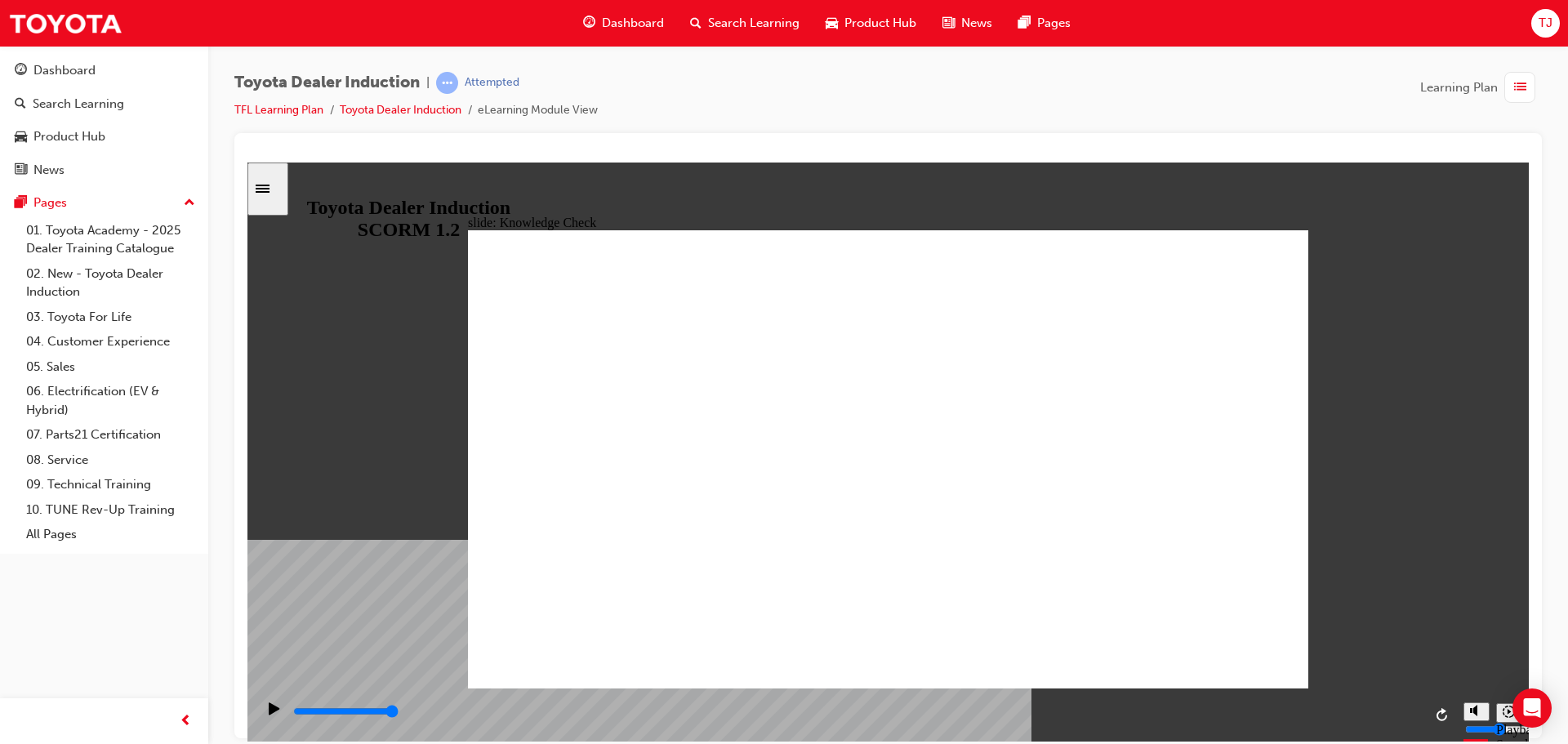
drag, startPoint x: 901, startPoint y: 523, endPoint x: 1187, endPoint y: 644, distance: 310.5
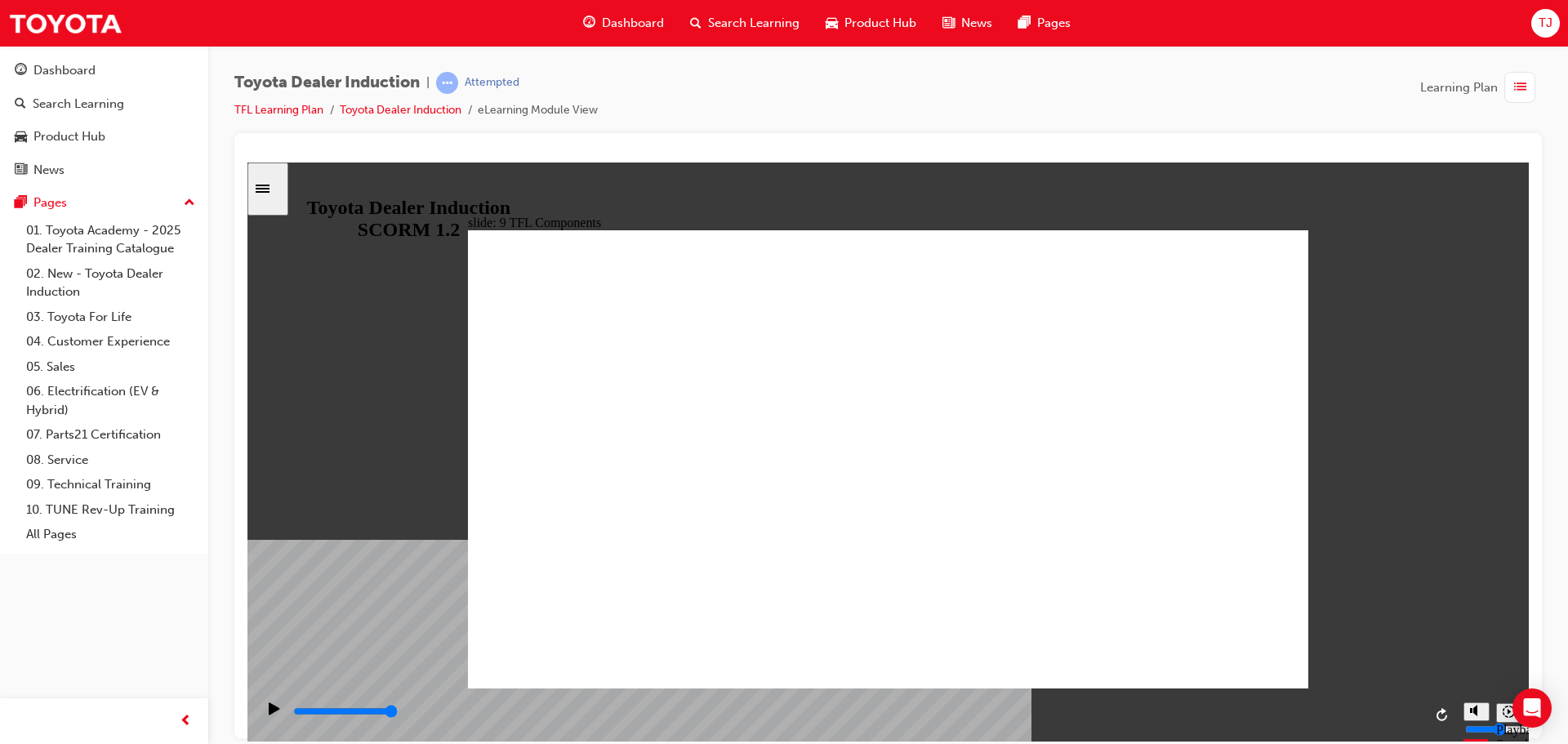
click at [1408, 711] on div "playback controls" at bounding box center [857, 711] width 1131 height 18
click at [398, 713] on input "slide progress" at bounding box center [345, 710] width 105 height 14
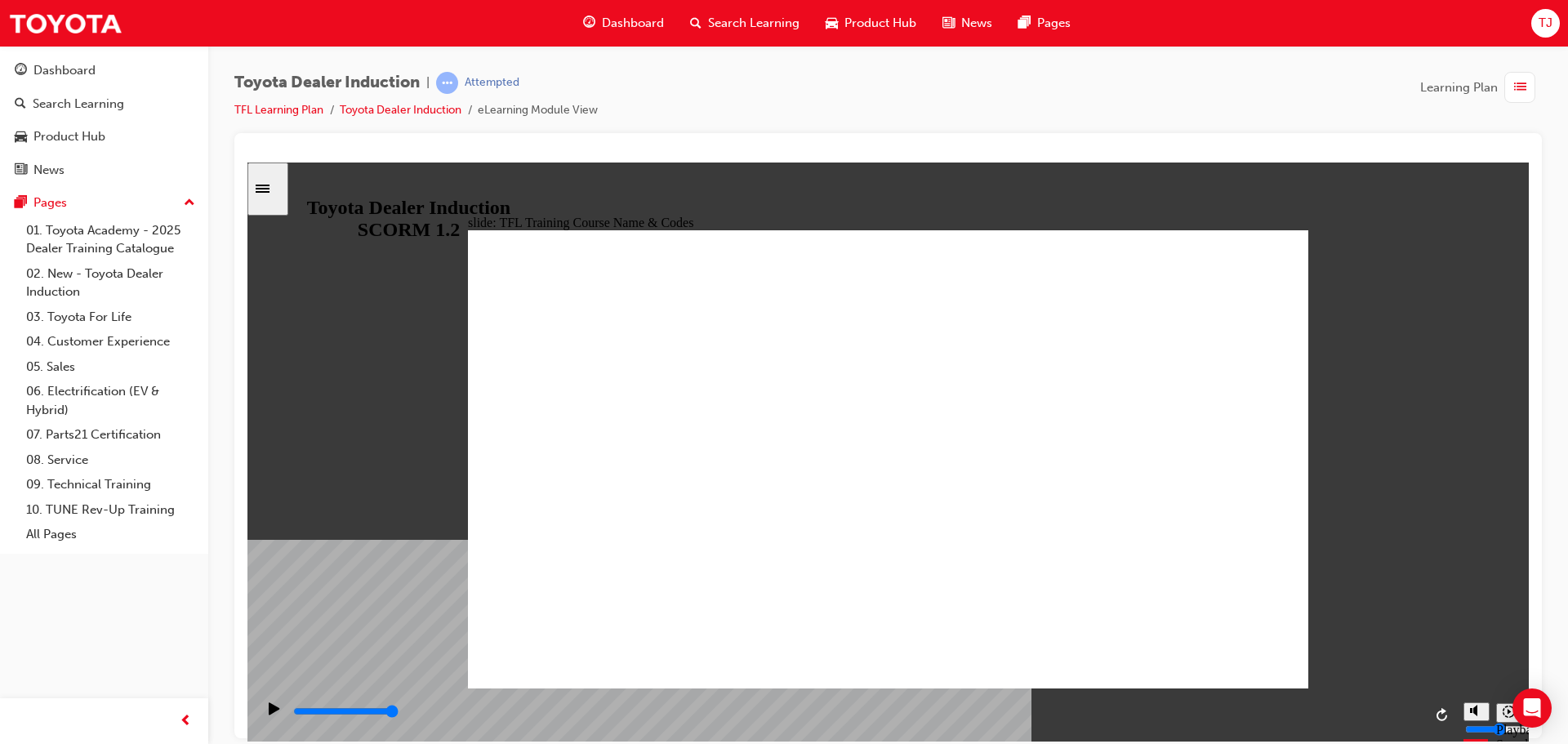
click at [1407, 711] on div "playback controls" at bounding box center [857, 711] width 1131 height 18
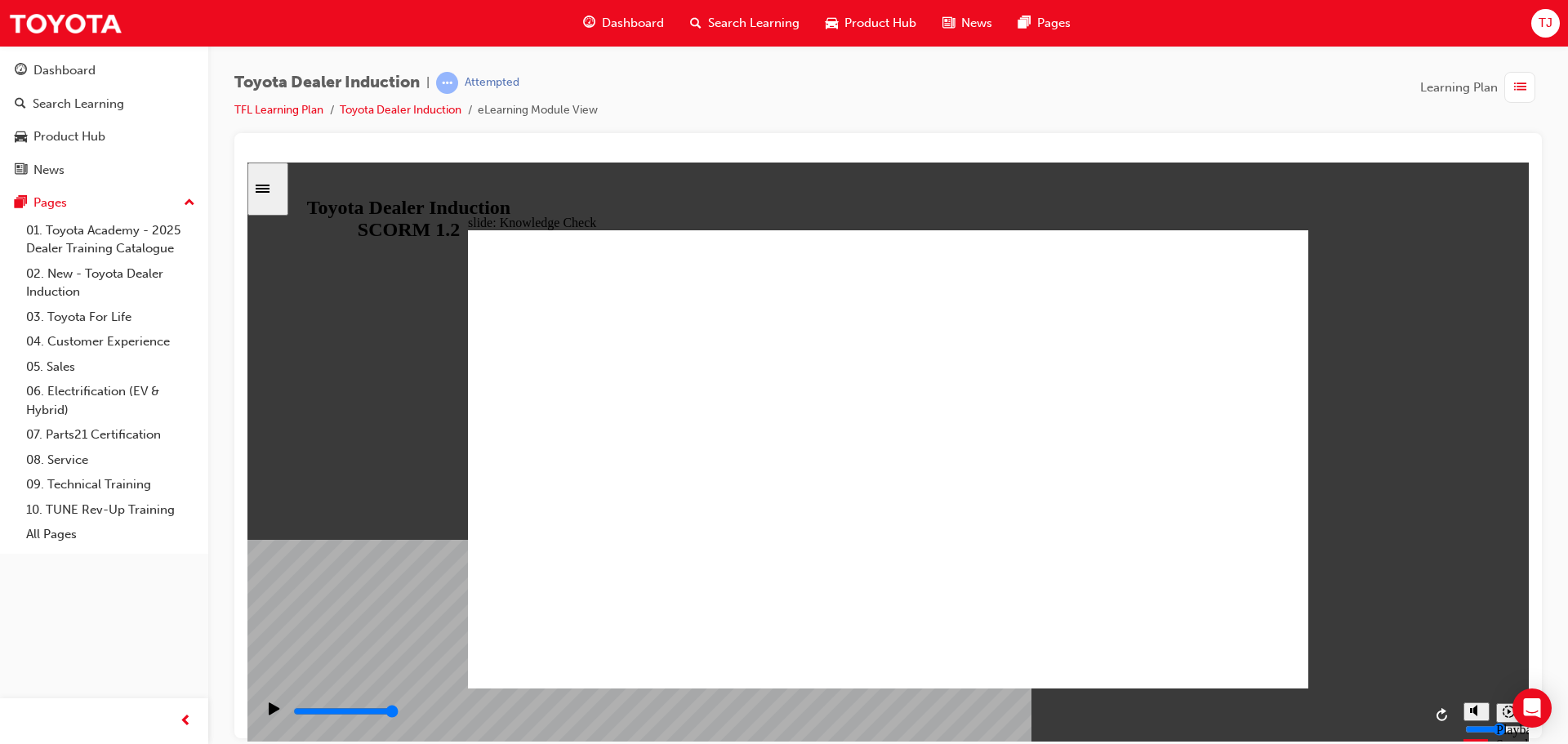
drag, startPoint x: 730, startPoint y: 574, endPoint x: 1229, endPoint y: 258, distance: 590.6
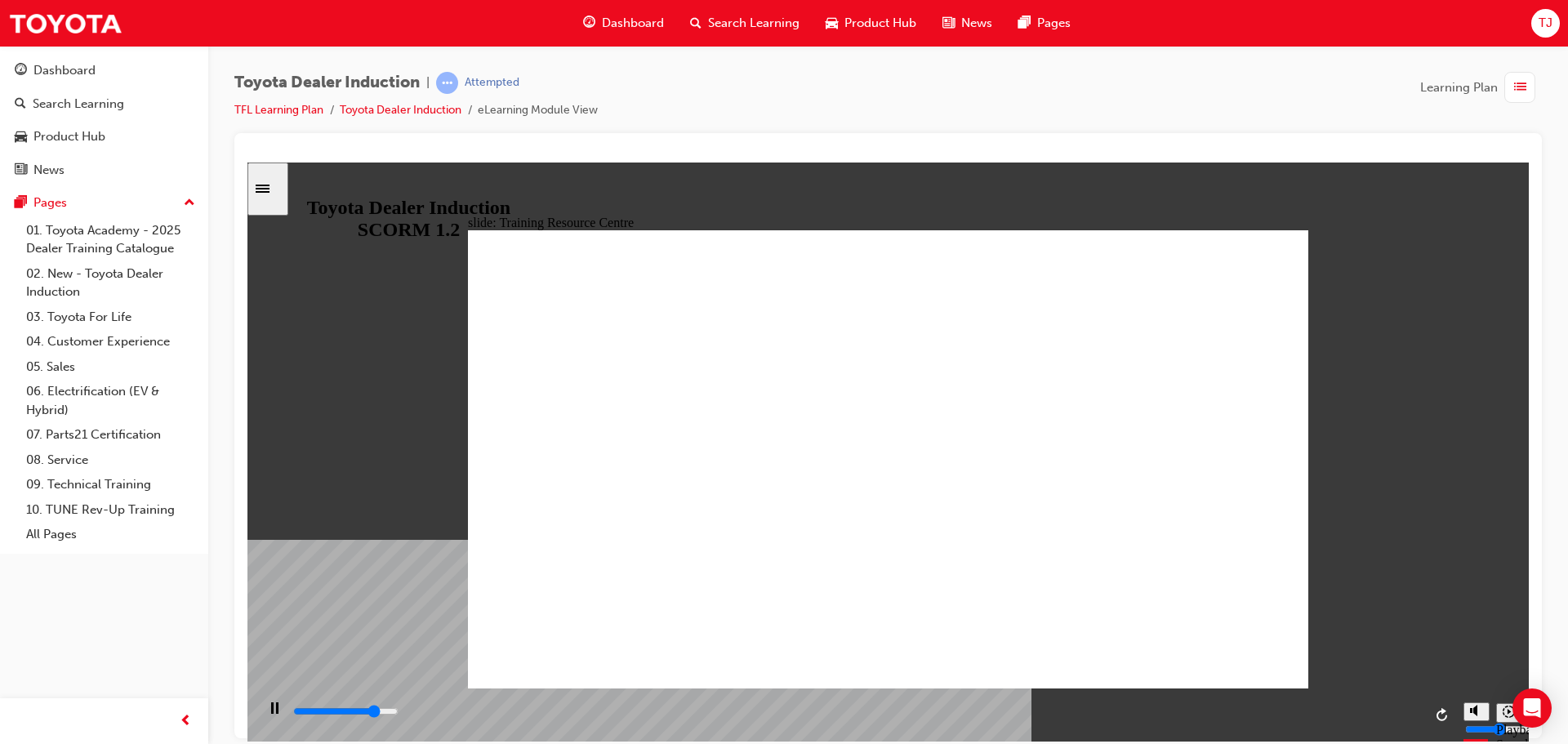
click at [398, 712] on input "slide progress" at bounding box center [345, 710] width 105 height 14
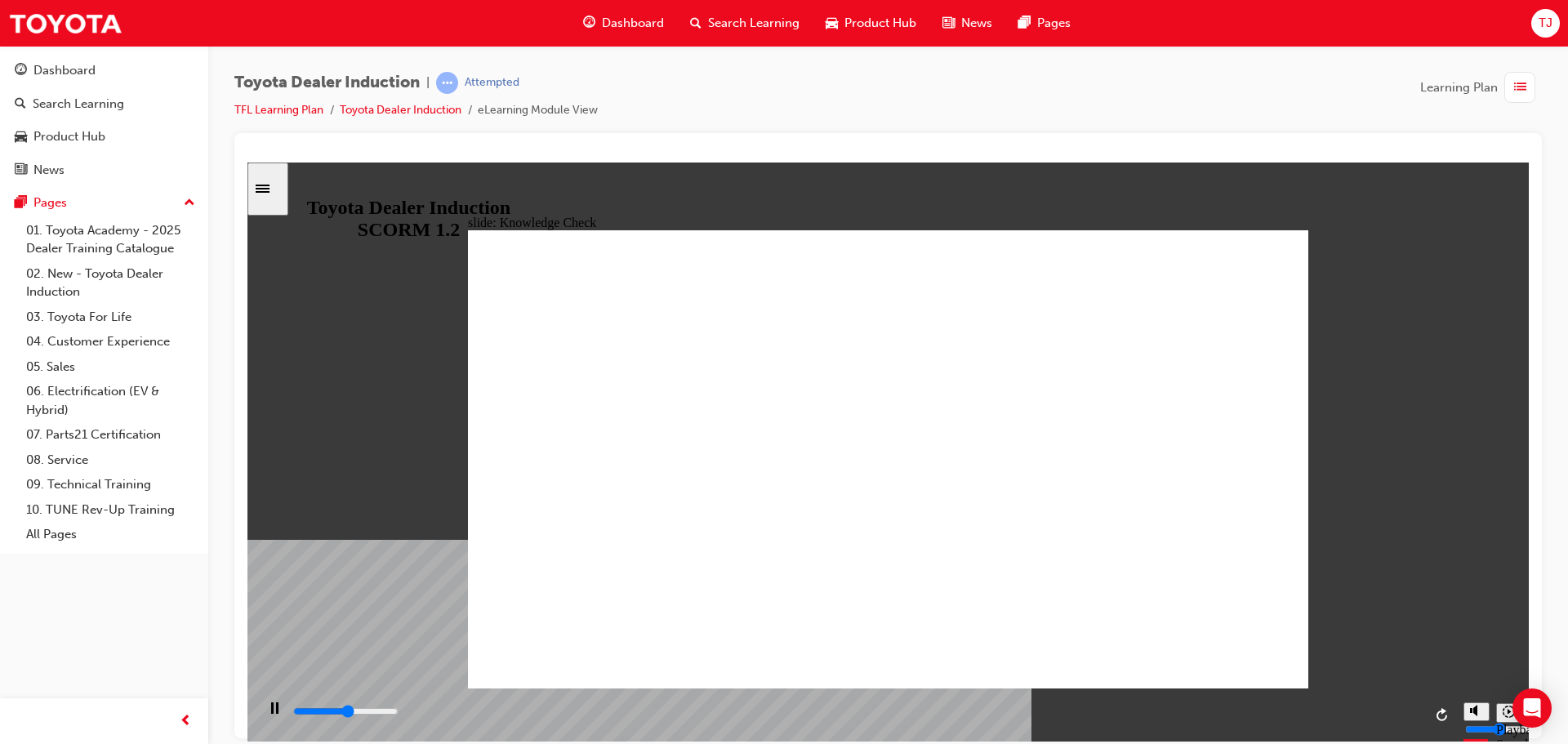
drag, startPoint x: 1283, startPoint y: 658, endPoint x: 1235, endPoint y: 648, distance: 49.0
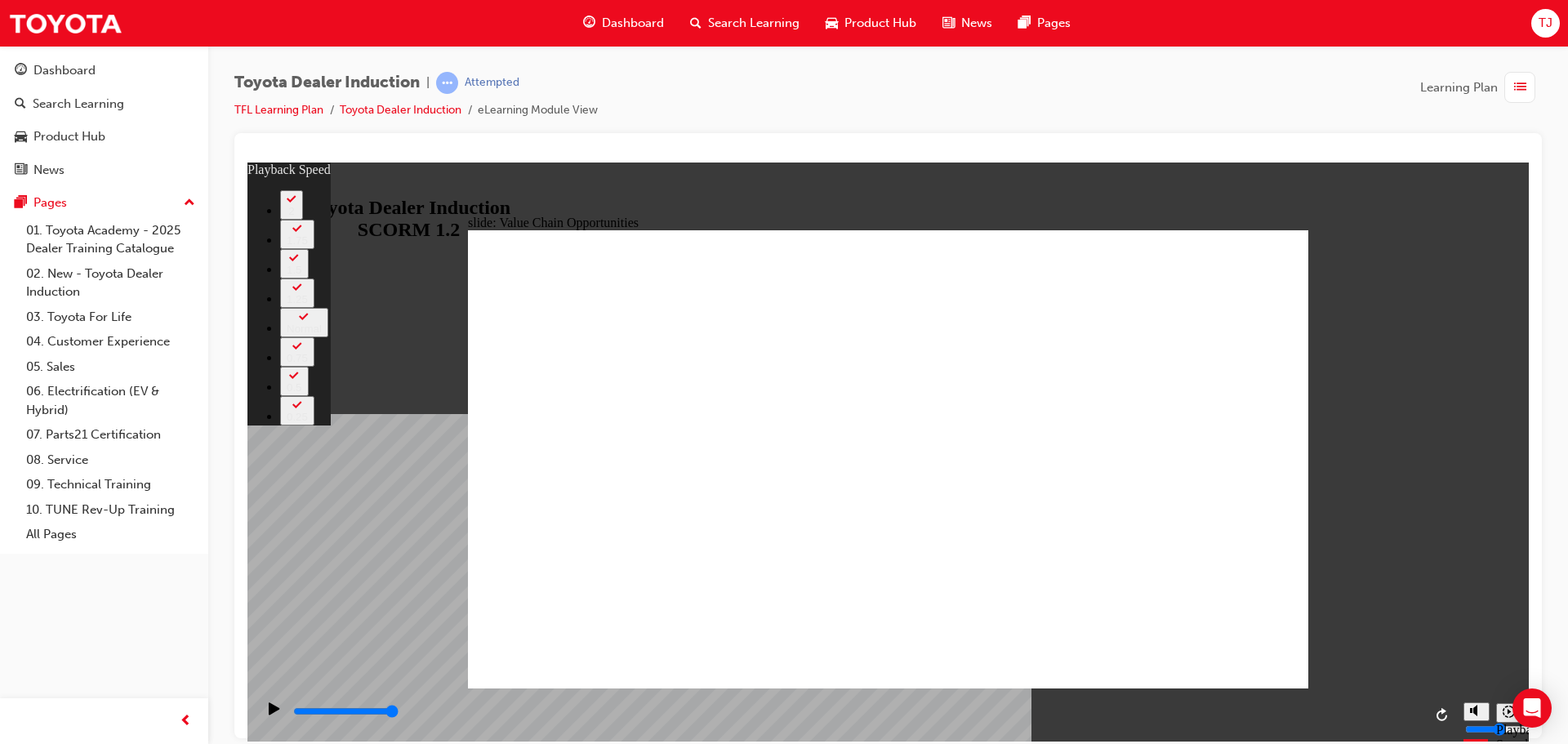
scroll to position [1143, 0]
type input "64"
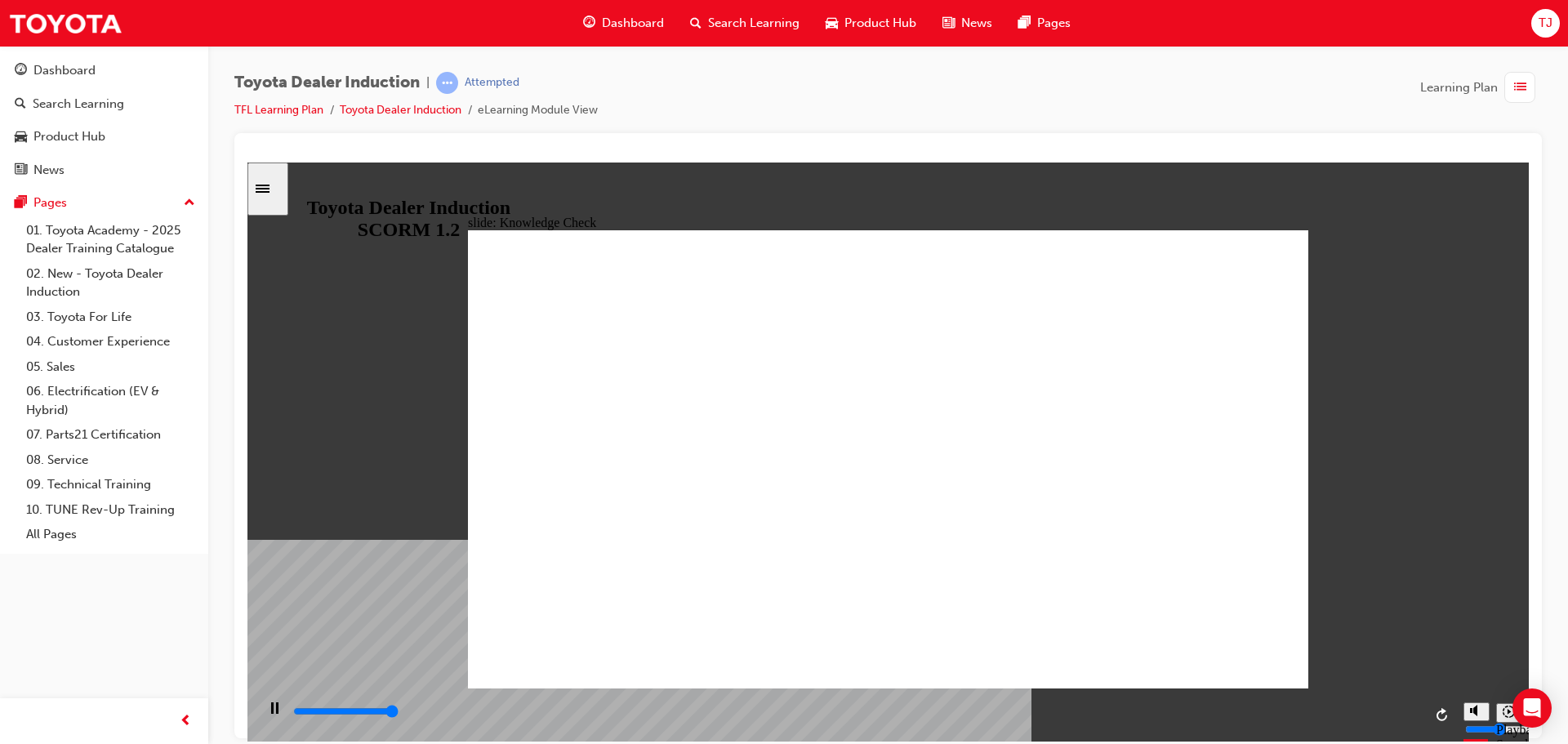
type input "5000"
radio input "true"
drag, startPoint x: 1225, startPoint y: 259, endPoint x: 1251, endPoint y: 248, distance: 28.2
type input "5000"
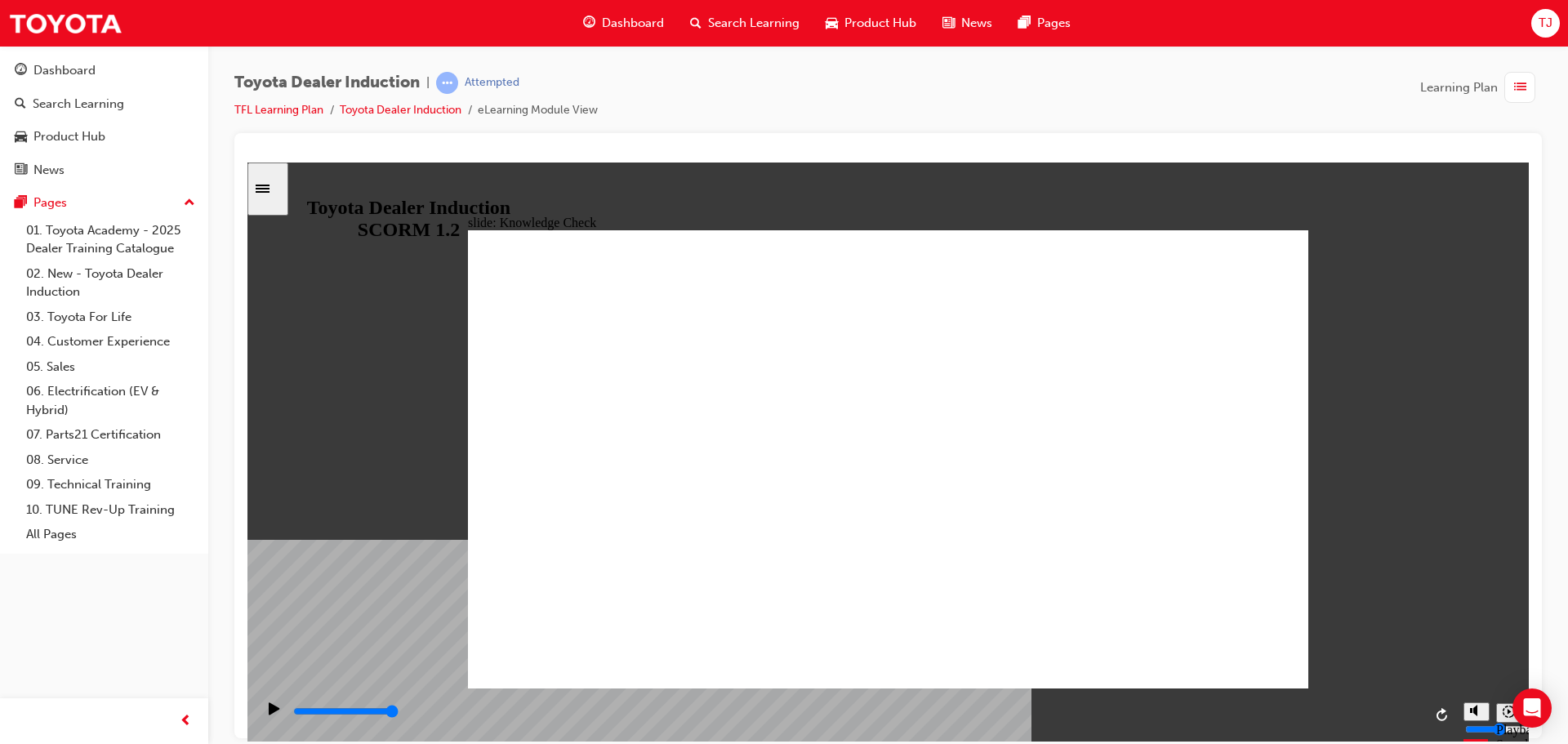
radio input "true"
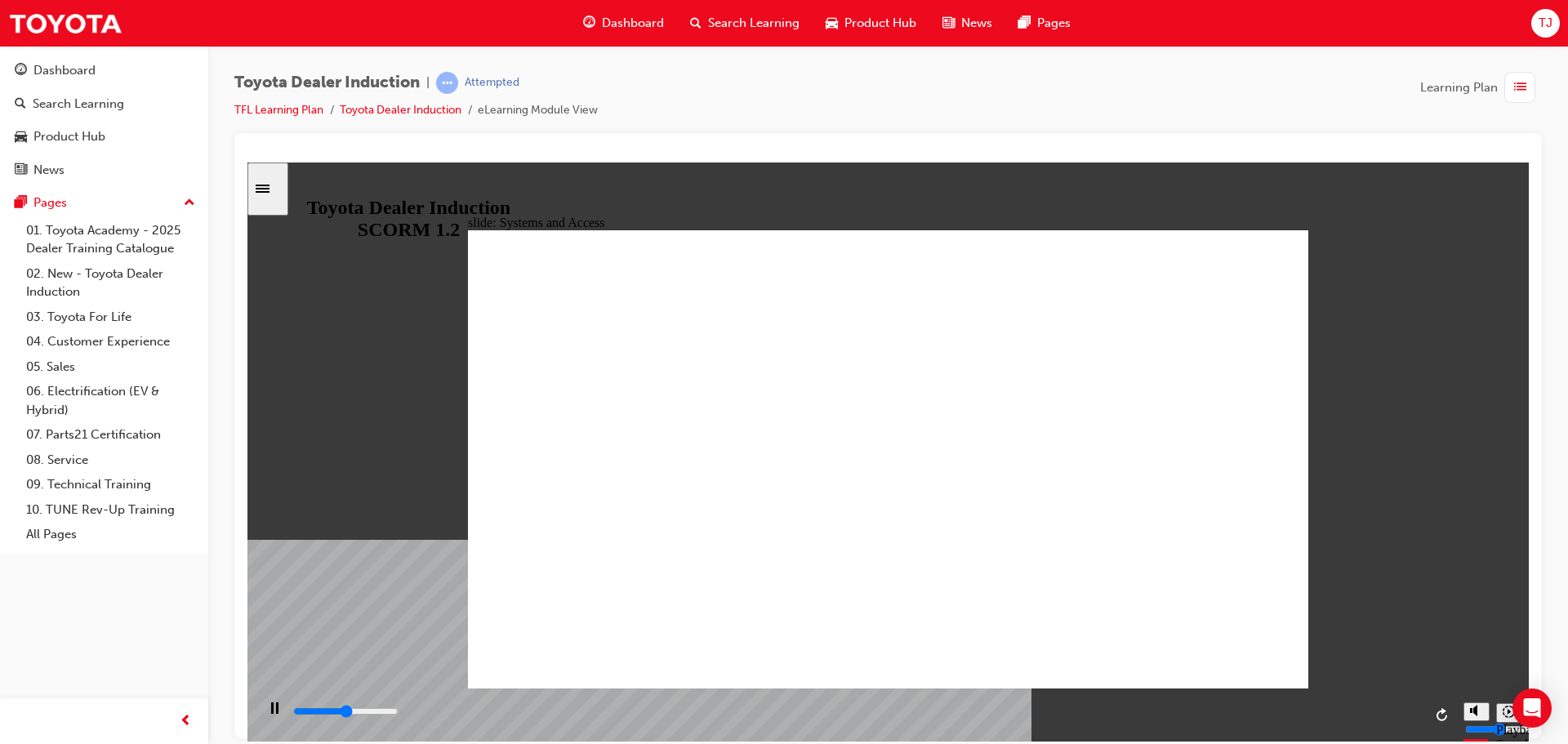
drag, startPoint x: 1148, startPoint y: 349, endPoint x: 1141, endPoint y: 354, distance: 8.6
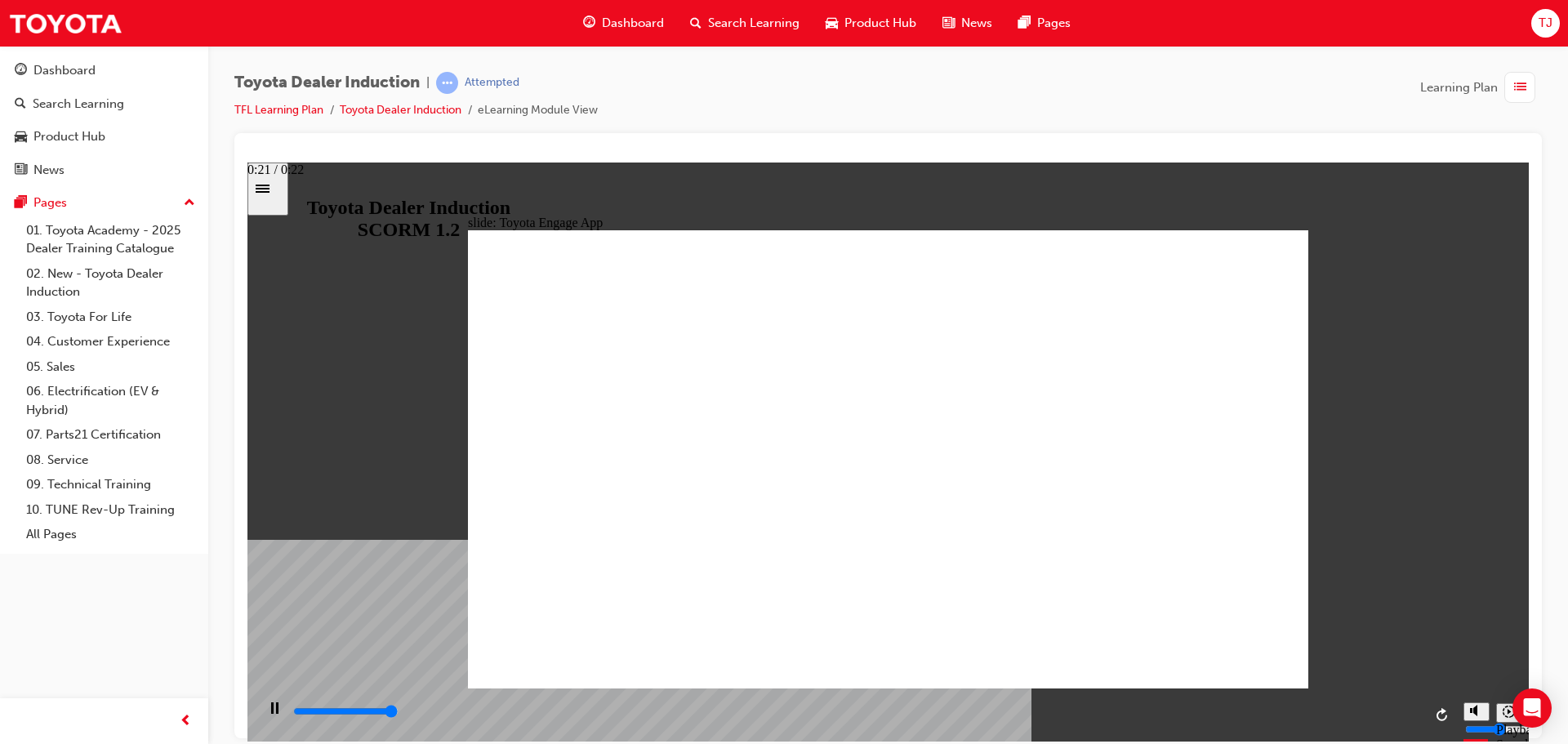
click at [398, 712] on input "slide progress" at bounding box center [345, 710] width 105 height 14
click at [281, 182] on div "Sidebar Toggle" at bounding box center [268, 187] width 28 height 13
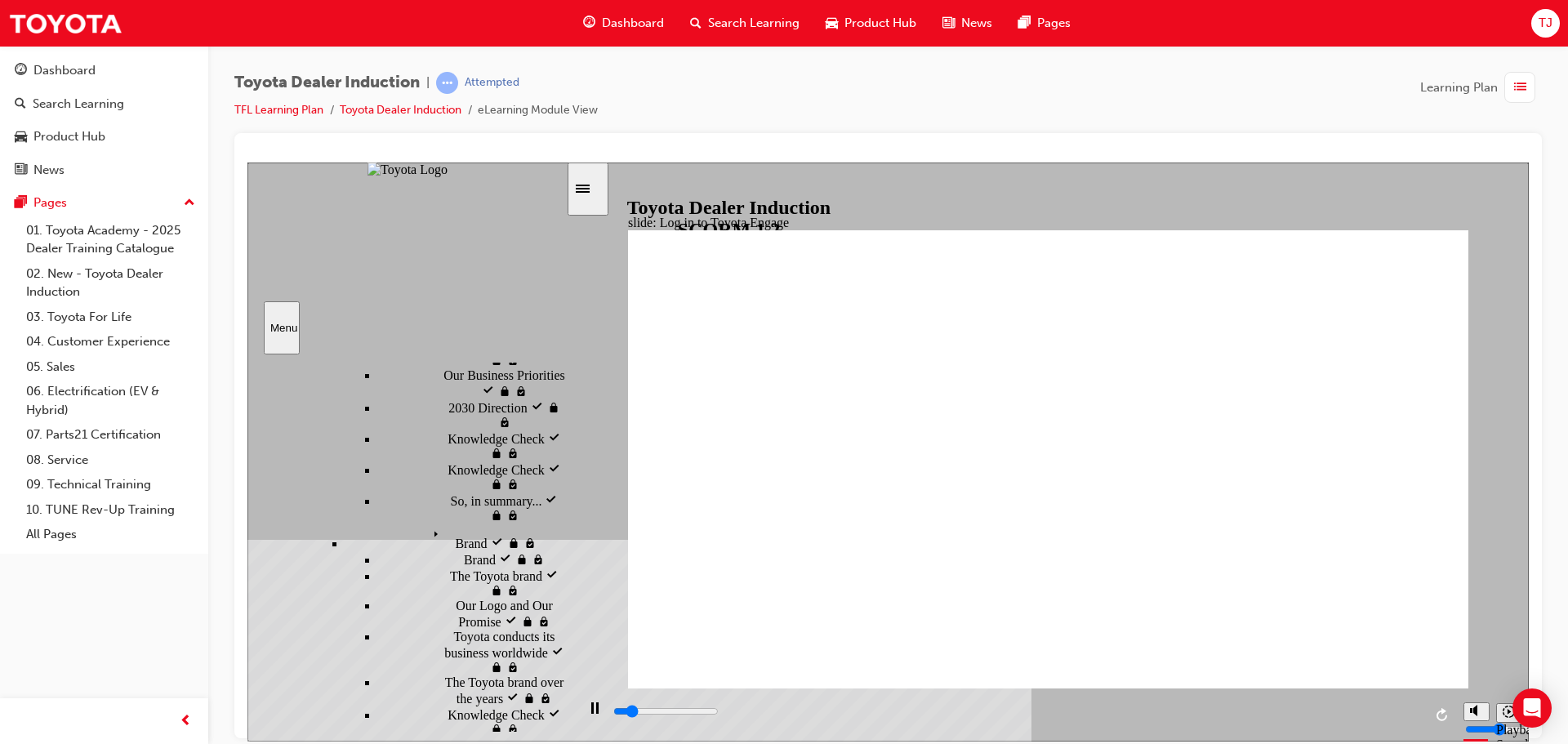
scroll to position [1282, 0]
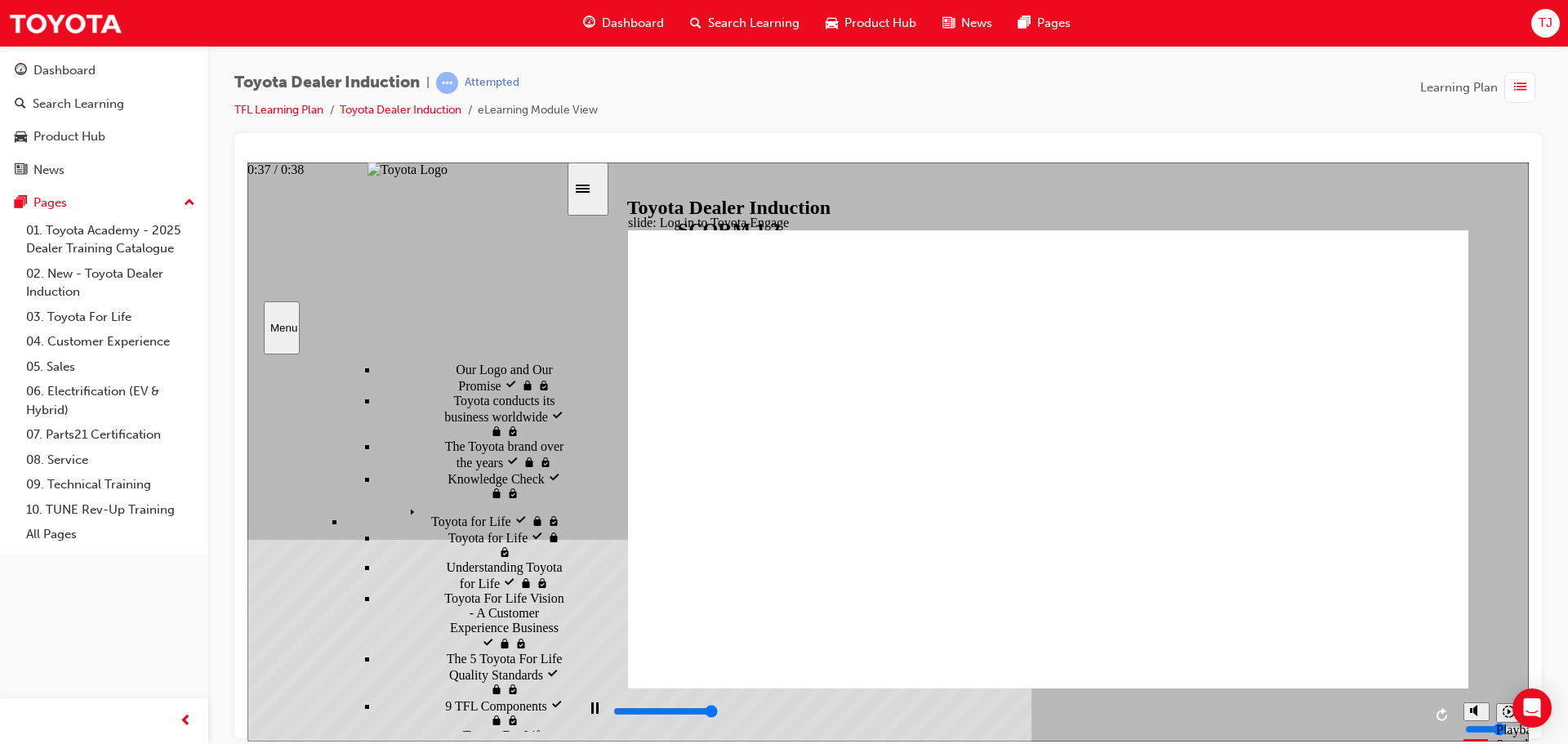
click at [1412, 710] on div "playback controls" at bounding box center [1017, 711] width 811 height 18
click at [719, 712] on input "slide progress" at bounding box center [666, 710] width 105 height 14
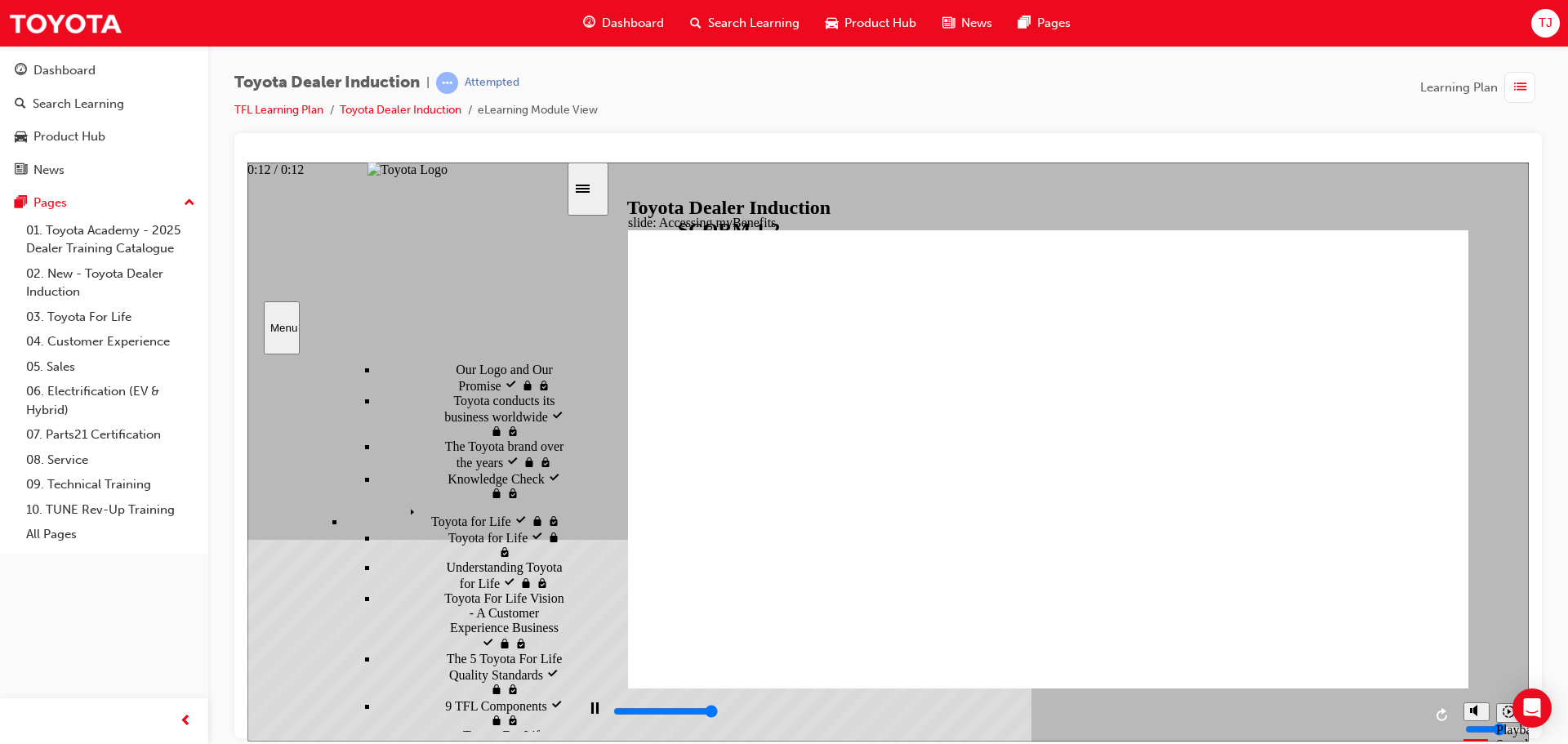
click at [1414, 715] on div "playback controls" at bounding box center [1017, 711] width 811 height 18
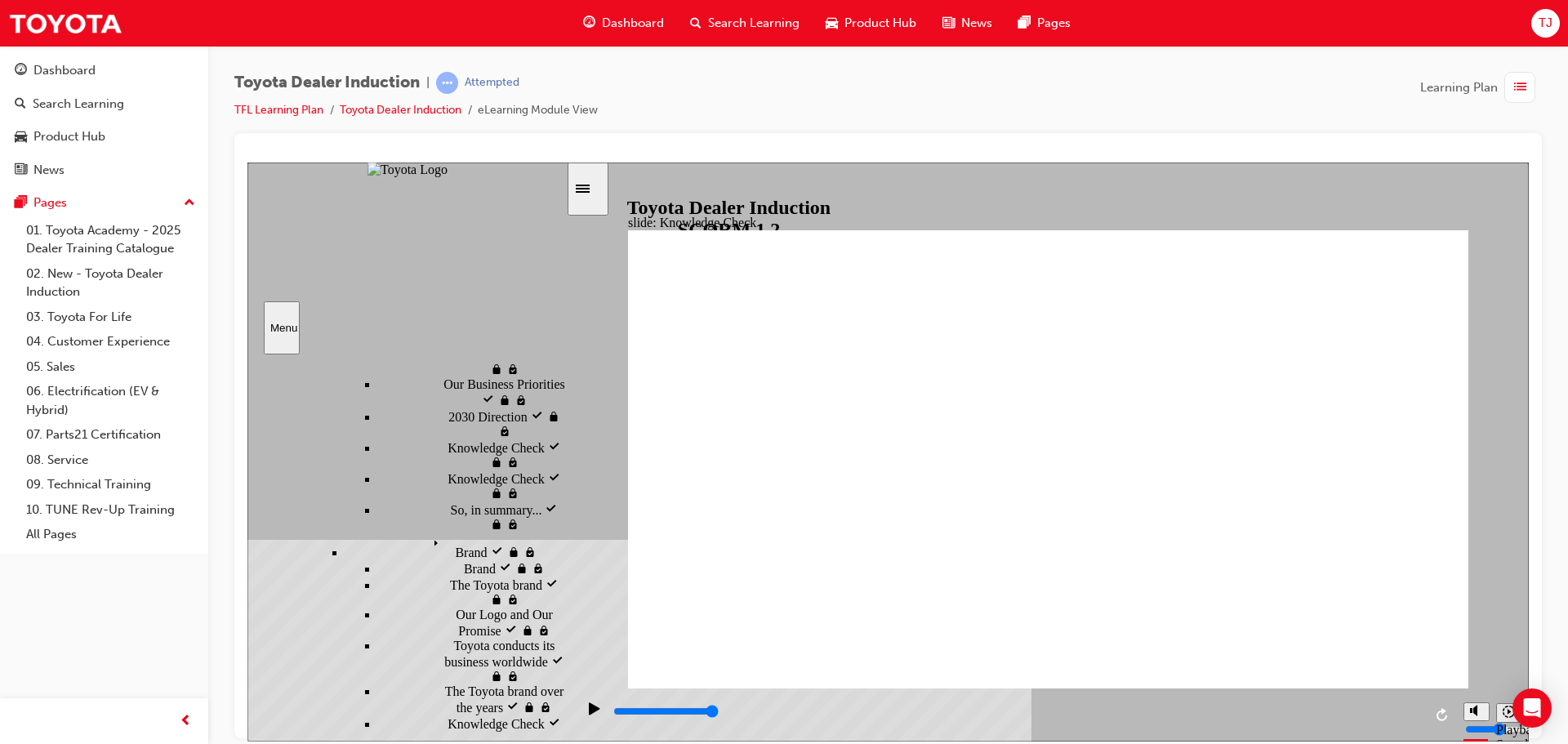
scroll to position [956, 0]
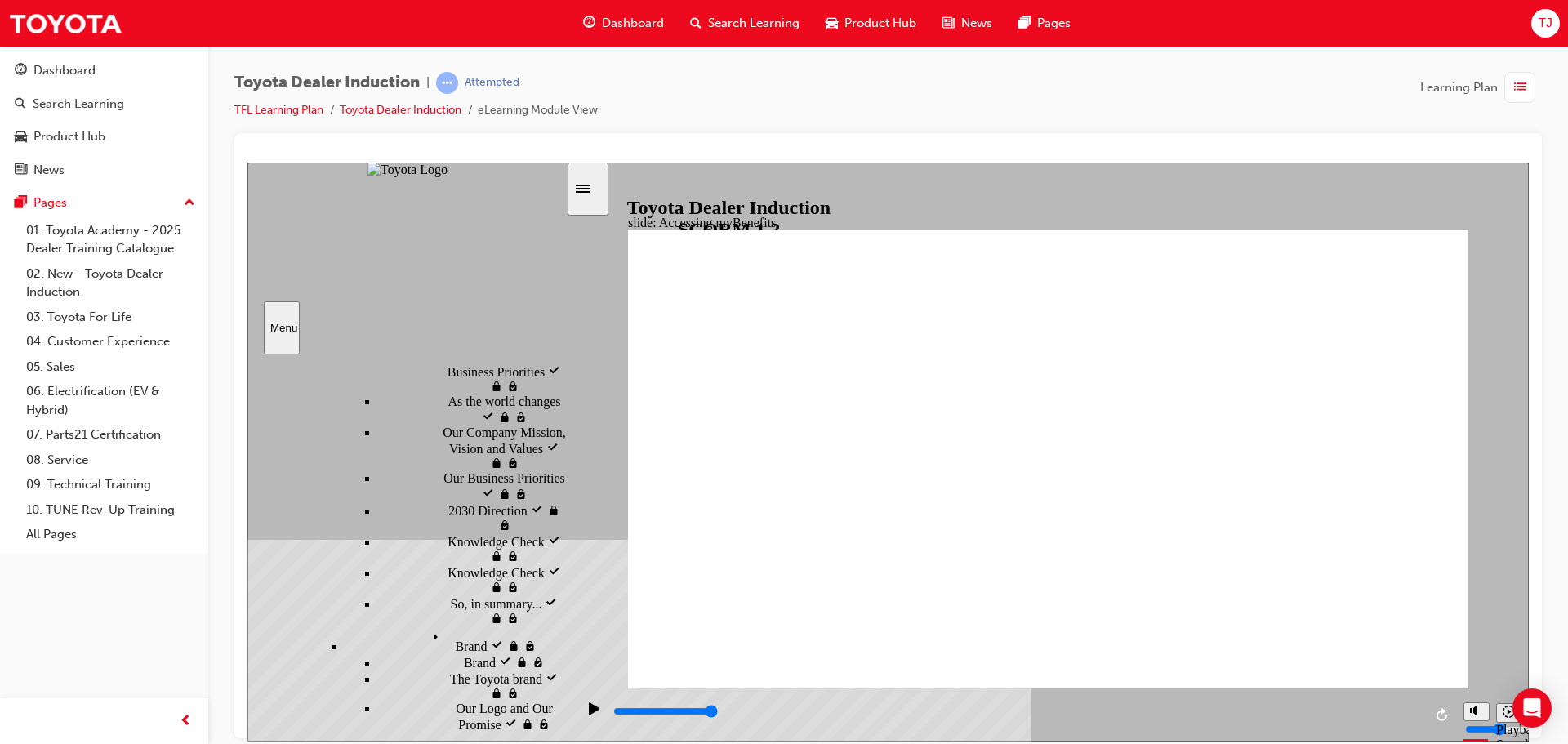
type input "2300"
type input "t"
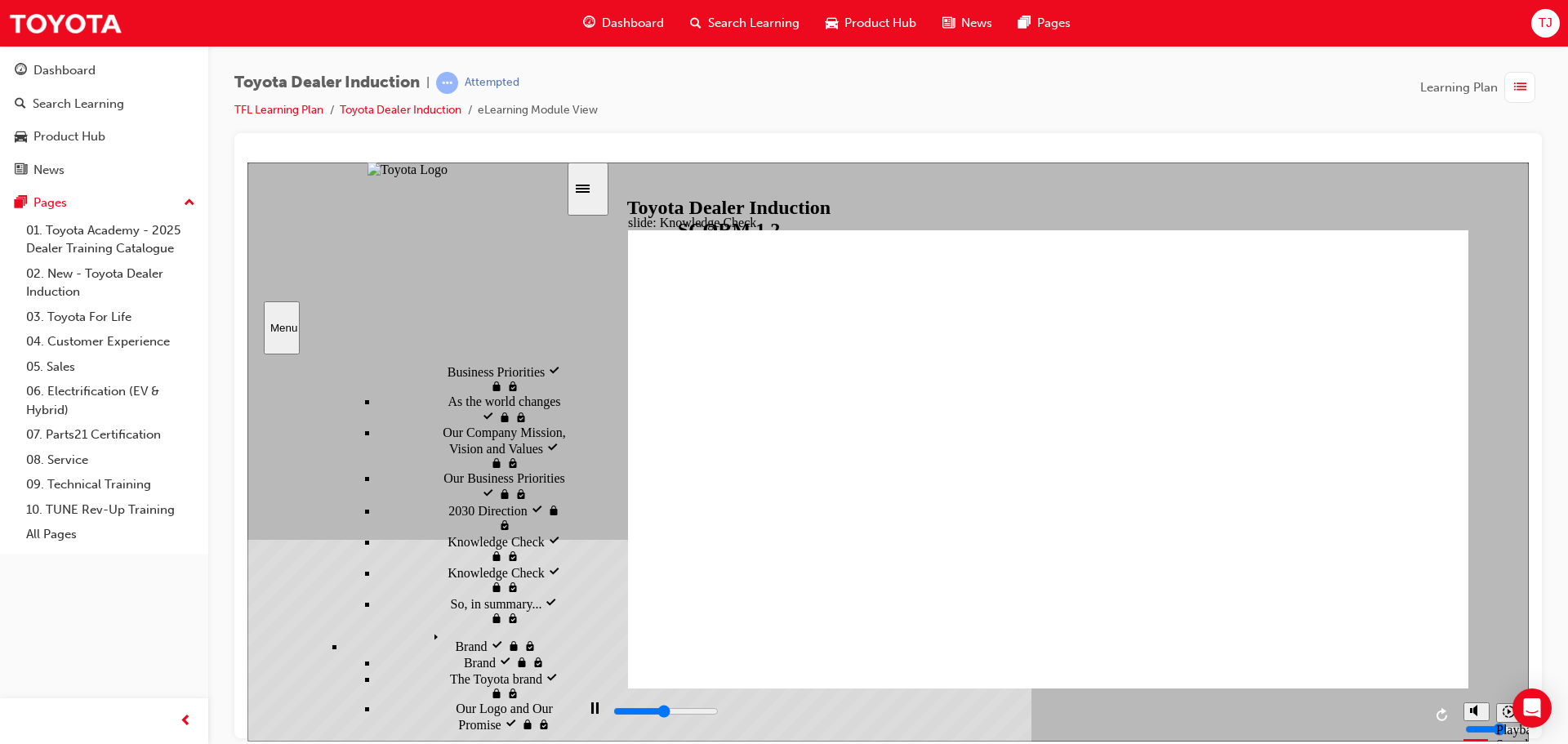
type input "2400"
type input "to"
type input "2500"
type input "toy"
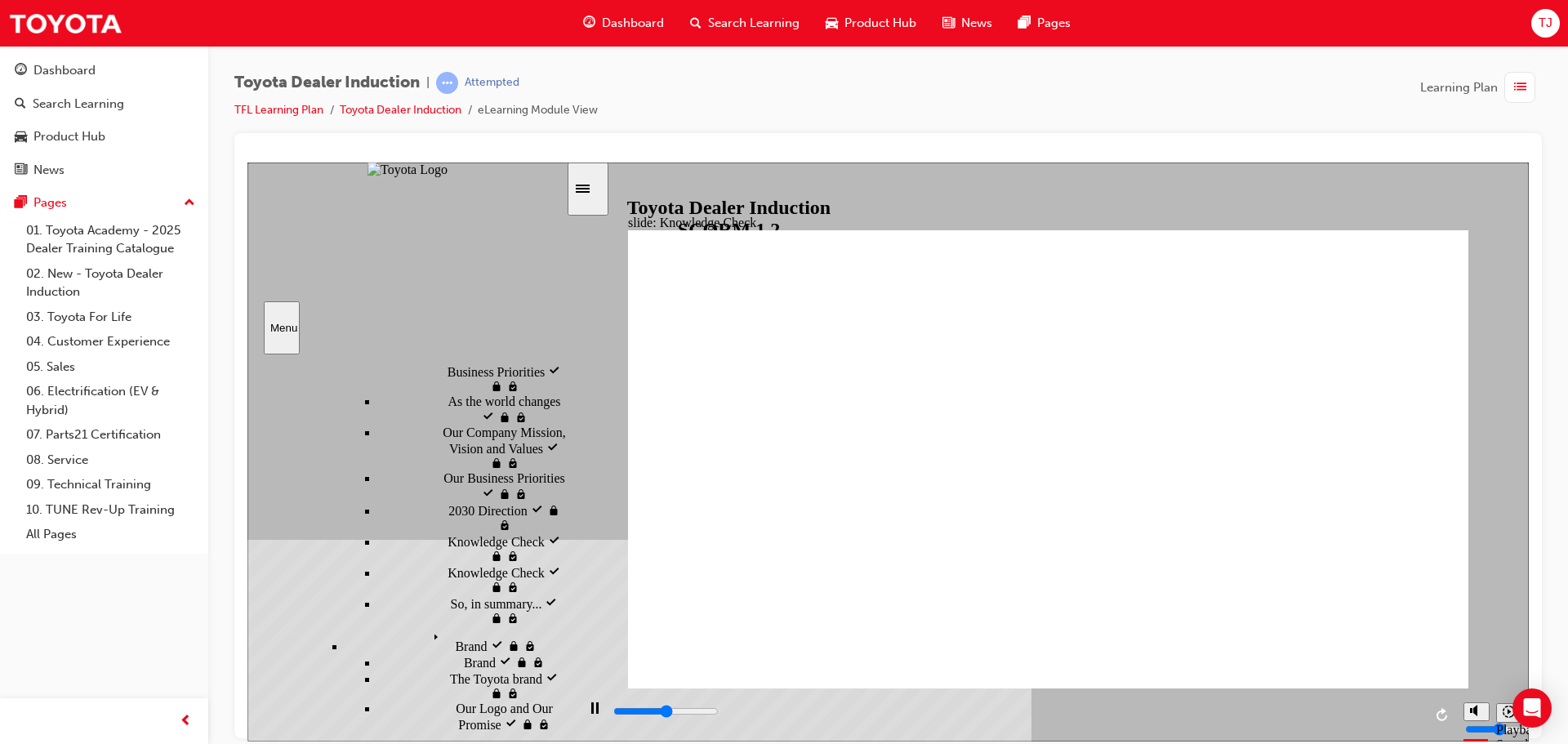
type input "toy"
type input "2600"
type input "toyo"
type input "2700"
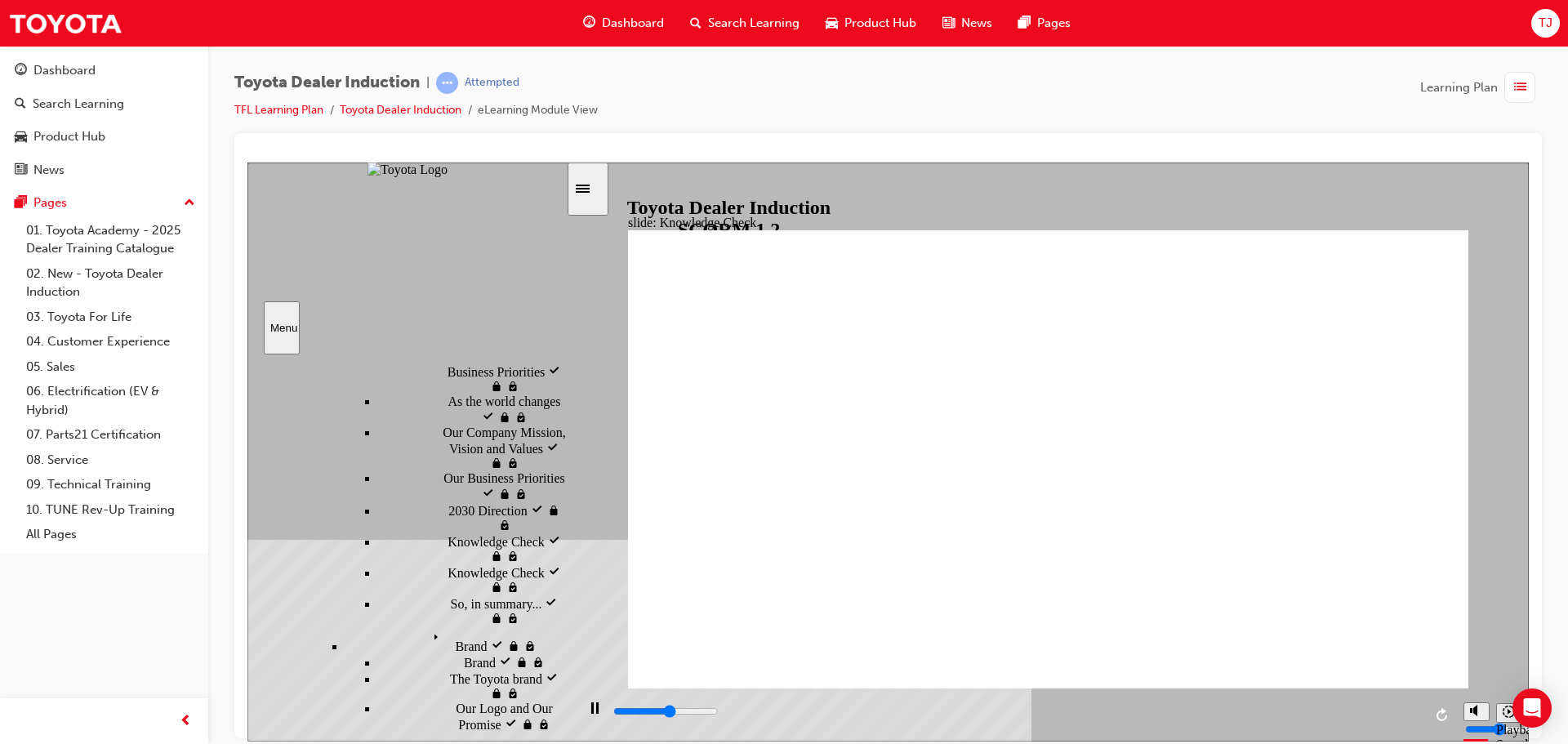
type input "toyot"
type input "2800"
type input "toyota"
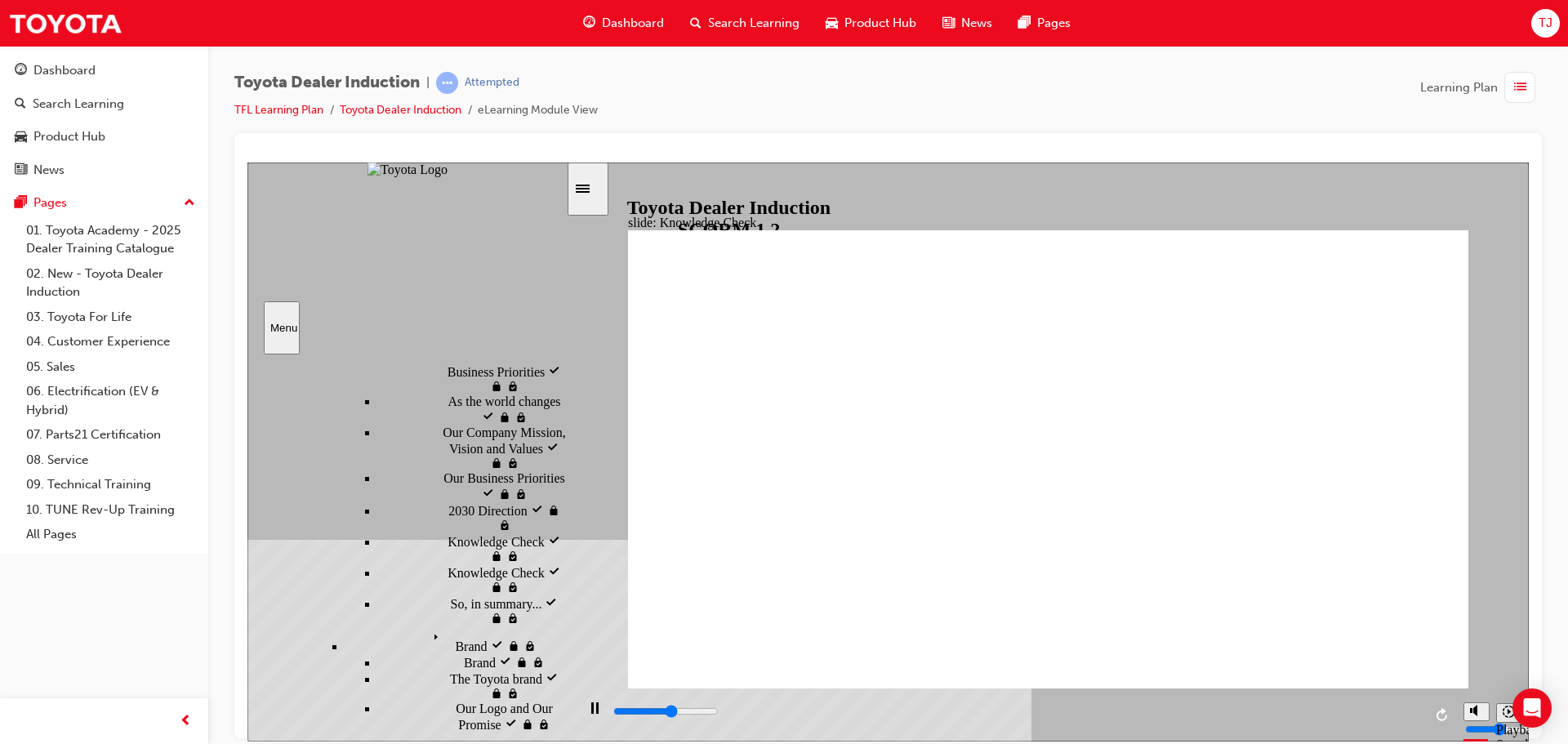
type input "2900"
type input "toyota"
type input "3200"
type input "toyota e"
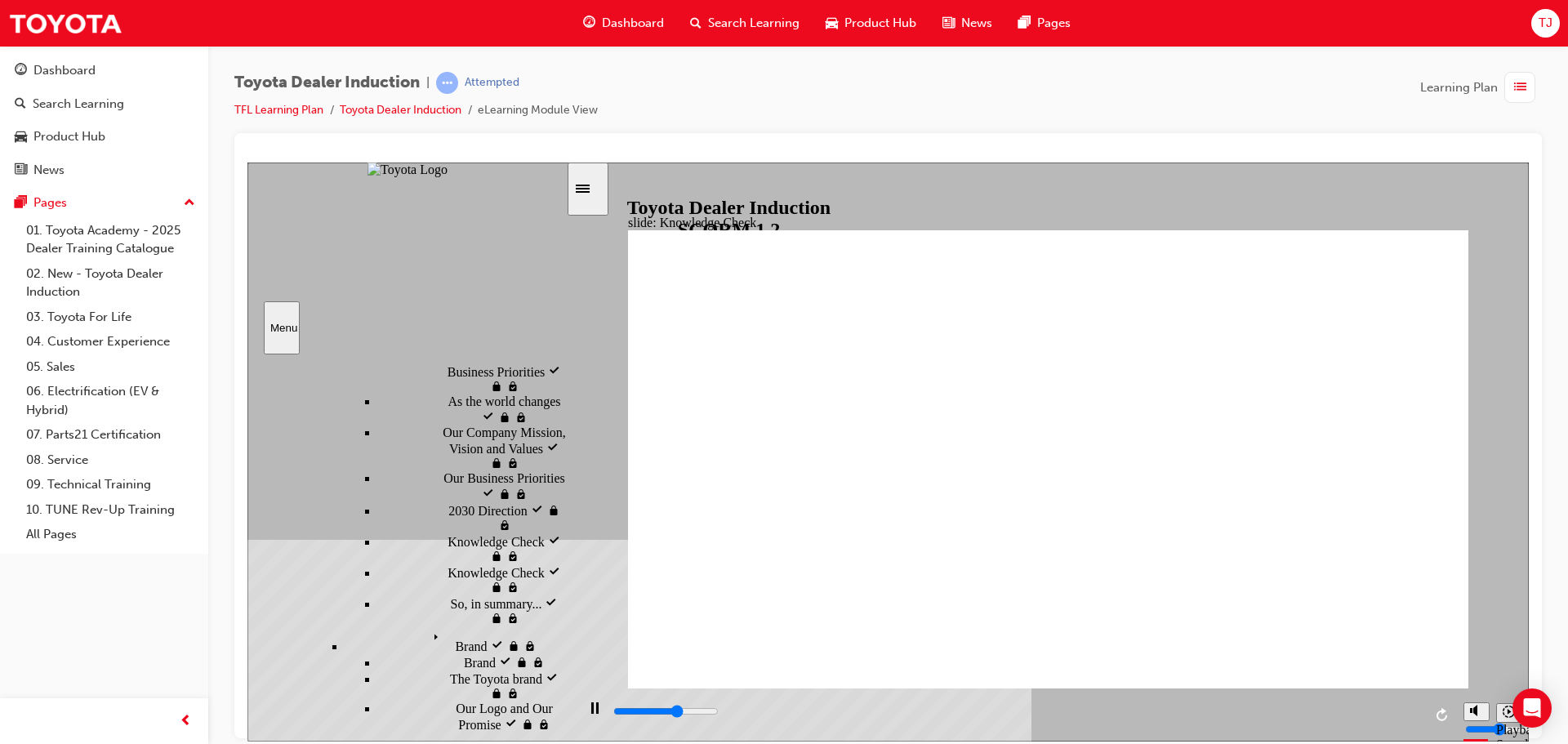
type input "toyota e"
type input "3200"
type input "toyota en"
type input "3300"
type input "toyota en"
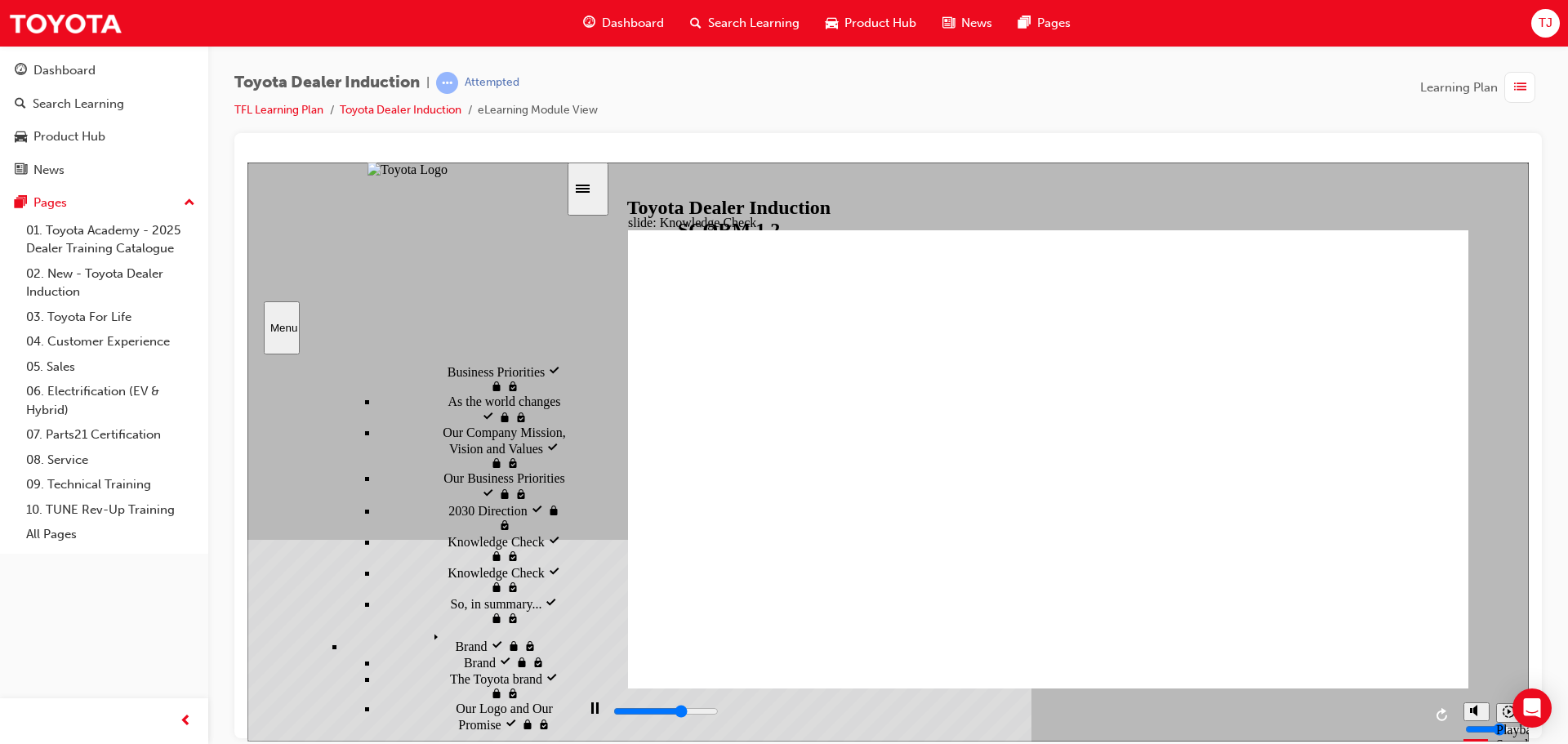
type input "3300"
type input "toyota eng"
type input "3400"
type input "toyota enga"
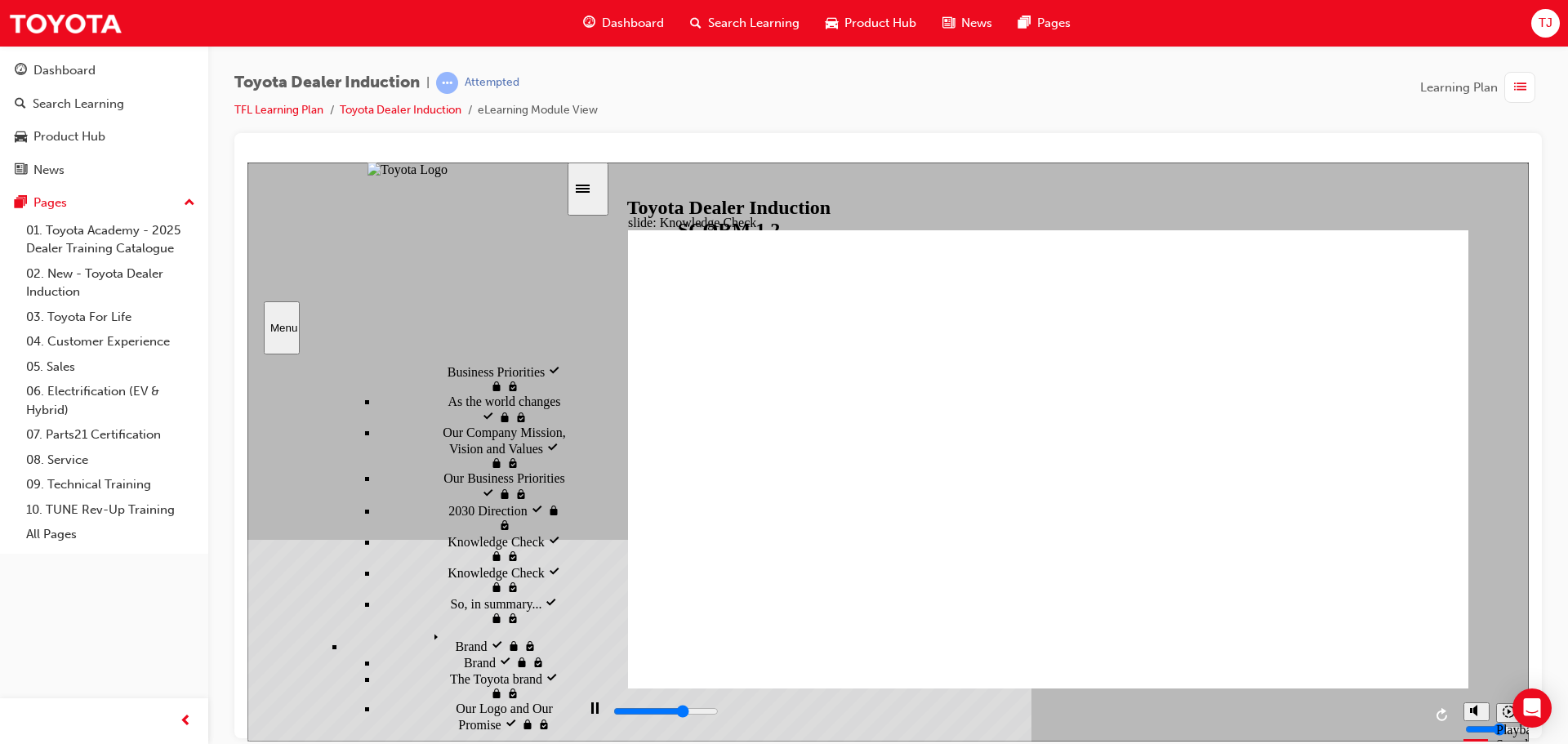
type input "toyota enga"
type input "3500"
type input "toyota engag"
type input "3600"
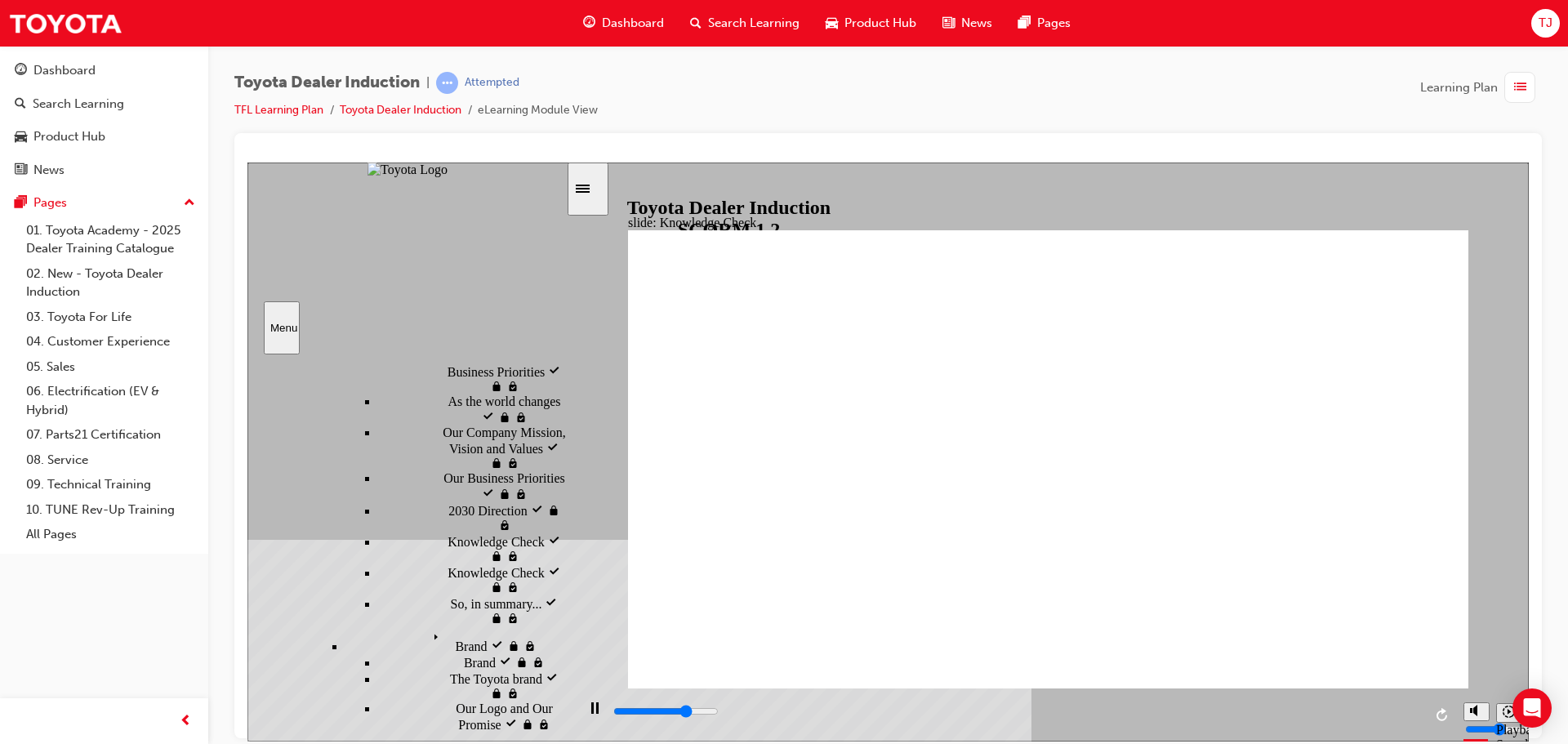
type input "toyota engage"
drag, startPoint x: 1009, startPoint y: 535, endPoint x: 702, endPoint y: 631, distance: 321.7
type input "800"
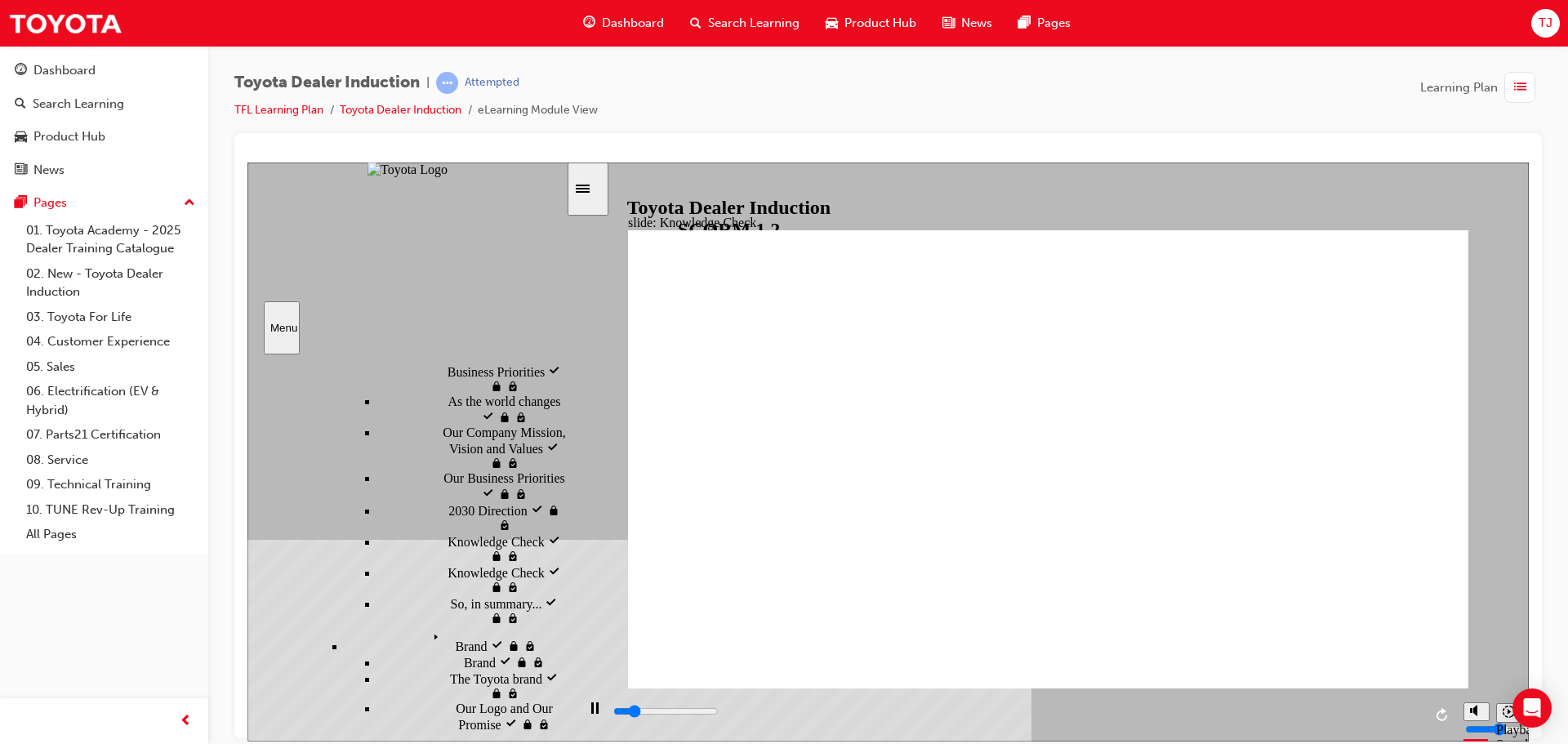
type input "toyota engage"
type input "1900"
type input "toyota engage"
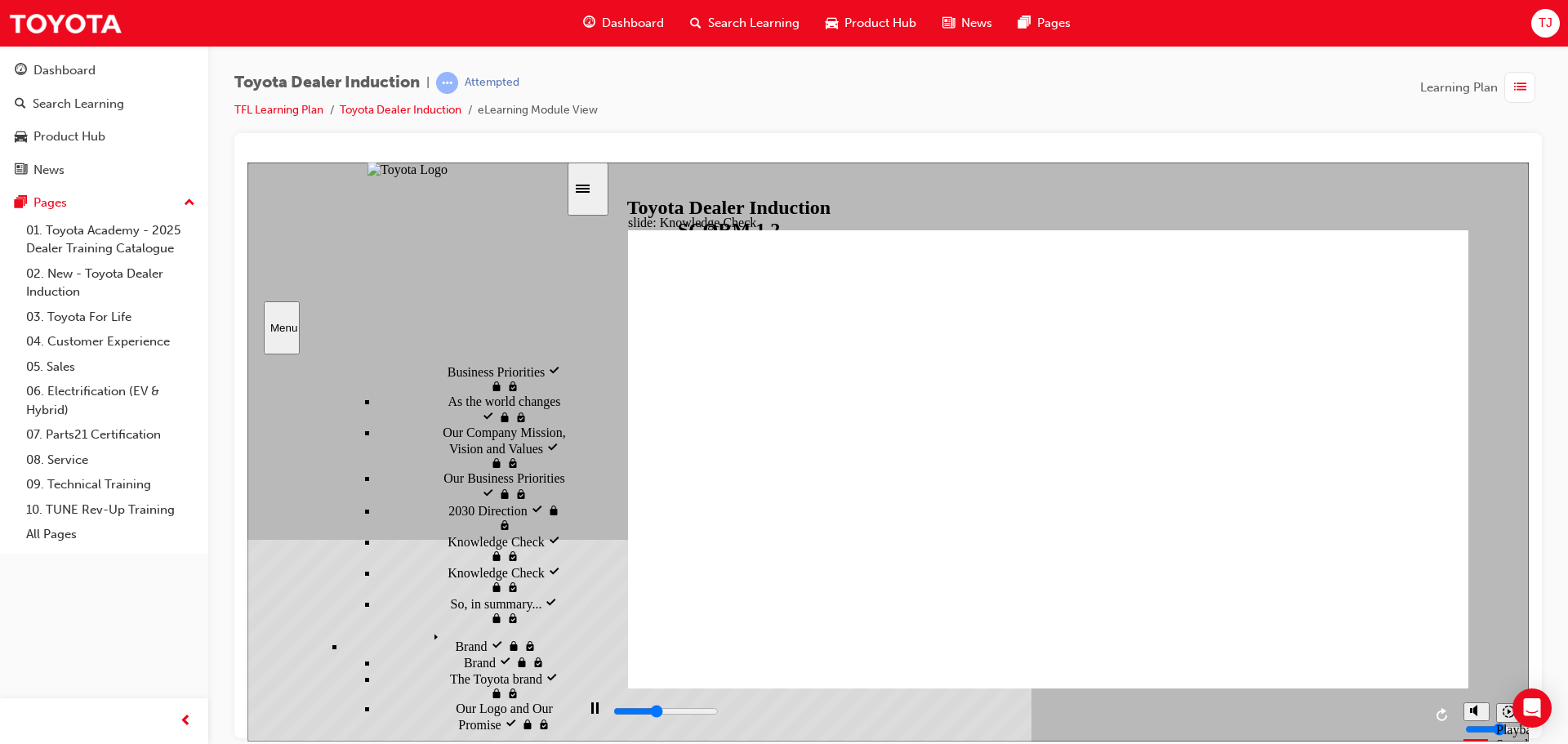
type input "2000"
type input "toyota engage a"
type input "2200"
type input "toyota engage ap"
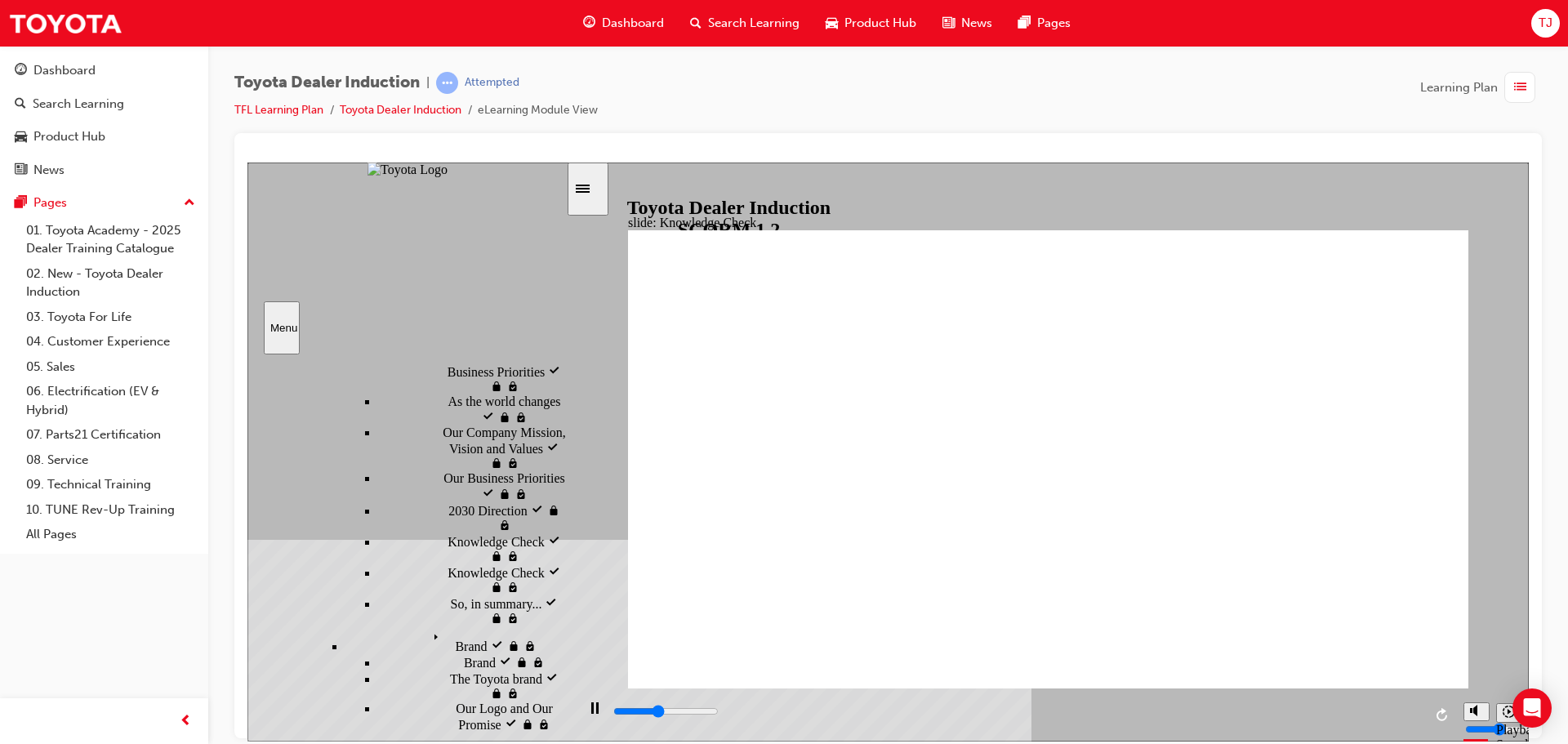
type input "toyota engage ap"
type input "2300"
type input "toyota engage app"
drag, startPoint x: 1008, startPoint y: 507, endPoint x: 1020, endPoint y: 512, distance: 13.0
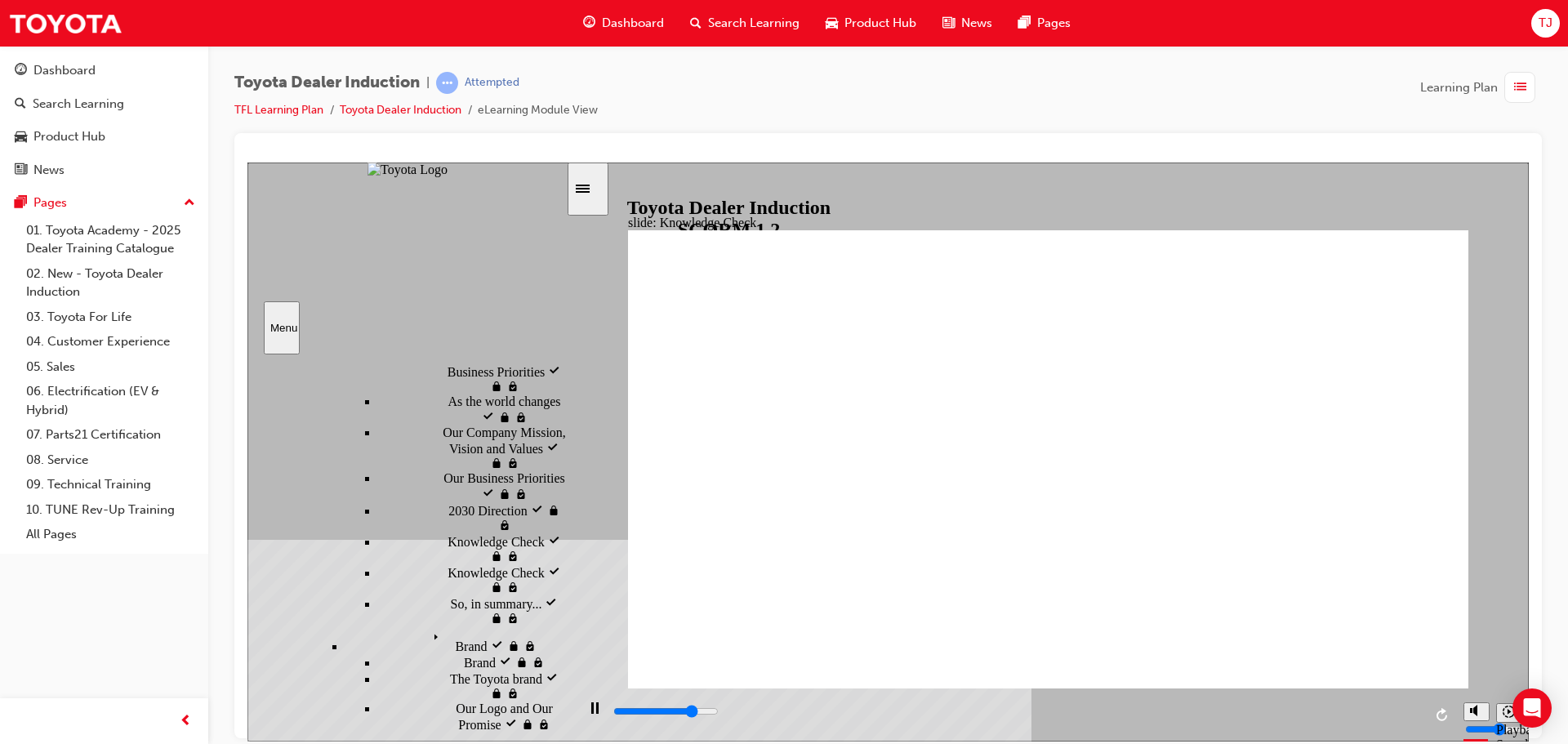
type input "4400"
type input "toyota engage app"
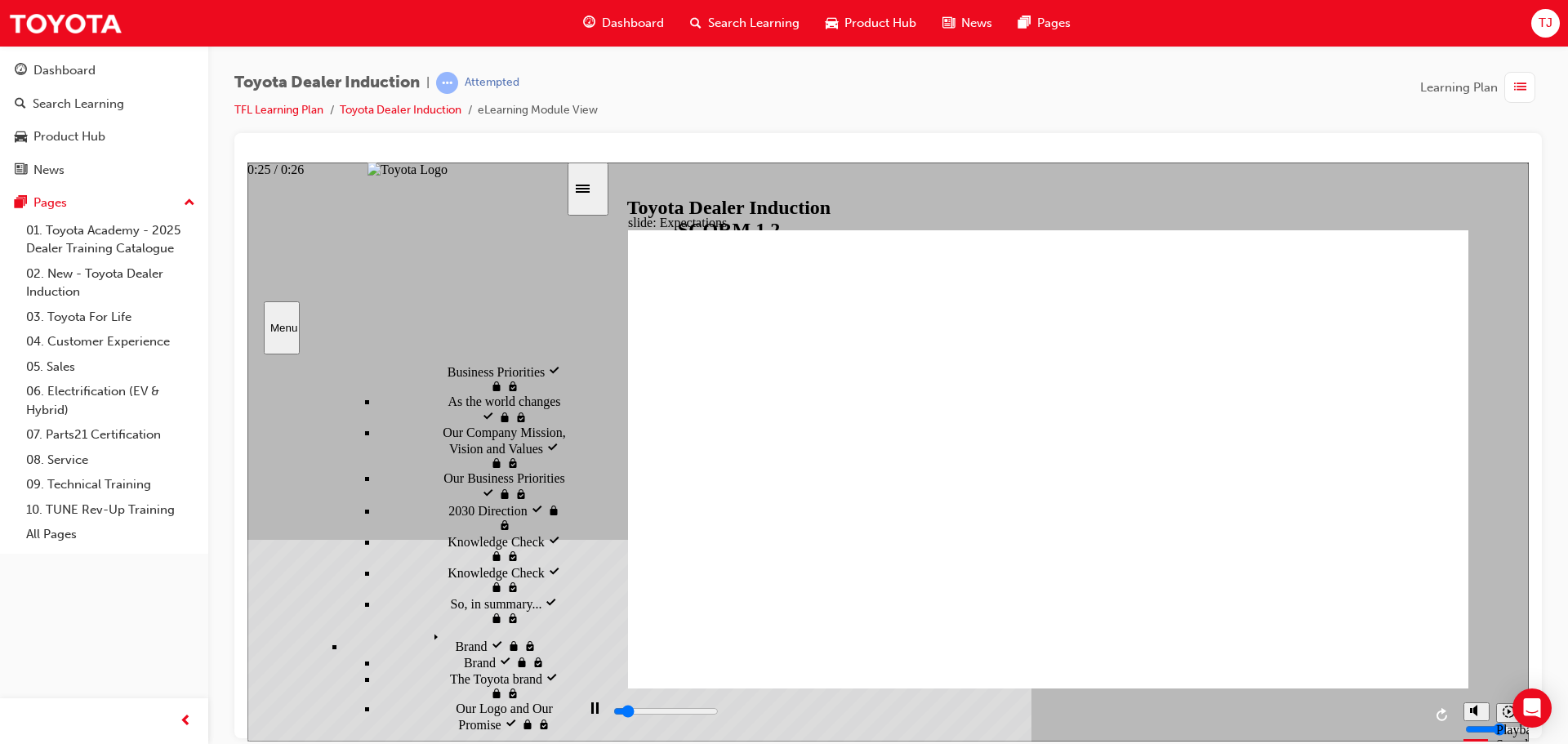
click at [1408, 709] on div "playback controls" at bounding box center [1017, 711] width 811 height 18
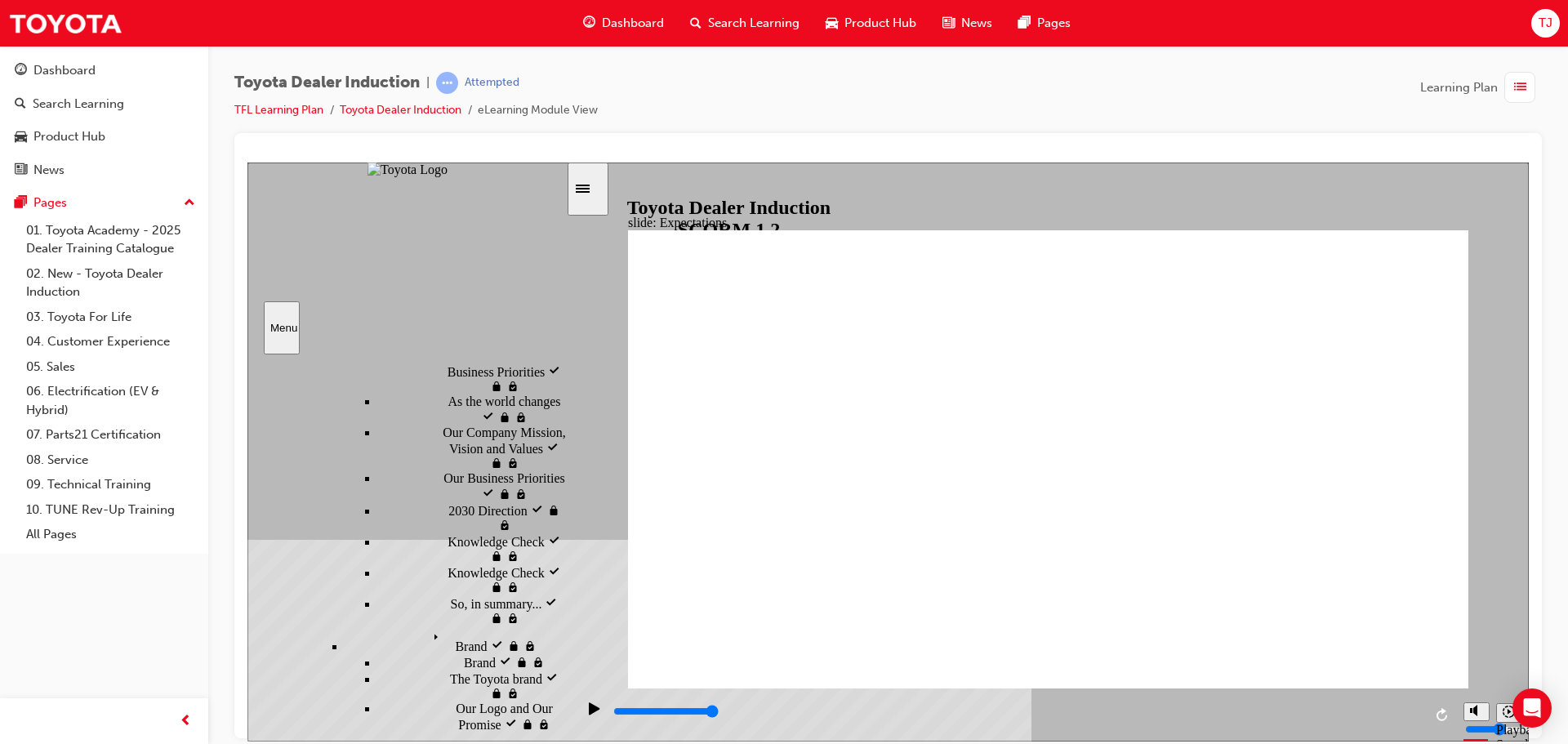
click at [1218, 706] on div "playback controls" at bounding box center [1017, 711] width 811 height 18
click at [589, 713] on icon "Play (Ctrl+Alt+P)" at bounding box center [594, 707] width 11 height 13
click at [1402, 708] on div "playback controls" at bounding box center [1017, 711] width 811 height 18
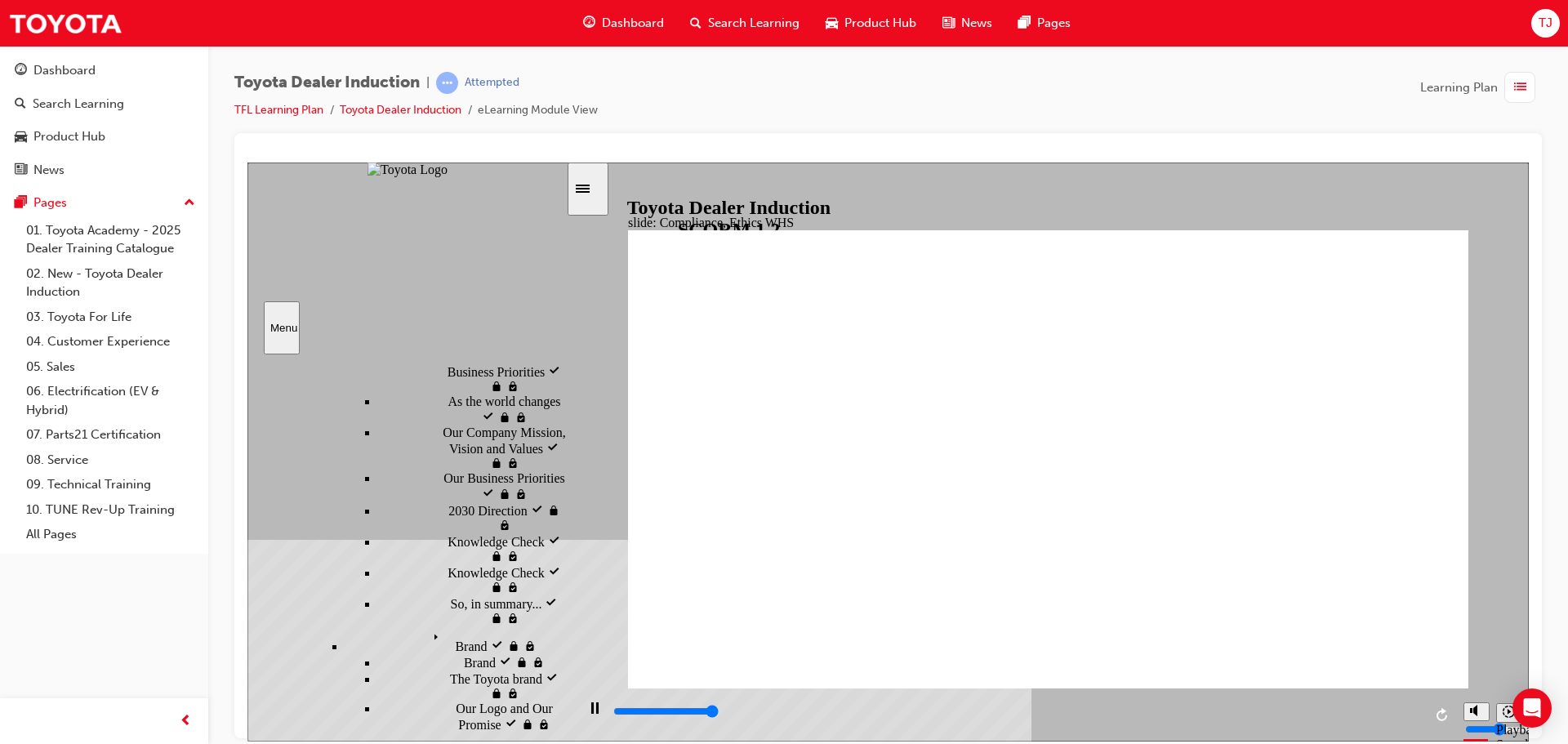
type input "37800"
